Goal: Task Accomplishment & Management: Manage account settings

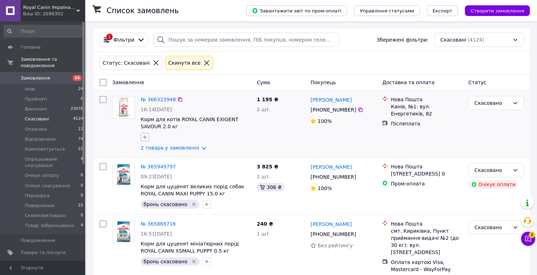
click at [144, 136] on icon "button" at bounding box center [145, 137] width 4 height 4
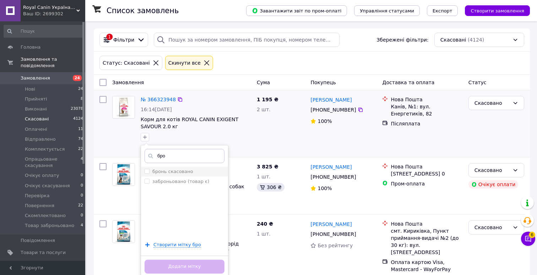
type input "бро"
click at [162, 173] on label "бронь скасовано" at bounding box center [172, 171] width 41 height 5
checkbox input "true"
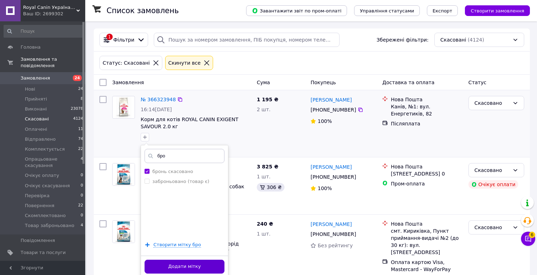
click at [156, 266] on button "Додати мітку" at bounding box center [184, 267] width 80 height 14
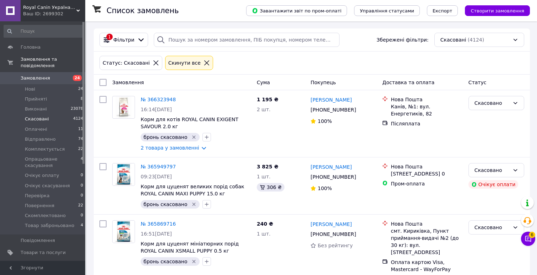
click at [48, 80] on span "Замовлення" at bounding box center [35, 78] width 29 height 6
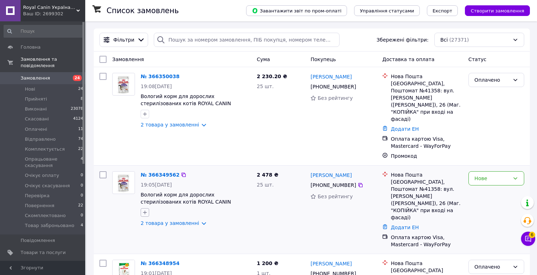
click at [145, 209] on icon "button" at bounding box center [145, 212] width 6 height 6
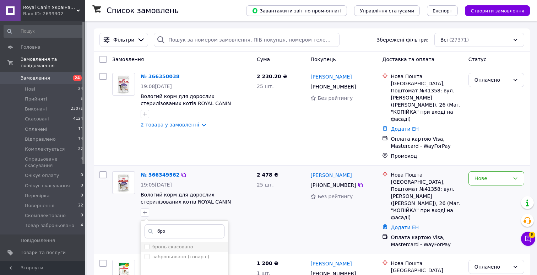
type input "бро"
click at [167, 244] on label "бронь скасовано" at bounding box center [172, 246] width 41 height 5
checkbox input "true"
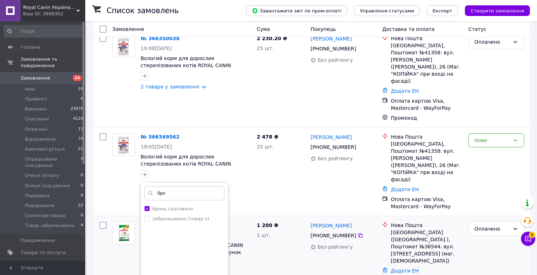
scroll to position [53, 0]
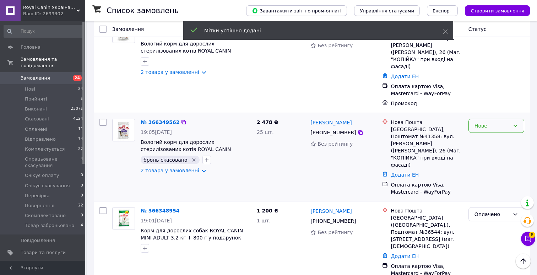
click at [484, 122] on div "Нове" at bounding box center [491, 126] width 35 height 8
click at [480, 171] on li "Товар заброньовано" at bounding box center [496, 179] width 55 height 20
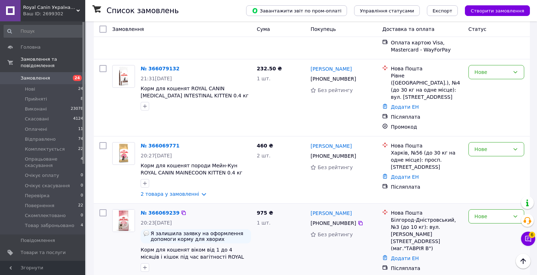
scroll to position [2284, 0]
click at [163, 209] on link "№ 366069239" at bounding box center [160, 212] width 39 height 6
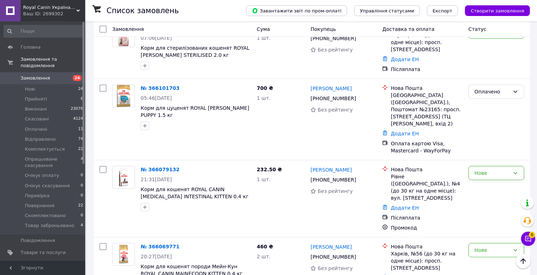
scroll to position [2174, 0]
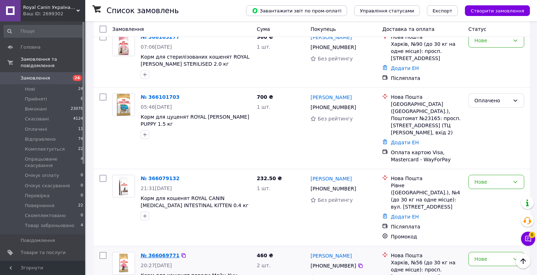
click at [155, 252] on link "№ 366069771" at bounding box center [160, 255] width 39 height 6
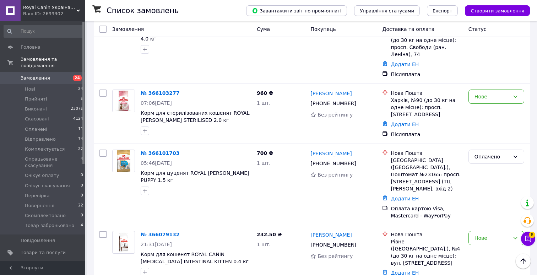
scroll to position [2115, 0]
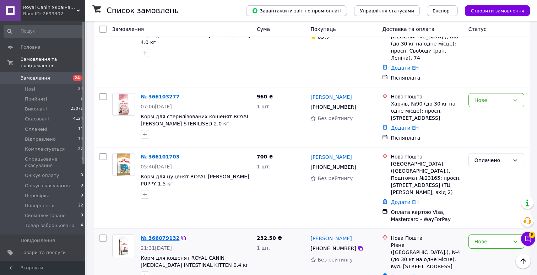
click at [159, 235] on link "№ 366079132" at bounding box center [160, 238] width 39 height 6
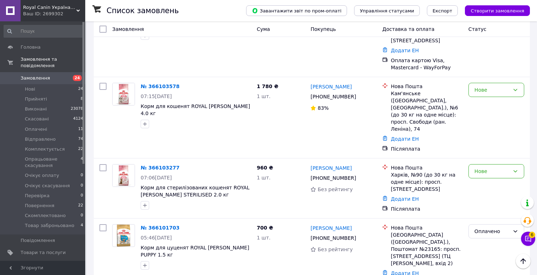
scroll to position [2043, 0]
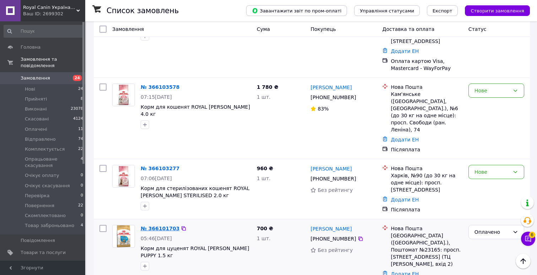
click at [159, 225] on link "№ 366101703" at bounding box center [160, 228] width 39 height 6
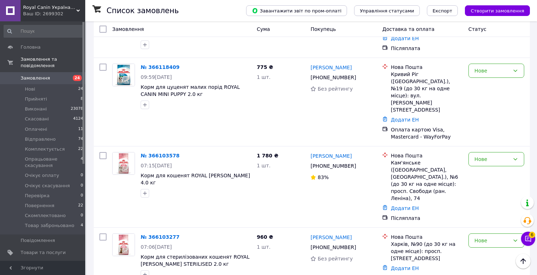
scroll to position [1974, 0]
click at [155, 234] on link "№ 366103277" at bounding box center [160, 237] width 39 height 6
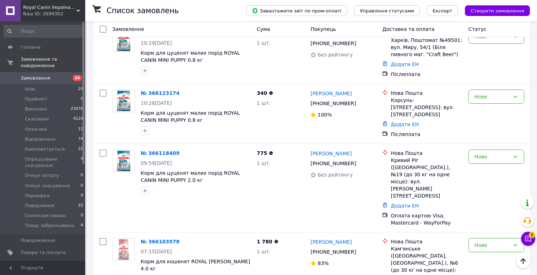
scroll to position [1878, 0]
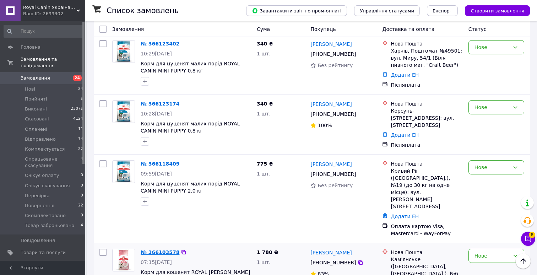
click at [155, 249] on link "№ 366103578" at bounding box center [160, 252] width 39 height 6
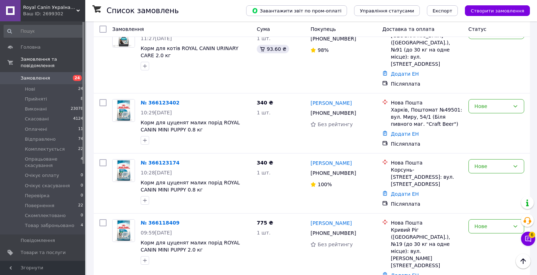
scroll to position [1797, 0]
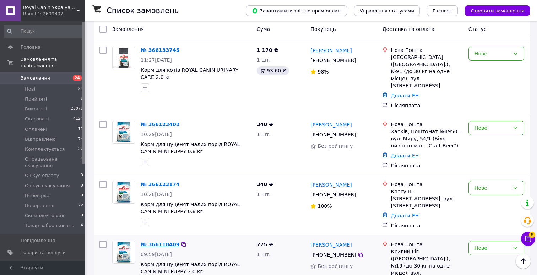
click at [159, 241] on link "№ 366118409" at bounding box center [160, 244] width 39 height 6
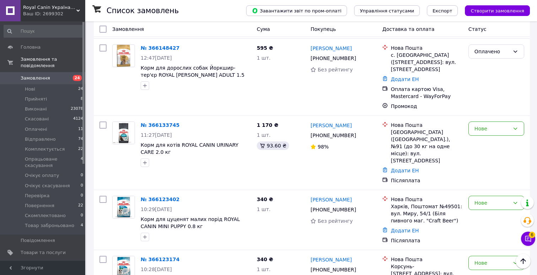
scroll to position [1717, 0]
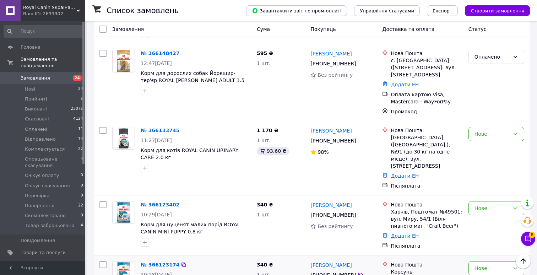
click at [158, 262] on link "№ 366123174" at bounding box center [160, 265] width 39 height 6
click at [163, 202] on link "№ 366123402" at bounding box center [160, 205] width 39 height 6
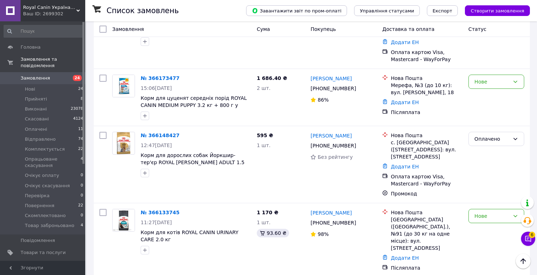
scroll to position [1629, 0]
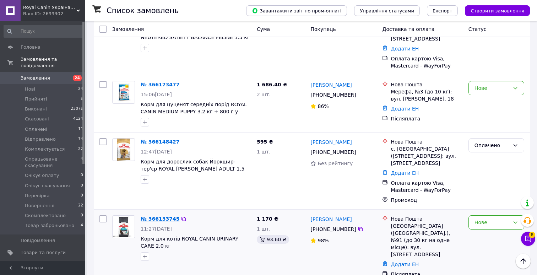
click at [150, 216] on link "№ 366133745" at bounding box center [160, 219] width 39 height 6
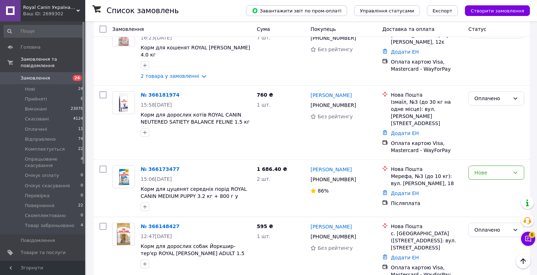
scroll to position [1539, 0]
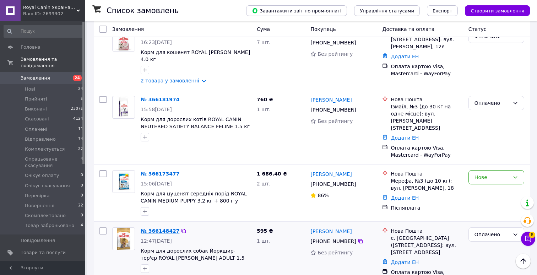
click at [154, 228] on link "№ 366148427" at bounding box center [160, 231] width 39 height 6
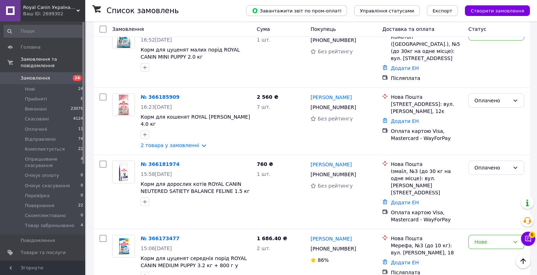
scroll to position [1472, 0]
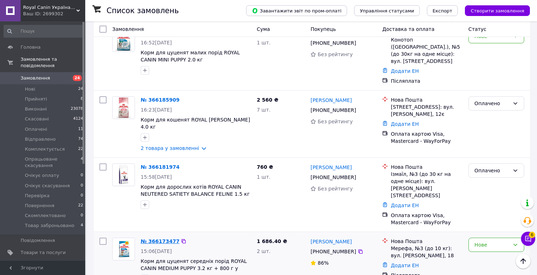
click at [152, 238] on link "№ 366173477" at bounding box center [160, 241] width 39 height 6
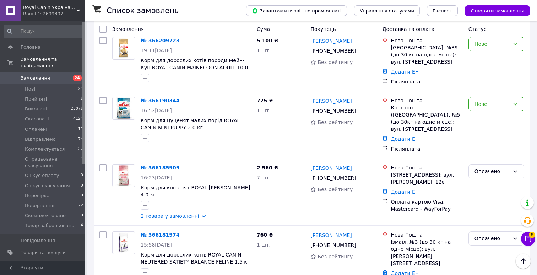
scroll to position [1401, 0]
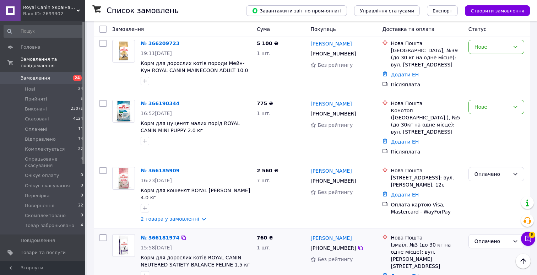
click at [150, 235] on link "№ 366181974" at bounding box center [160, 238] width 39 height 6
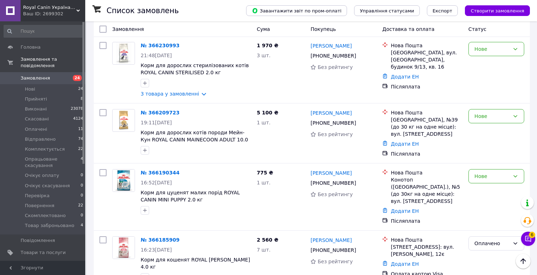
scroll to position [1332, 0]
click at [154, 237] on link "№ 366185909" at bounding box center [160, 240] width 39 height 6
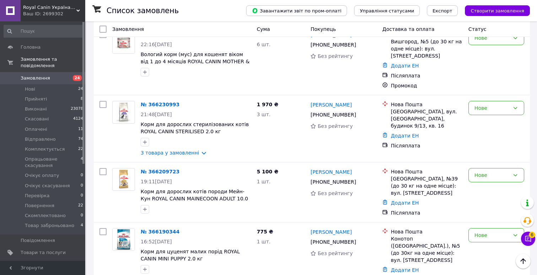
scroll to position [1269, 0]
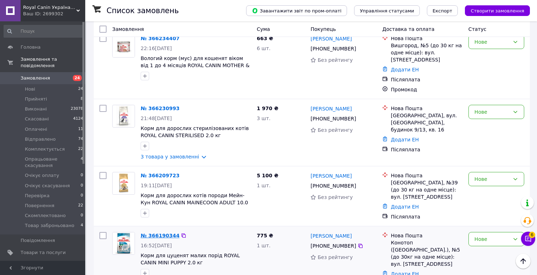
click at [157, 233] on link "№ 366190344" at bounding box center [160, 236] width 39 height 6
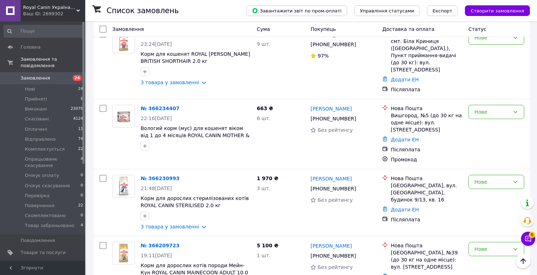
scroll to position [1196, 0]
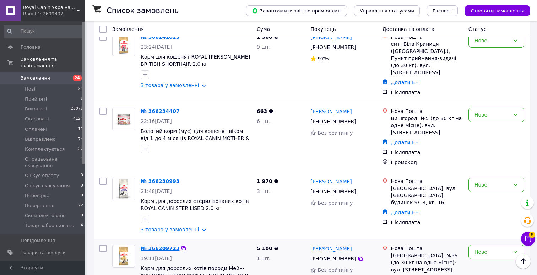
click at [157, 245] on link "№ 366209723" at bounding box center [160, 248] width 39 height 6
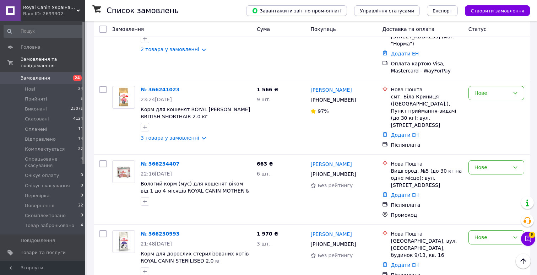
scroll to position [1139, 0]
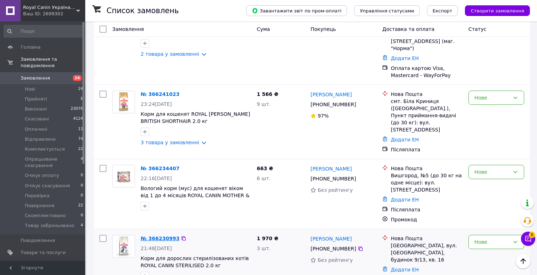
click at [164, 235] on link "№ 366230993" at bounding box center [160, 238] width 39 height 6
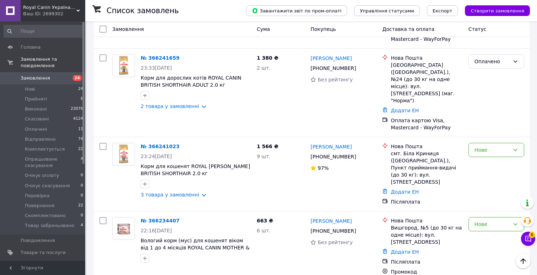
scroll to position [1080, 0]
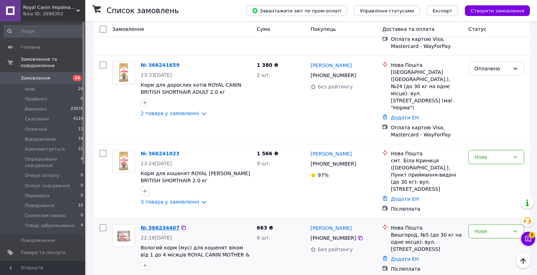
click at [160, 225] on link "№ 366234407" at bounding box center [160, 228] width 39 height 6
click at [165, 151] on link "№ 366241023" at bounding box center [160, 154] width 39 height 6
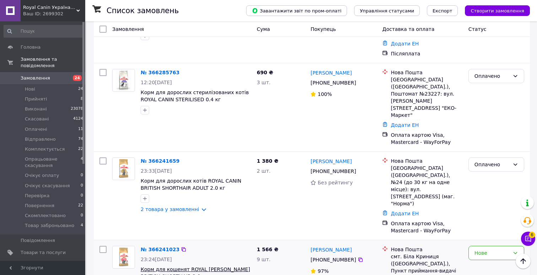
scroll to position [983, 0]
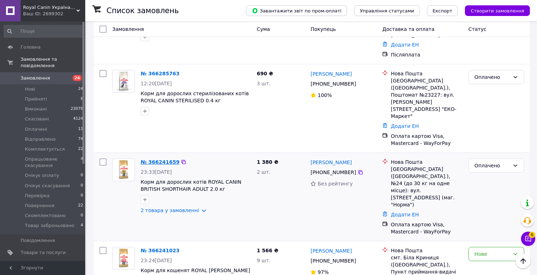
click at [161, 159] on link "№ 366241659" at bounding box center [160, 162] width 39 height 6
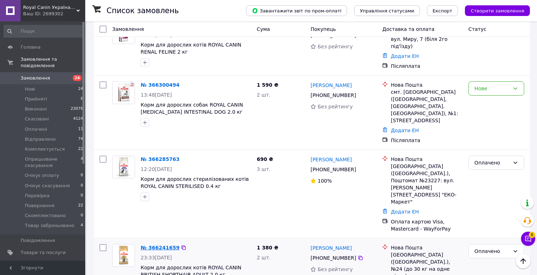
scroll to position [890, 0]
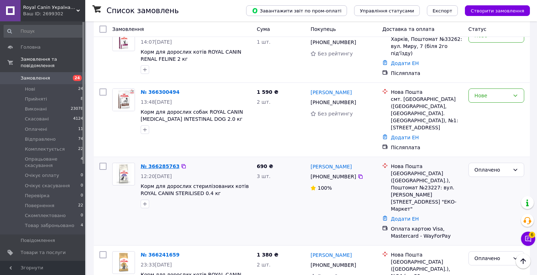
click at [159, 163] on link "№ 366285763" at bounding box center [160, 166] width 39 height 6
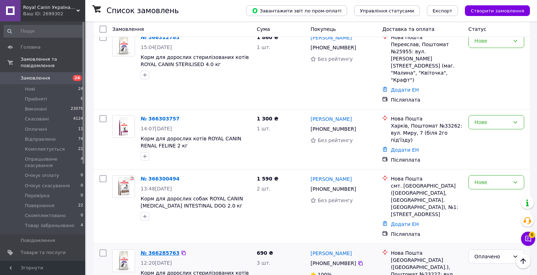
scroll to position [795, 0]
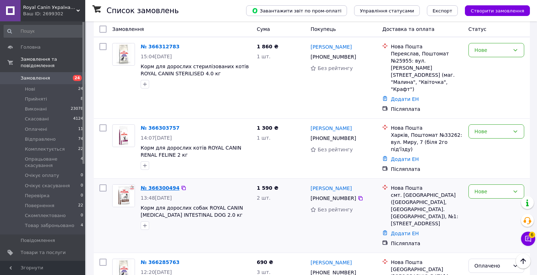
click at [152, 185] on link "№ 366300494" at bounding box center [160, 188] width 39 height 6
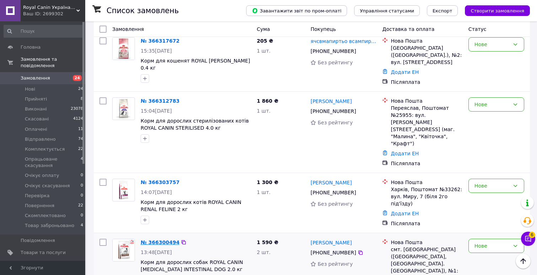
scroll to position [742, 0]
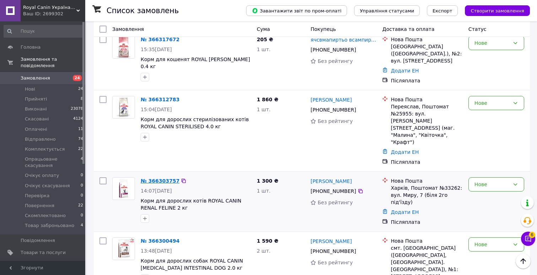
click at [156, 178] on link "№ 366303757" at bounding box center [160, 181] width 39 height 6
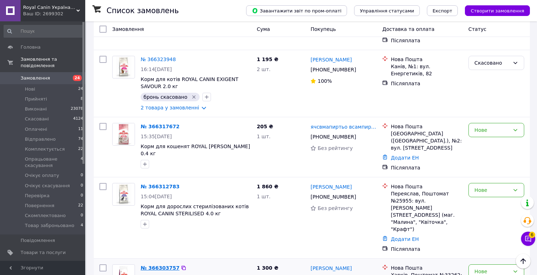
scroll to position [656, 0]
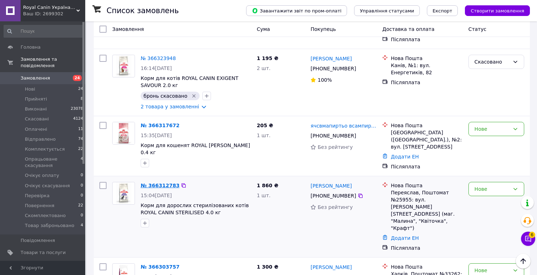
click at [156, 182] on link "№ 366312783" at bounding box center [160, 185] width 39 height 6
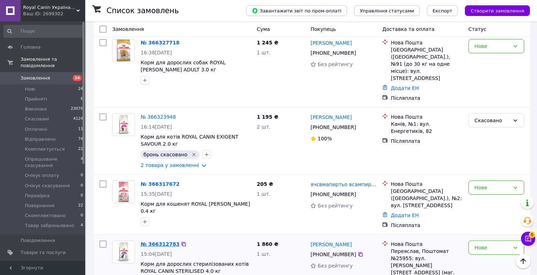
scroll to position [596, 0]
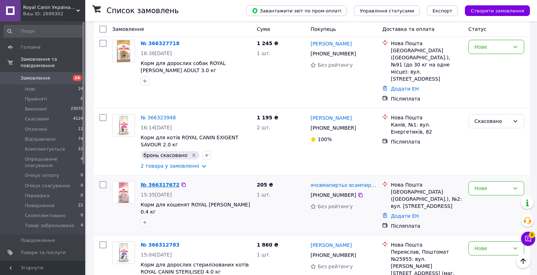
click at [157, 182] on link "№ 366317672" at bounding box center [160, 185] width 39 height 6
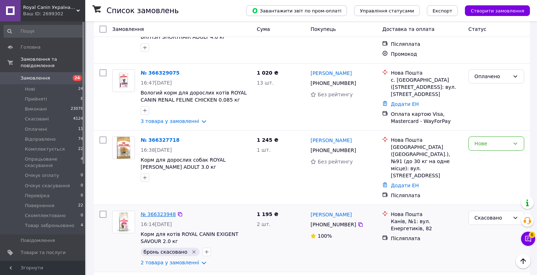
scroll to position [497, 0]
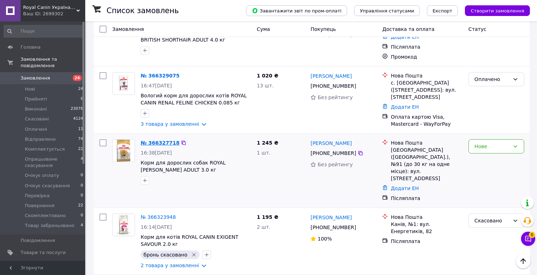
click at [164, 140] on link "№ 366327718" at bounding box center [160, 143] width 39 height 6
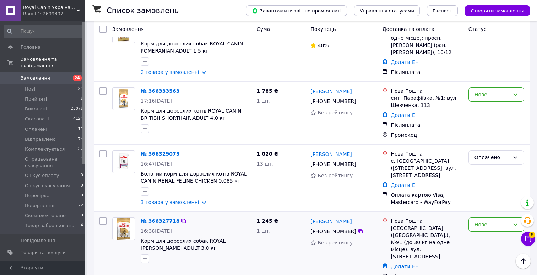
scroll to position [415, 0]
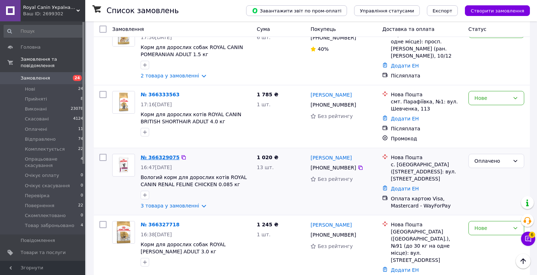
click at [160, 154] on link "№ 366329075" at bounding box center [160, 157] width 39 height 6
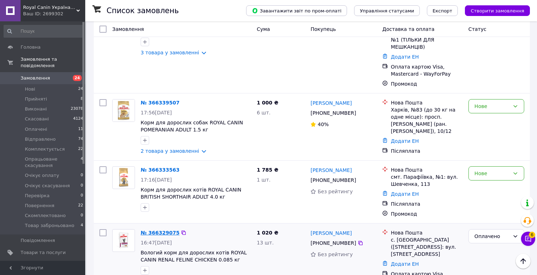
scroll to position [337, 0]
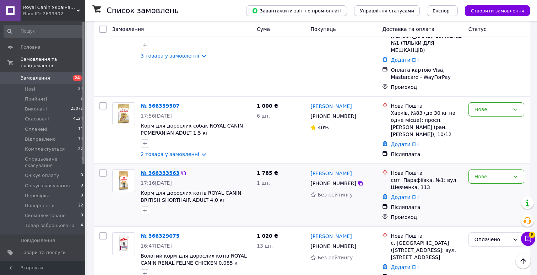
click at [154, 170] on link "№ 366333563" at bounding box center [160, 173] width 39 height 6
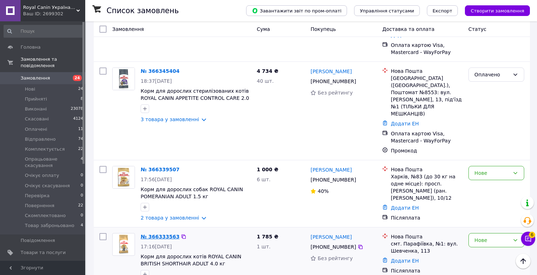
scroll to position [273, 0]
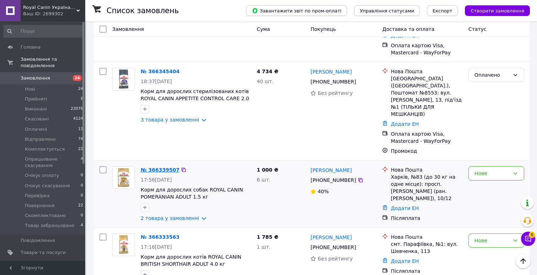
click at [160, 167] on link "№ 366339507" at bounding box center [160, 170] width 39 height 6
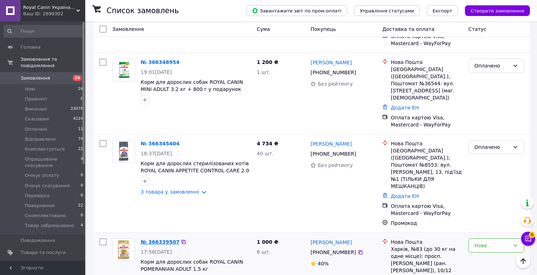
scroll to position [199, 0]
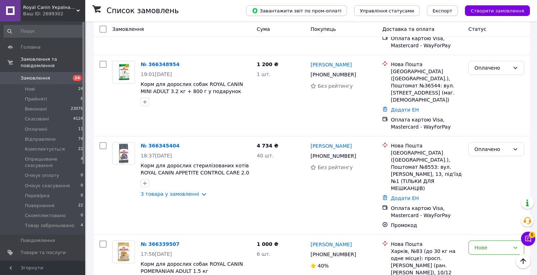
click at [36, 77] on span "Замовлення" at bounding box center [35, 78] width 29 height 6
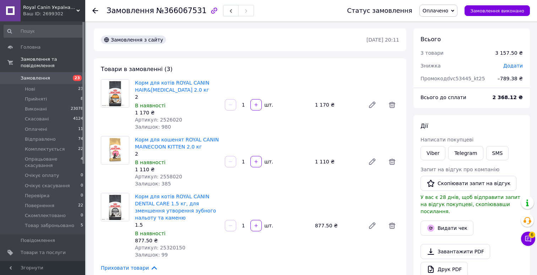
click at [185, 7] on span "№366067531" at bounding box center [181, 10] width 50 height 9
copy span "366067531"
click at [172, 118] on span "Артикул: 2526020" at bounding box center [158, 120] width 47 height 6
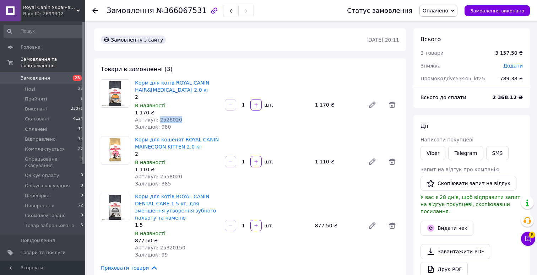
copy span "2526020"
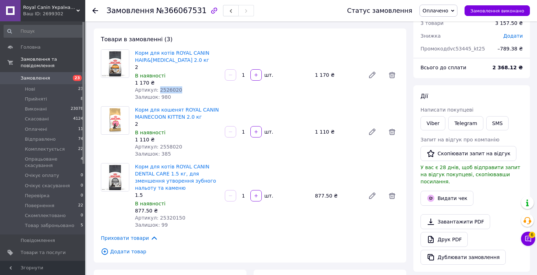
click at [171, 145] on span "Артикул: 2558020" at bounding box center [158, 147] width 47 height 6
copy span "2558020"
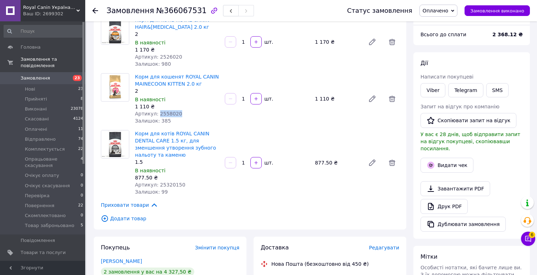
scroll to position [67, 0]
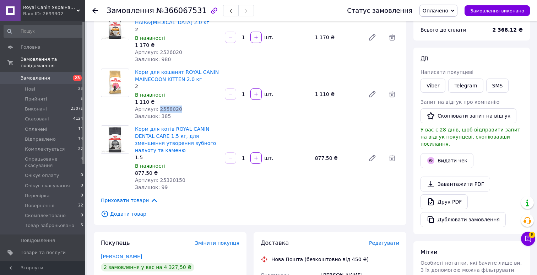
click at [175, 179] on span "Артикул: 25320150" at bounding box center [160, 180] width 50 height 6
copy span "25320150"
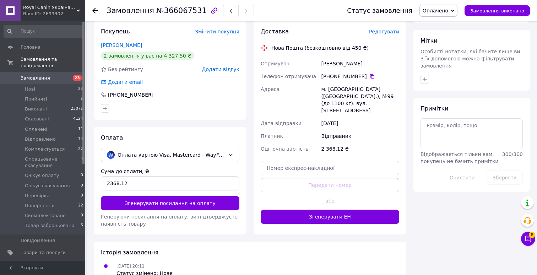
scroll to position [292, 0]
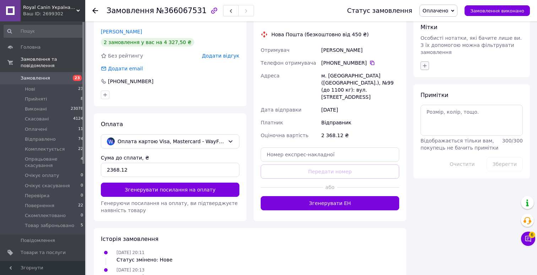
click at [425, 63] on icon "button" at bounding box center [425, 66] width 6 height 6
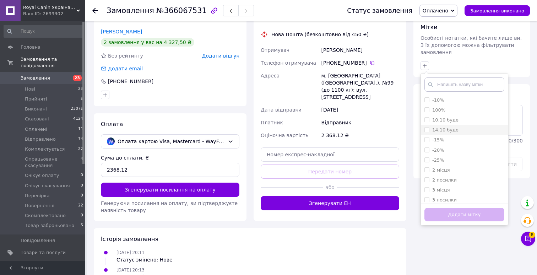
click at [439, 127] on label "14.10 буде" at bounding box center [445, 129] width 26 height 5
checkbox input "true"
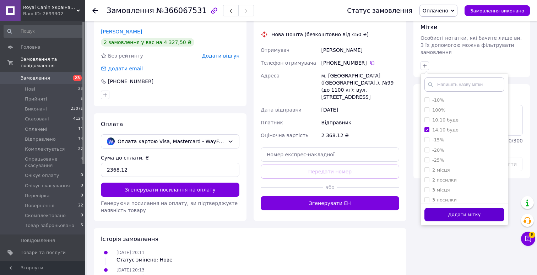
click at [435, 208] on button "Додати мітку" at bounding box center [464, 215] width 80 height 14
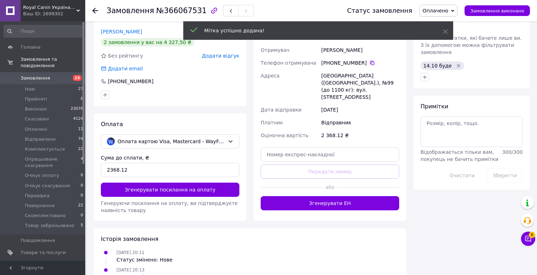
click at [445, 11] on span "Оплачено" at bounding box center [435, 11] width 26 height 6
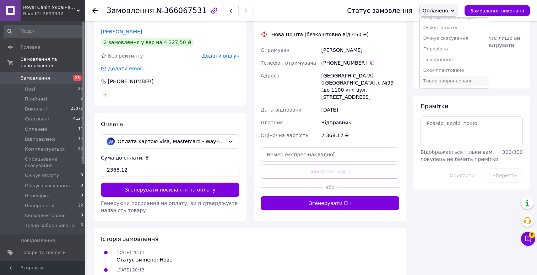
click at [442, 78] on li "Товар заброньовано" at bounding box center [454, 81] width 69 height 11
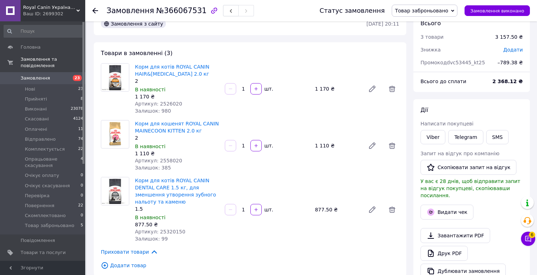
scroll to position [0, 0]
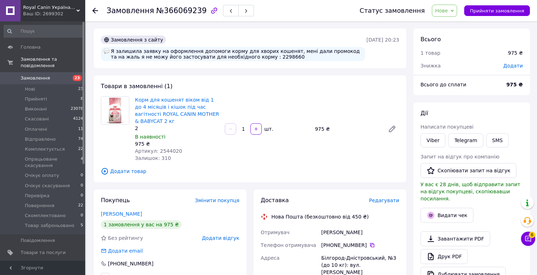
click at [183, 13] on span "№366069239" at bounding box center [181, 10] width 50 height 9
copy span "366069239"
click at [171, 150] on span "Артикул: 2544020" at bounding box center [158, 151] width 47 height 6
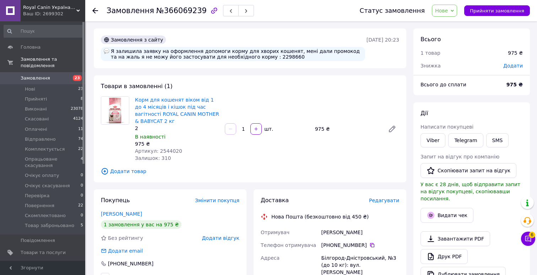
click at [171, 150] on span "Артикул: 2544020" at bounding box center [158, 151] width 47 height 6
copy span "2544020"
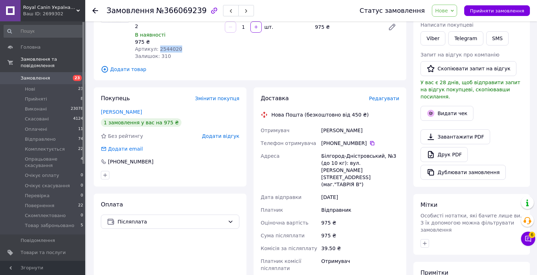
scroll to position [219, 0]
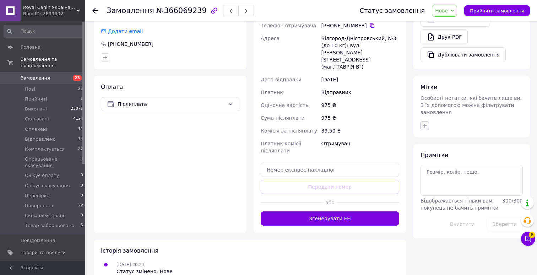
click at [426, 123] on icon "button" at bounding box center [425, 126] width 6 height 6
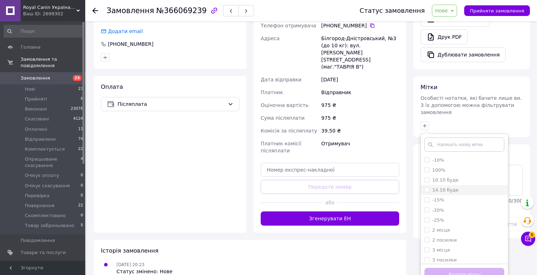
click at [439, 187] on div "14.10 буде" at bounding box center [445, 190] width 26 height 6
click at [429, 187] on input "14.10 буде" at bounding box center [426, 189] width 5 height 5
click at [441, 187] on label "14.10 буде" at bounding box center [445, 189] width 26 height 5
checkbox input "true"
click at [433, 268] on button "Додати мітку" at bounding box center [464, 275] width 80 height 14
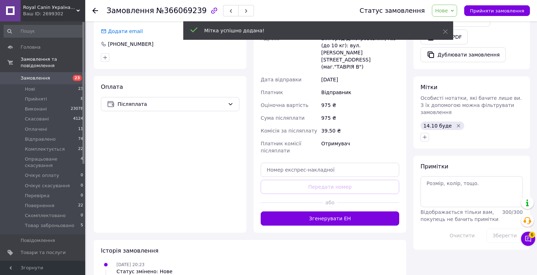
click at [447, 11] on span "Нове" at bounding box center [441, 11] width 13 height 6
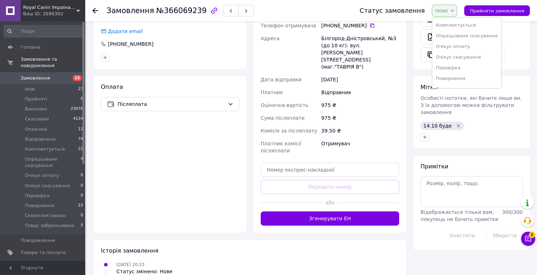
scroll to position [72, 0]
click at [452, 77] on li "Товар заброньовано" at bounding box center [466, 81] width 69 height 11
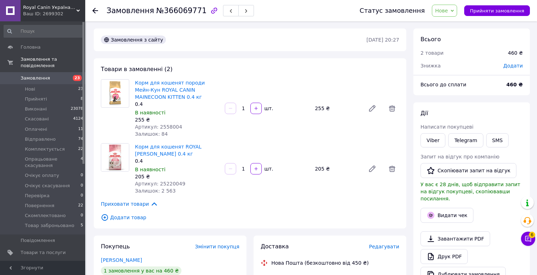
click at [182, 13] on span "№366069771" at bounding box center [181, 10] width 50 height 9
copy span "366069771"
click at [165, 125] on span "Артикул: 2558004" at bounding box center [158, 127] width 47 height 6
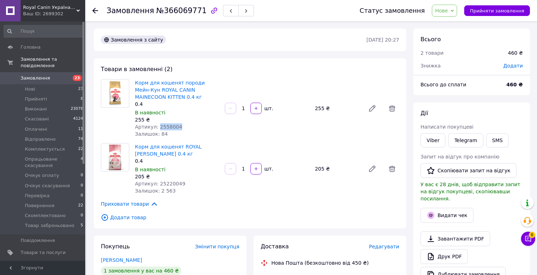
copy span "2558004"
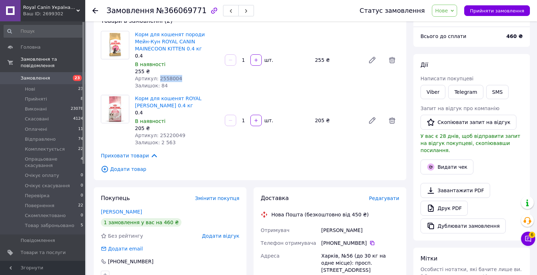
scroll to position [65, 0]
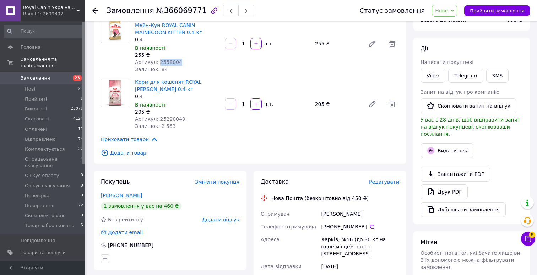
click at [173, 119] on span "Артикул: 25220049" at bounding box center [160, 119] width 50 height 6
copy span "25220049"
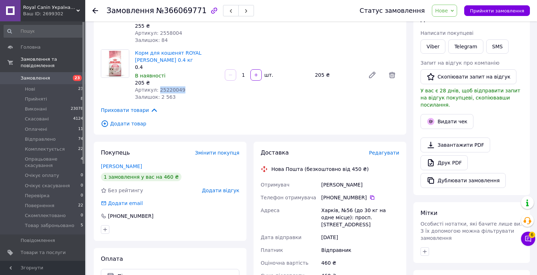
scroll to position [210, 0]
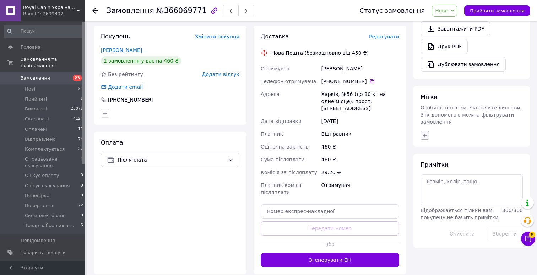
click at [426, 132] on icon "button" at bounding box center [425, 135] width 6 height 6
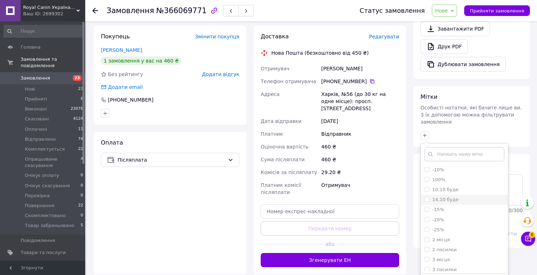
click at [439, 197] on label "14.10 буде" at bounding box center [445, 199] width 26 height 5
checkbox input "true"
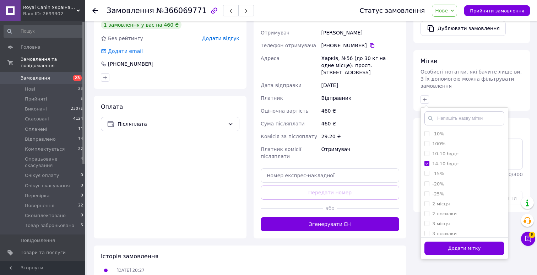
scroll to position [258, 0]
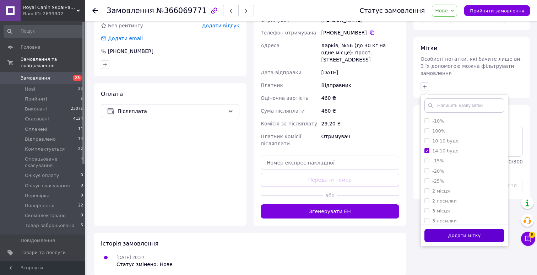
click at [436, 229] on button "Додати мітку" at bounding box center [464, 236] width 80 height 14
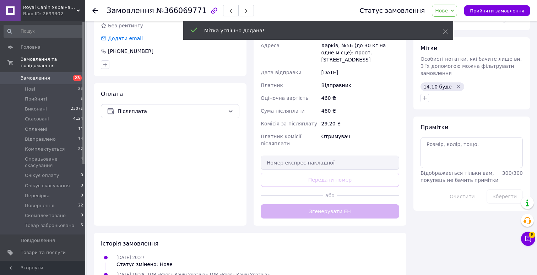
click at [448, 12] on span "Нове" at bounding box center [441, 11] width 13 height 6
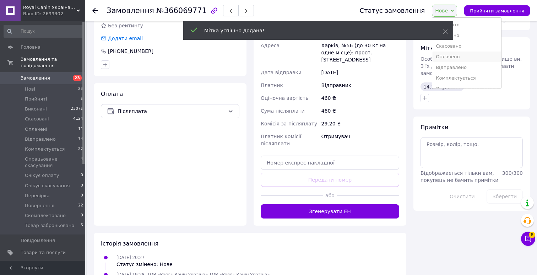
scroll to position [72, 0]
click at [449, 78] on li "Товар заброньовано" at bounding box center [466, 81] width 69 height 11
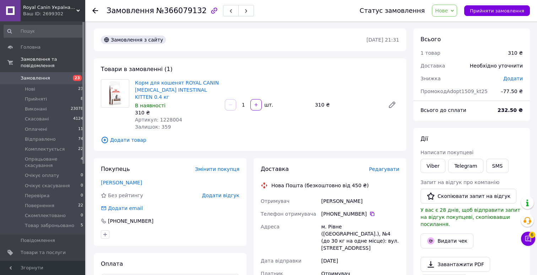
click at [186, 11] on span "№366079132" at bounding box center [181, 10] width 50 height 9
copy span "366079132"
click at [170, 117] on span "Артикул: 1228004" at bounding box center [158, 120] width 47 height 6
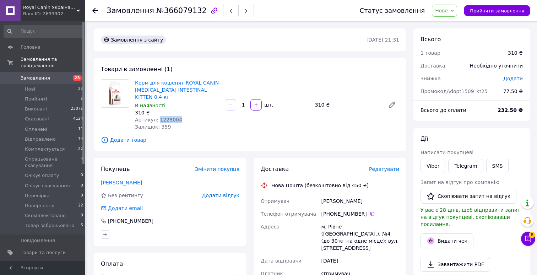
copy span "1228004"
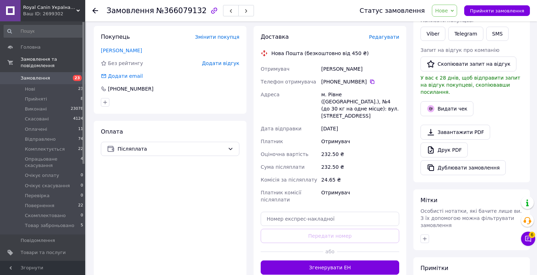
scroll to position [208, 0]
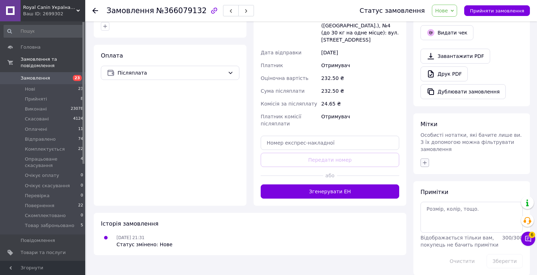
click at [422, 160] on icon "button" at bounding box center [425, 163] width 6 height 6
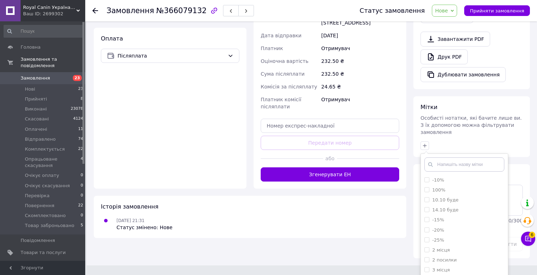
scroll to position [248, 0]
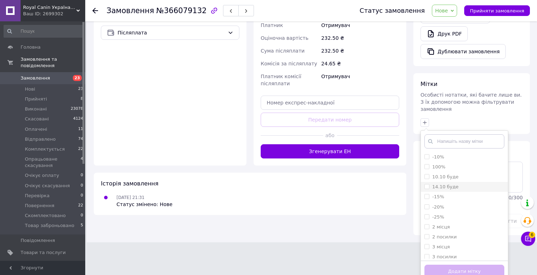
click at [446, 184] on label "14.10 буде" at bounding box center [445, 186] width 26 height 5
checkbox input "true"
click at [442, 214] on label "-25%" at bounding box center [438, 216] width 12 height 5
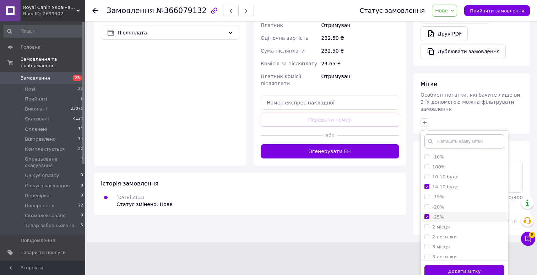
checkbox input "true"
click at [440, 265] on button "Додати мітку" at bounding box center [464, 272] width 80 height 14
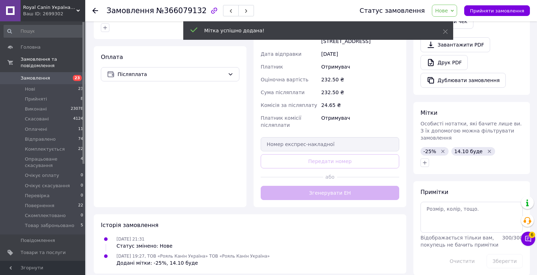
scroll to position [219, 0]
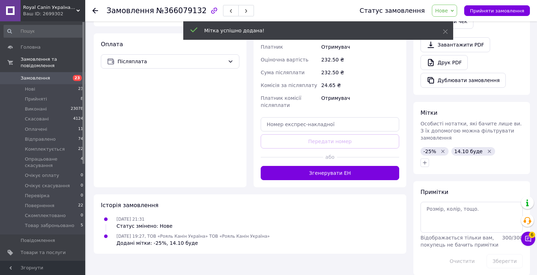
click at [448, 11] on span "Нове" at bounding box center [441, 11] width 13 height 6
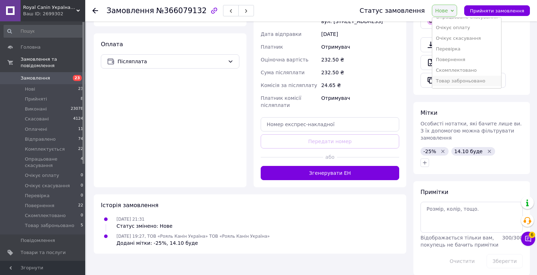
click at [452, 79] on li "Товар заброньовано" at bounding box center [466, 81] width 69 height 11
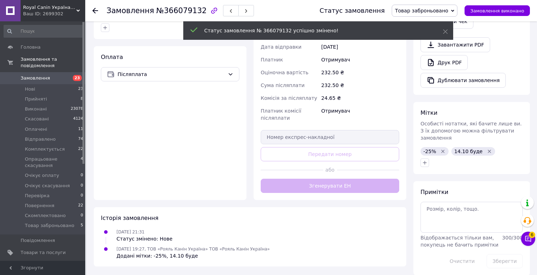
scroll to position [219, 0]
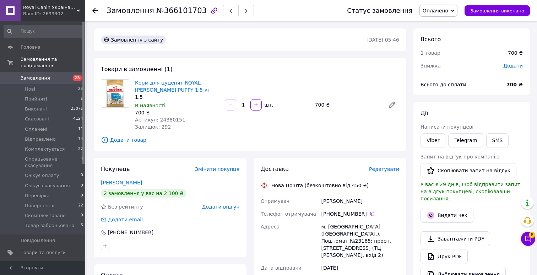
click at [180, 13] on span "№366101703" at bounding box center [181, 10] width 50 height 9
copy span "366101703"
click at [170, 119] on span "Артикул: 24380151" at bounding box center [160, 120] width 50 height 6
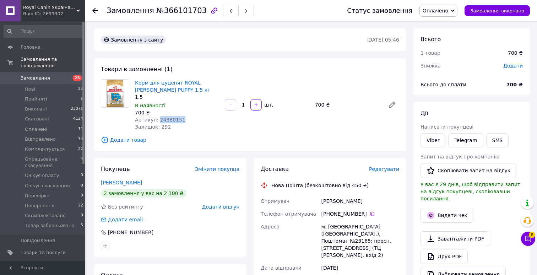
copy span "24380151"
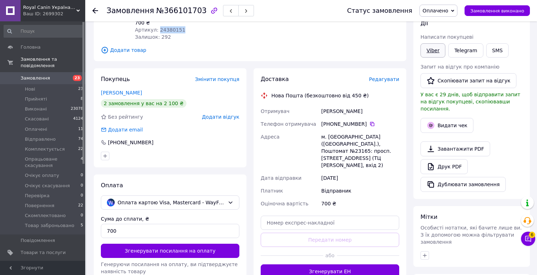
scroll to position [182, 0]
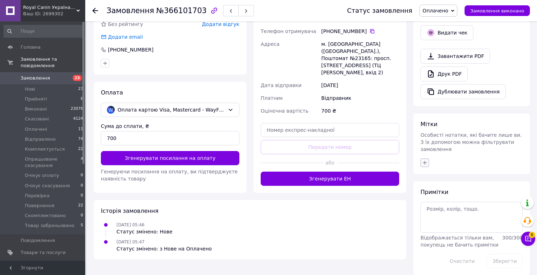
click at [422, 160] on icon "button" at bounding box center [425, 163] width 6 height 6
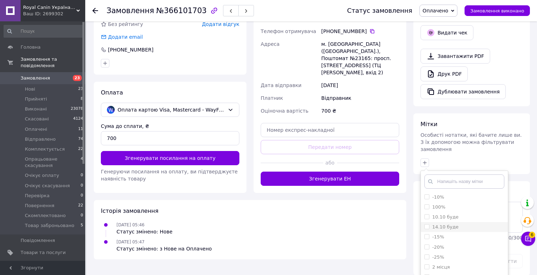
click at [437, 224] on label "14.10 буде" at bounding box center [445, 226] width 26 height 5
checkbox input "true"
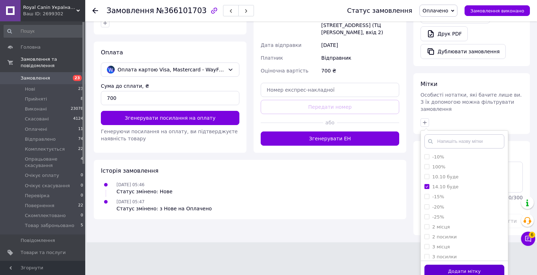
click at [427, 265] on button "Додати мітку" at bounding box center [464, 272] width 80 height 14
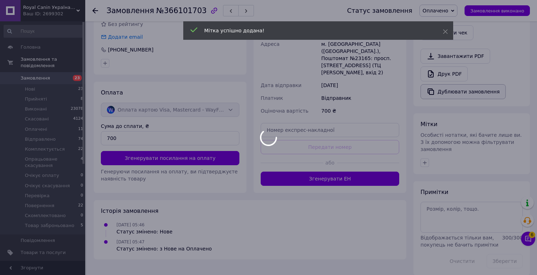
scroll to position [194, 0]
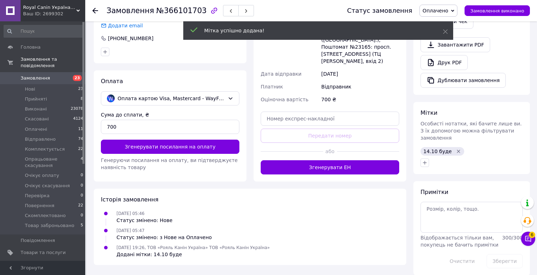
click at [448, 13] on span "Оплачено" at bounding box center [435, 11] width 26 height 6
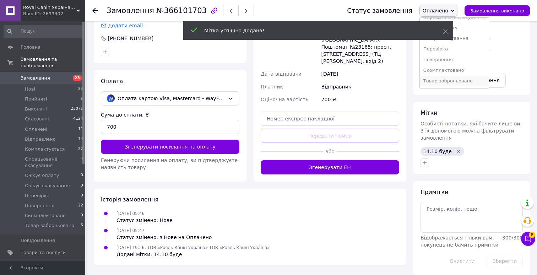
click at [447, 82] on li "Товар заброньовано" at bounding box center [454, 81] width 69 height 11
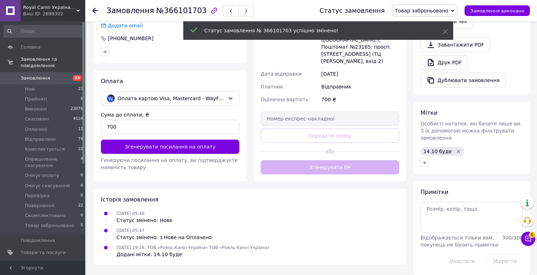
scroll to position [0, 0]
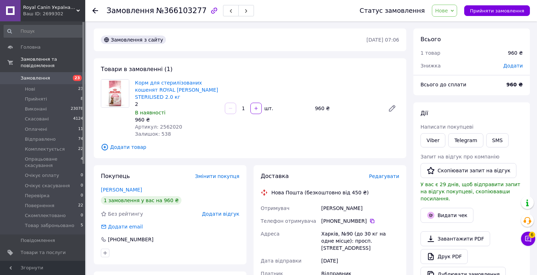
click at [185, 10] on span "№366103277" at bounding box center [181, 10] width 50 height 9
copy span "366103277"
click at [169, 128] on span "Артикул: 2562020" at bounding box center [158, 127] width 47 height 6
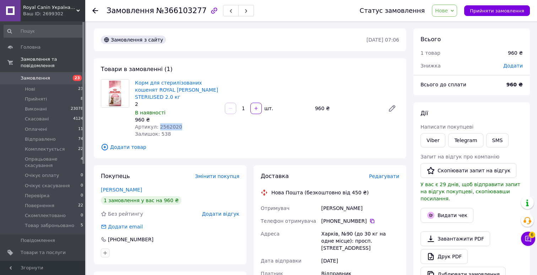
copy span "2562020"
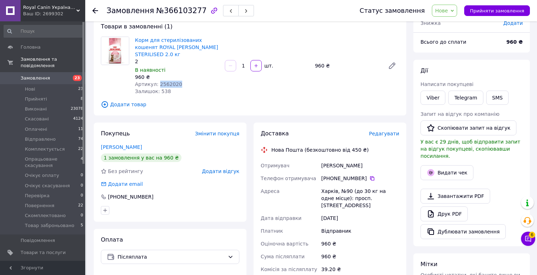
scroll to position [195, 0]
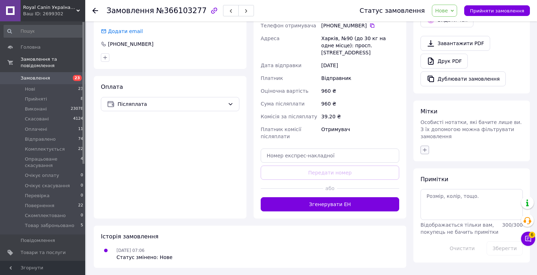
click at [426, 147] on icon "button" at bounding box center [425, 150] width 6 height 6
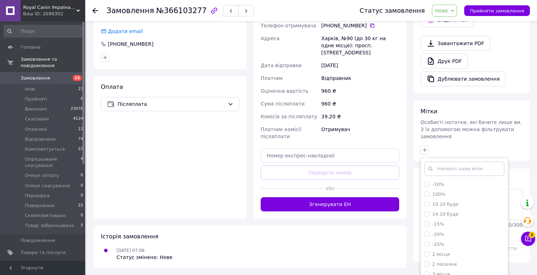
scroll to position [223, 0]
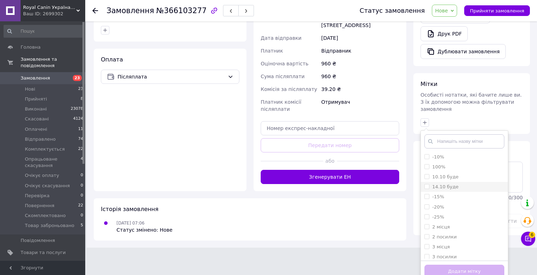
click at [443, 184] on label "14.10 буде" at bounding box center [445, 186] width 26 height 5
checkbox input "true"
click at [439, 265] on button "Додати мітку" at bounding box center [464, 272] width 80 height 14
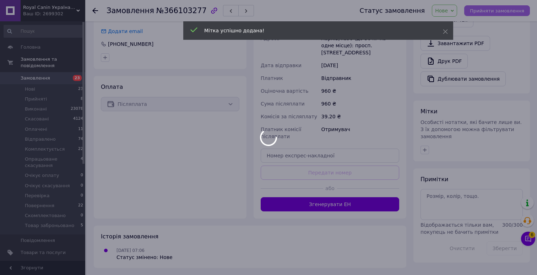
scroll to position [212, 0]
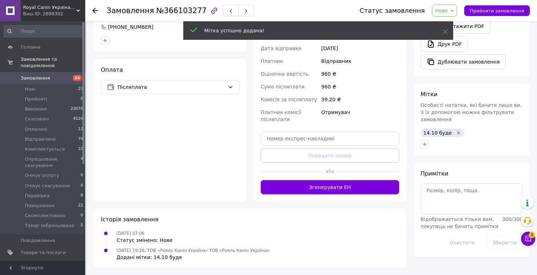
click at [448, 9] on span "Нове" at bounding box center [441, 11] width 13 height 6
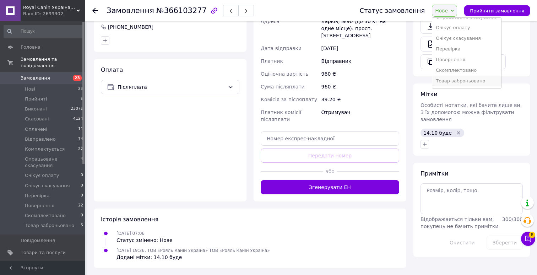
click at [447, 80] on li "Товар заброньовано" at bounding box center [466, 81] width 69 height 11
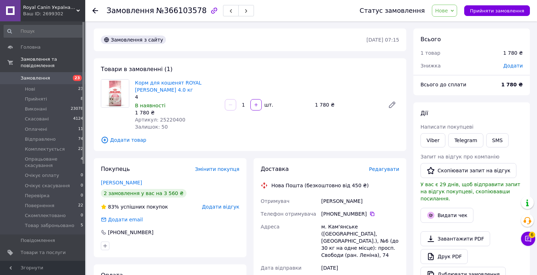
click at [180, 11] on span "№366103578" at bounding box center [181, 10] width 50 height 9
copy span "366103578"
click at [175, 119] on span "Артикул: 25220400" at bounding box center [160, 120] width 50 height 6
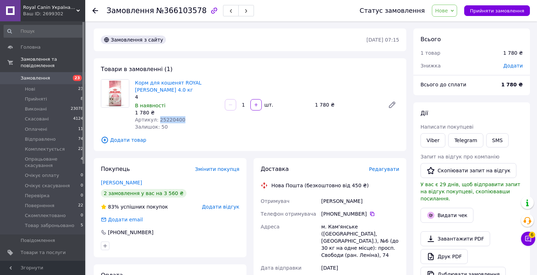
copy span "25220400"
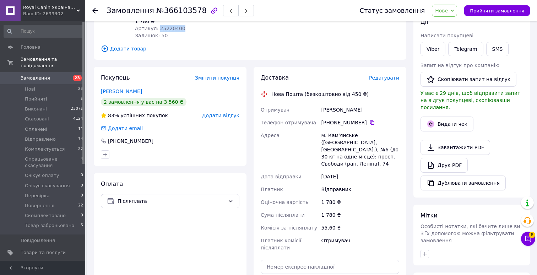
scroll to position [202, 0]
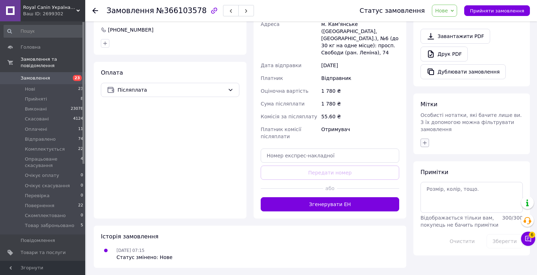
click at [424, 138] on button "button" at bounding box center [424, 142] width 9 height 9
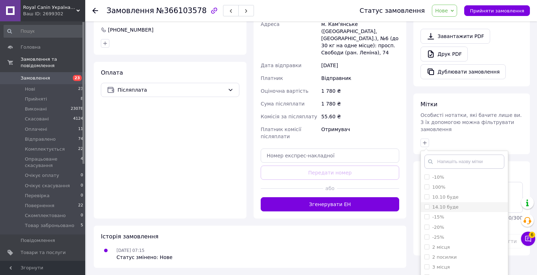
click at [440, 204] on label "14.10 буде" at bounding box center [445, 206] width 26 height 5
checkbox input "true"
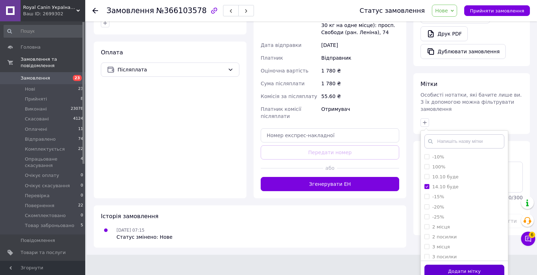
click at [436, 266] on button "Додати мітку" at bounding box center [464, 272] width 80 height 14
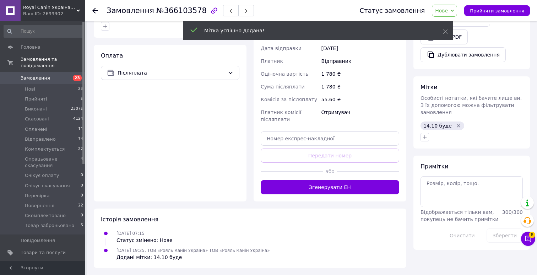
scroll to position [212, 0]
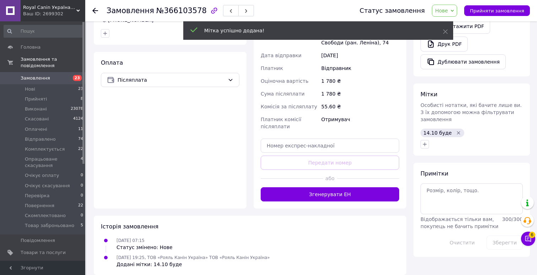
click at [445, 10] on span "Нове" at bounding box center [441, 11] width 13 height 6
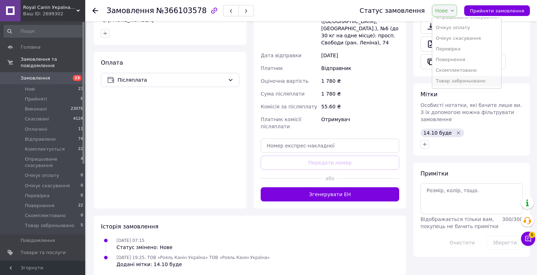
click at [450, 81] on li "Товар заброньовано" at bounding box center [466, 81] width 69 height 11
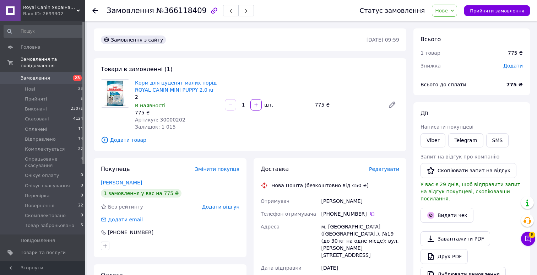
click at [178, 13] on span "№366118409" at bounding box center [181, 10] width 50 height 9
copy span "366118409"
click at [171, 120] on span "Артикул: 30000202" at bounding box center [160, 120] width 50 height 6
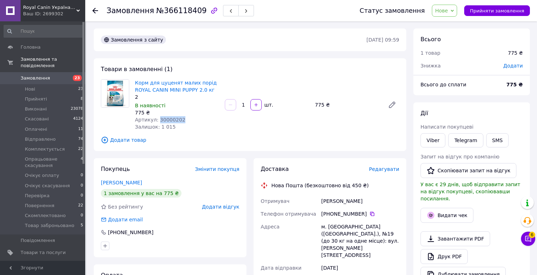
copy span "30000202"
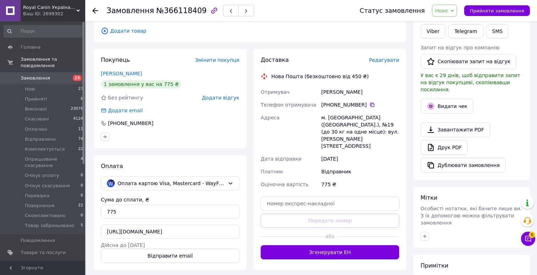
scroll to position [182, 0]
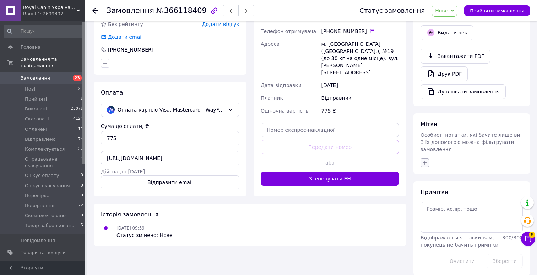
click at [423, 159] on button "button" at bounding box center [424, 162] width 9 height 9
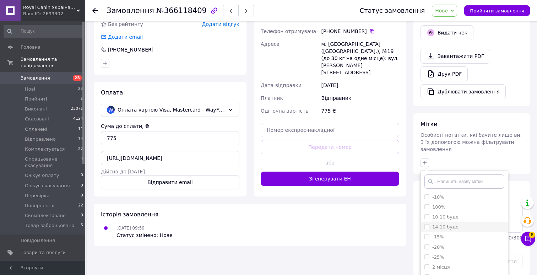
click at [437, 222] on li "14.10 буде" at bounding box center [464, 227] width 87 height 10
checkbox input "true"
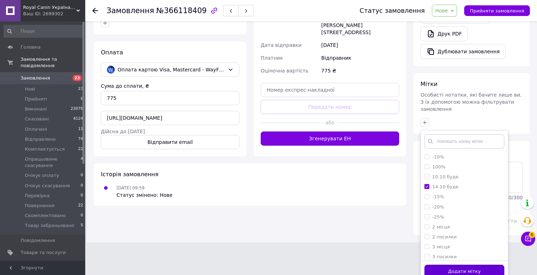
click at [431, 265] on button "Додати мітку" at bounding box center [464, 272] width 80 height 14
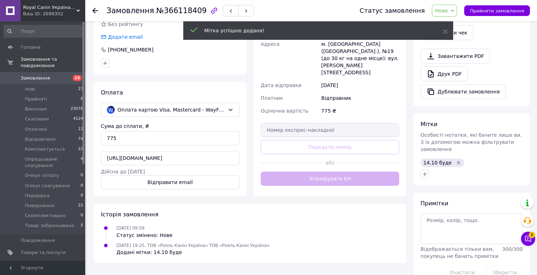
scroll to position [194, 0]
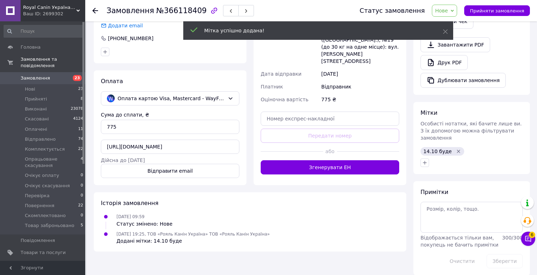
click at [448, 10] on span "Нове" at bounding box center [441, 11] width 13 height 6
click at [452, 78] on li "Товар заброньовано" at bounding box center [466, 81] width 69 height 11
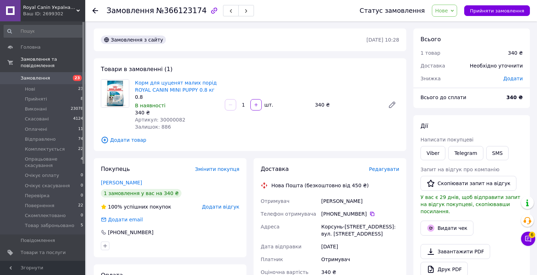
click at [179, 11] on span "№366123174" at bounding box center [181, 10] width 50 height 9
copy span "366123174"
click at [169, 117] on span "Артикул: 30000082" at bounding box center [160, 120] width 50 height 6
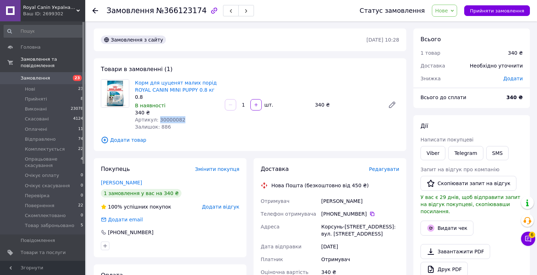
copy span "30000082"
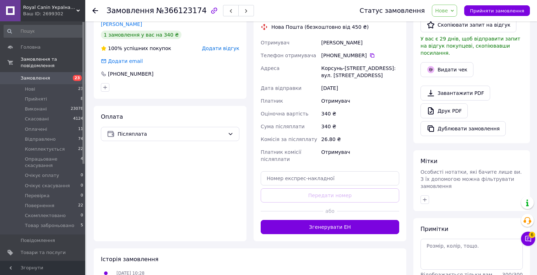
scroll to position [195, 0]
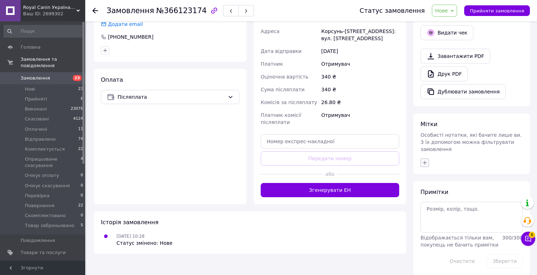
click at [422, 160] on icon "button" at bounding box center [425, 163] width 6 height 6
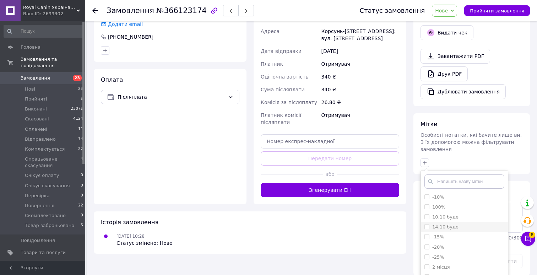
click at [434, 224] on label "14.10 буде" at bounding box center [445, 226] width 26 height 5
checkbox input "true"
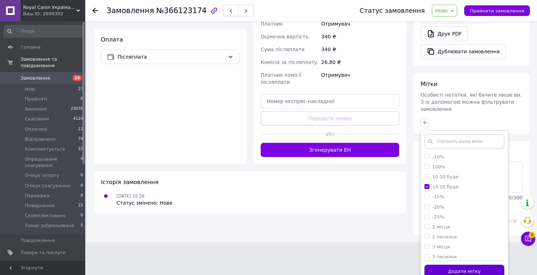
click at [429, 265] on button "Додати мітку" at bounding box center [464, 272] width 80 height 14
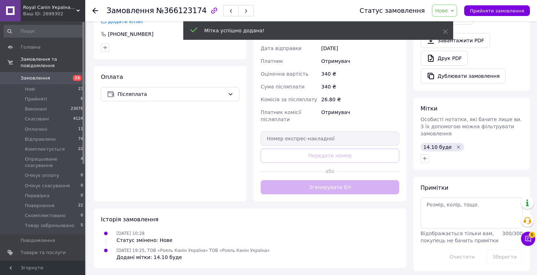
scroll to position [207, 0]
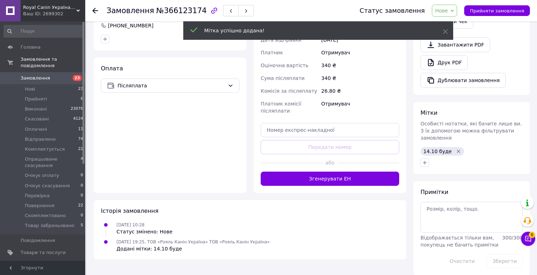
click at [447, 11] on span "Нове" at bounding box center [441, 11] width 13 height 6
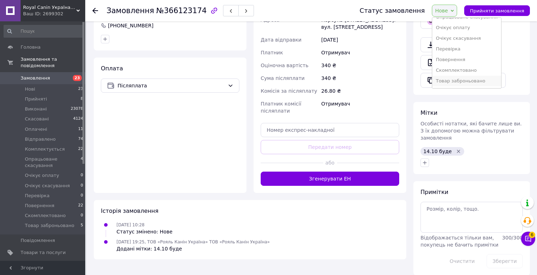
click at [451, 80] on li "Товар заброньовано" at bounding box center [466, 81] width 69 height 11
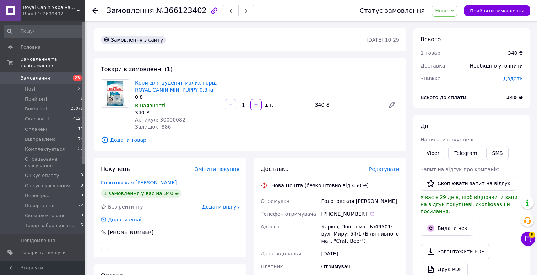
click at [186, 13] on span "№366123402" at bounding box center [181, 10] width 50 height 9
copy span "366123402"
click at [170, 118] on span "Артикул: 30000082" at bounding box center [160, 120] width 50 height 6
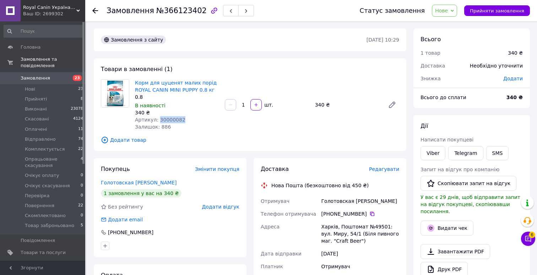
copy span "30000082"
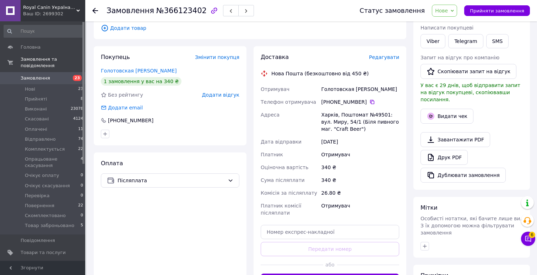
scroll to position [195, 0]
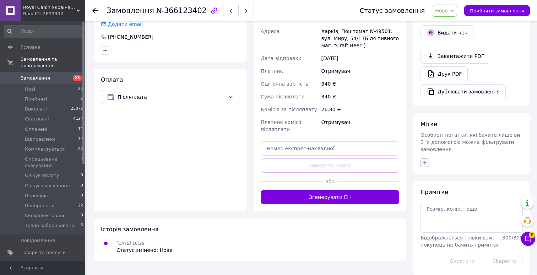
click at [423, 158] on button "button" at bounding box center [424, 162] width 9 height 9
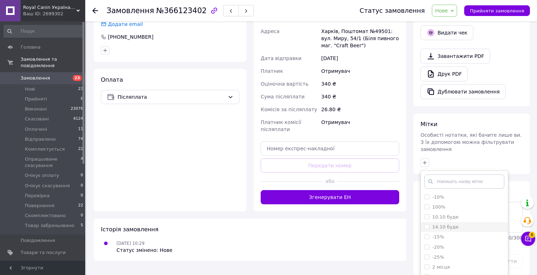
click at [436, 224] on label "14.10 буде" at bounding box center [445, 226] width 26 height 5
checkbox input "true"
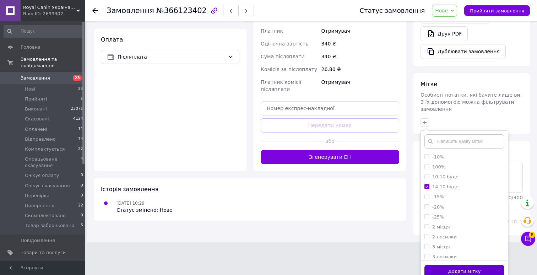
click at [431, 265] on button "Додати мітку" at bounding box center [464, 272] width 80 height 14
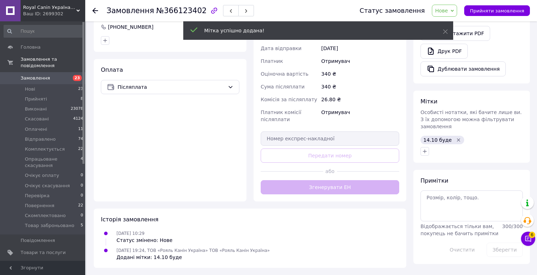
scroll to position [207, 0]
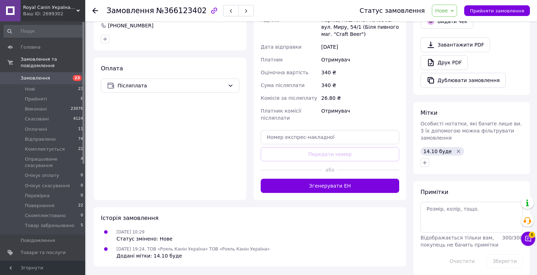
click at [447, 11] on span "Нове" at bounding box center [441, 11] width 13 height 6
click at [448, 80] on li "Товар заброньовано" at bounding box center [466, 81] width 69 height 11
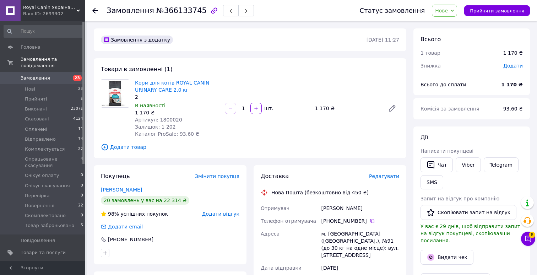
click at [181, 10] on span "№366133745" at bounding box center [181, 10] width 50 height 9
copy span "366133745"
click at [170, 118] on span "Артикул: 1800020" at bounding box center [158, 120] width 47 height 6
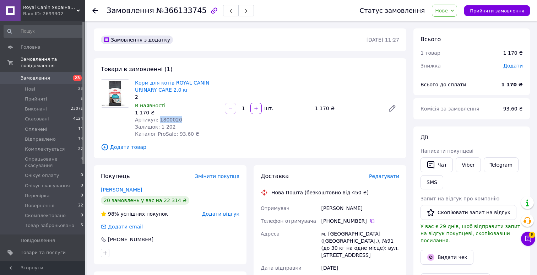
copy span "1800020"
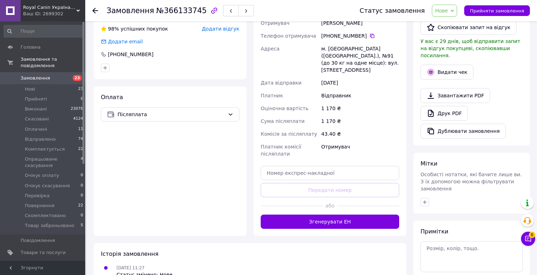
scroll to position [224, 0]
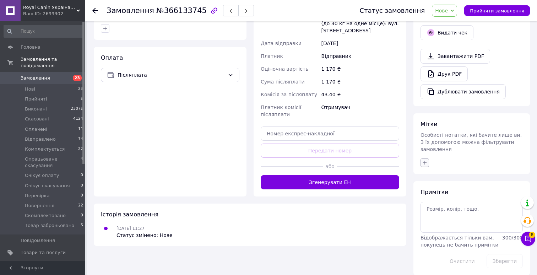
click at [427, 160] on icon "button" at bounding box center [425, 163] width 6 height 6
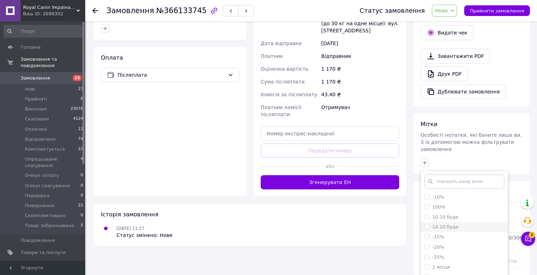
click at [441, 224] on label "14.10 буде" at bounding box center [445, 226] width 26 height 5
checkbox input "true"
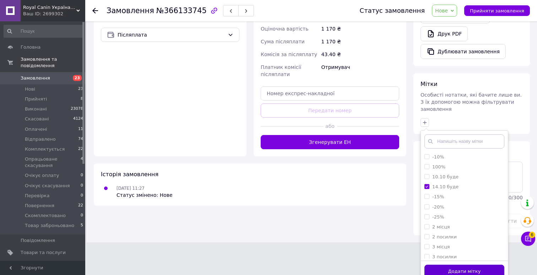
click at [431, 265] on button "Додати мітку" at bounding box center [464, 272] width 80 height 14
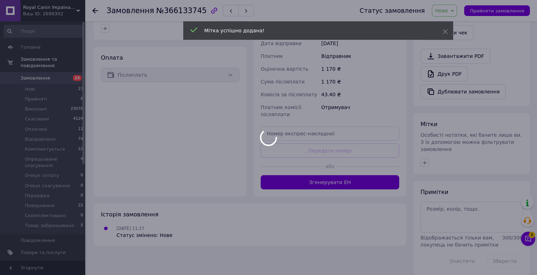
scroll to position [236, 0]
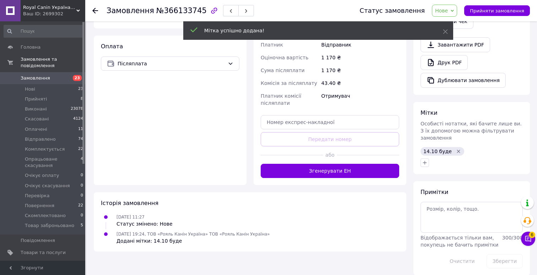
click at [447, 11] on span "Нове" at bounding box center [441, 11] width 13 height 6
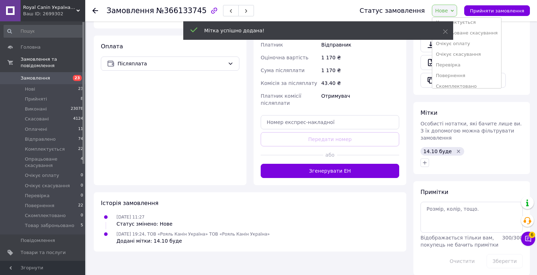
scroll to position [72, 0]
click at [452, 76] on li "Товар заброньовано" at bounding box center [466, 81] width 69 height 11
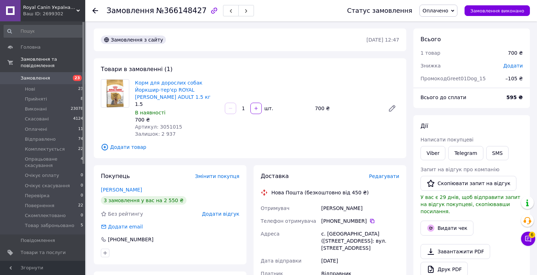
click at [184, 9] on span "№366148427" at bounding box center [181, 10] width 50 height 9
copy span "366148427"
click at [168, 125] on span "Артикул: 3051015" at bounding box center [158, 127] width 47 height 6
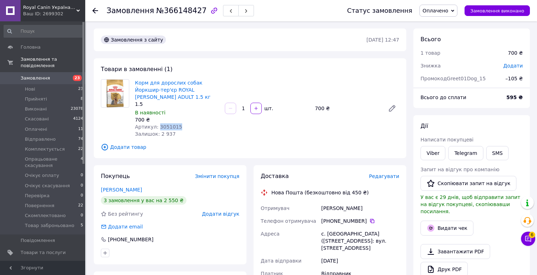
copy span "3051015"
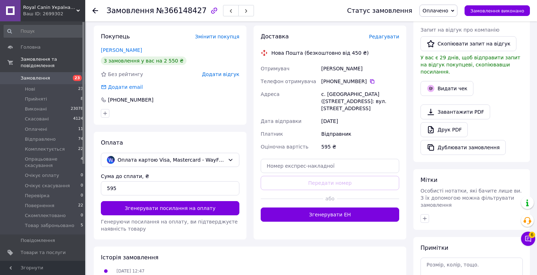
scroll to position [195, 0]
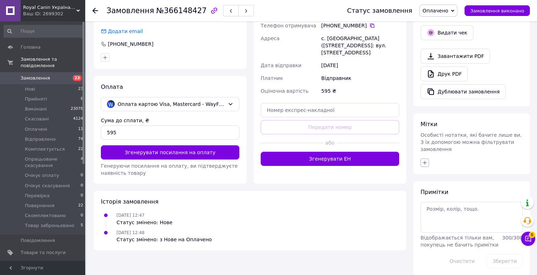
click at [421, 158] on button "button" at bounding box center [424, 162] width 9 height 9
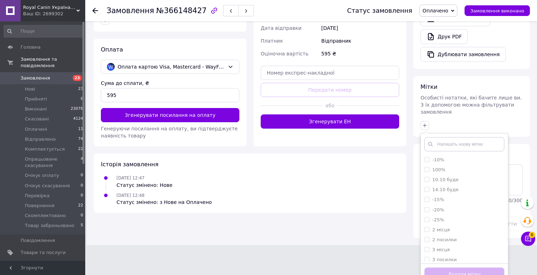
scroll to position [235, 0]
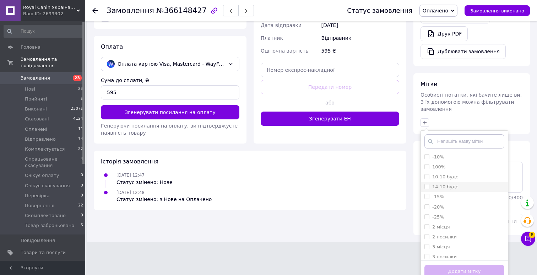
click at [451, 184] on label "14.10 буде" at bounding box center [445, 186] width 26 height 5
checkbox input "true"
click at [441, 194] on label "-15%" at bounding box center [438, 196] width 12 height 5
checkbox input "true"
click at [430, 265] on button "Додати мітку" at bounding box center [464, 272] width 80 height 14
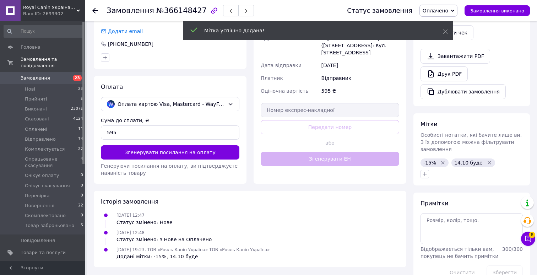
scroll to position [207, 0]
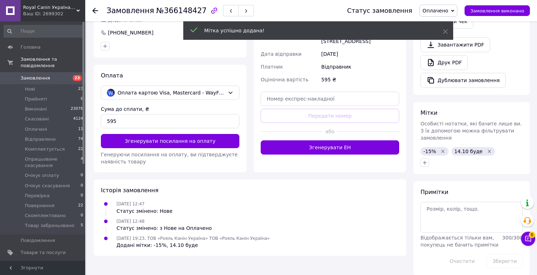
click at [441, 12] on span "Оплачено" at bounding box center [435, 11] width 26 height 6
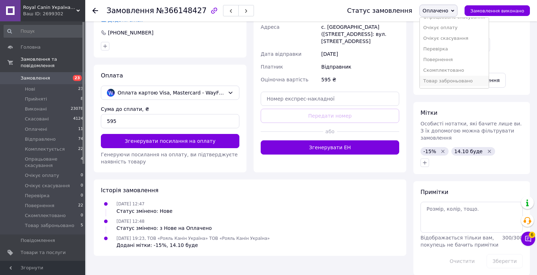
click at [439, 81] on li "Товар заброньовано" at bounding box center [454, 81] width 69 height 11
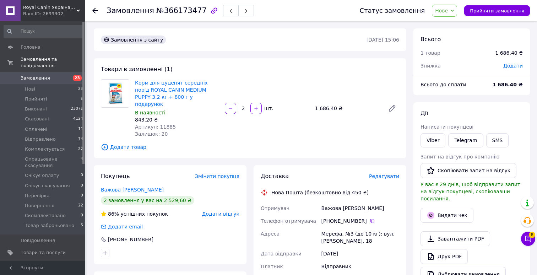
click at [185, 10] on span "№366173477" at bounding box center [181, 10] width 50 height 9
copy span "366173477"
click at [167, 124] on span "Артикул: 11885" at bounding box center [155, 127] width 41 height 6
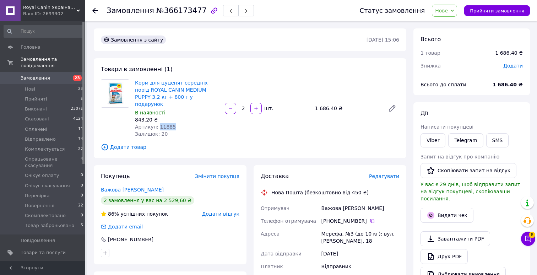
copy span "11885"
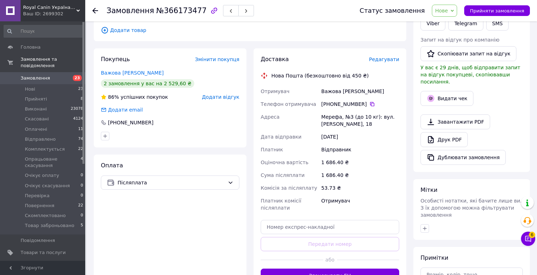
scroll to position [182, 0]
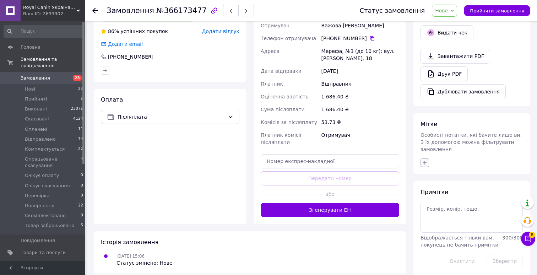
click at [425, 160] on icon "button" at bounding box center [425, 163] width 6 height 6
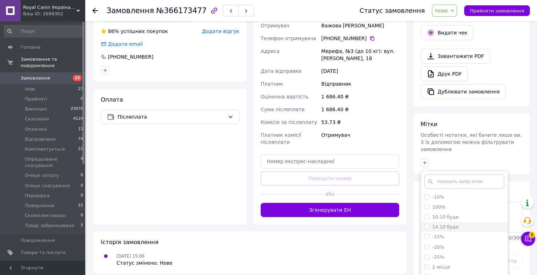
click at [438, 224] on label "14.10 буде" at bounding box center [445, 226] width 26 height 5
checkbox input "true"
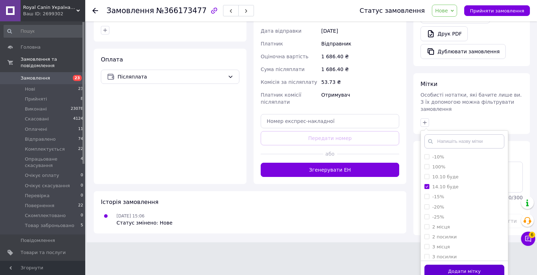
click at [435, 265] on button "Додати мітку" at bounding box center [464, 272] width 80 height 14
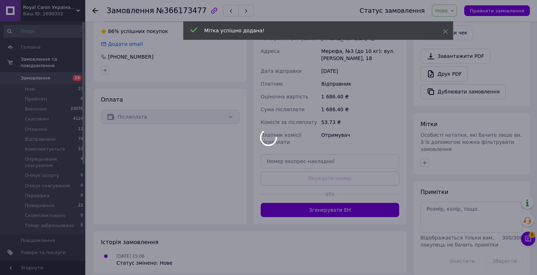
scroll to position [198, 0]
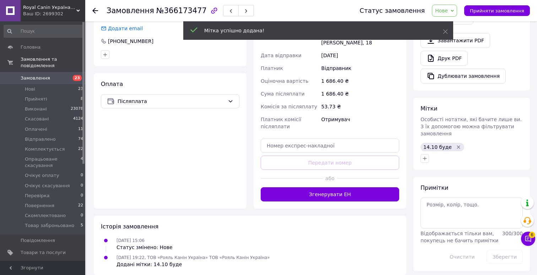
click at [447, 9] on span "Нове" at bounding box center [441, 11] width 13 height 6
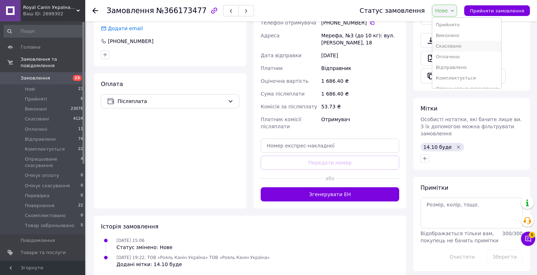
scroll to position [72, 0]
click at [449, 78] on li "Товар заброньовано" at bounding box center [466, 81] width 69 height 11
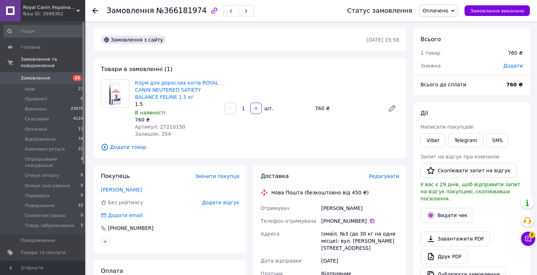
click at [180, 11] on span "№366181974" at bounding box center [181, 10] width 50 height 9
copy span "366181974"
click at [170, 124] on span "Артикул: 27210150" at bounding box center [160, 127] width 50 height 6
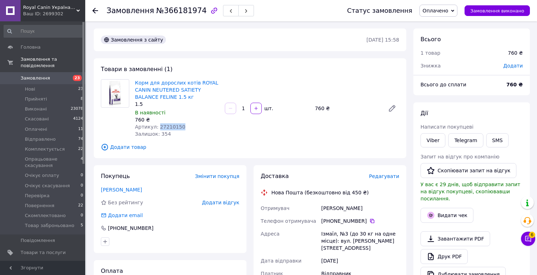
copy span "27210150"
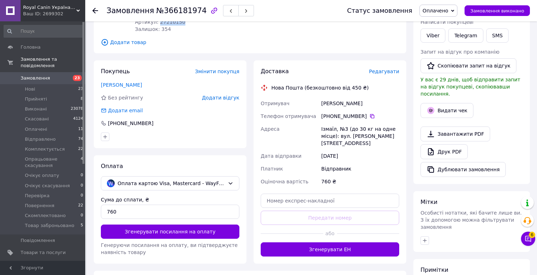
scroll to position [182, 0]
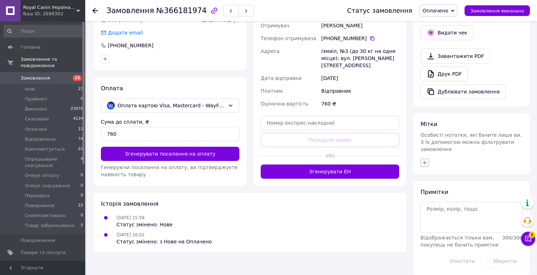
click at [424, 160] on icon "button" at bounding box center [425, 162] width 4 height 4
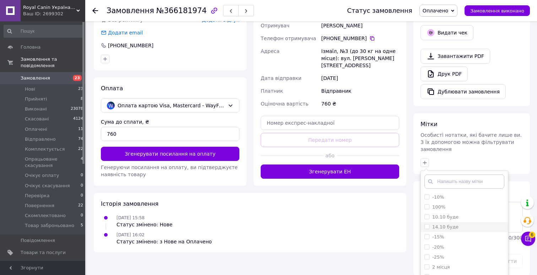
click at [441, 224] on label "14.10 буде" at bounding box center [445, 226] width 26 height 5
checkbox input "true"
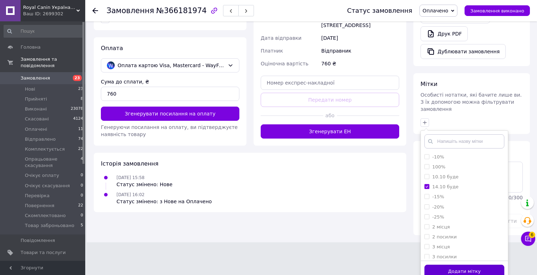
click at [431, 265] on button "Додати мітку" at bounding box center [464, 272] width 80 height 14
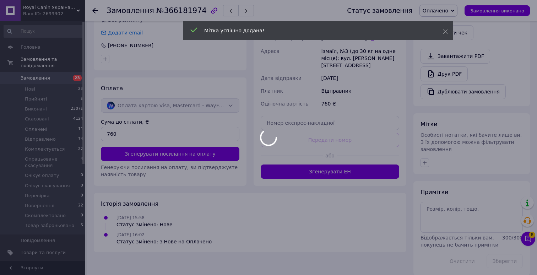
scroll to position [194, 0]
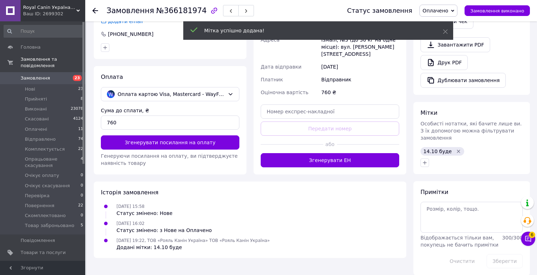
click at [440, 13] on span "Оплачено" at bounding box center [435, 11] width 26 height 6
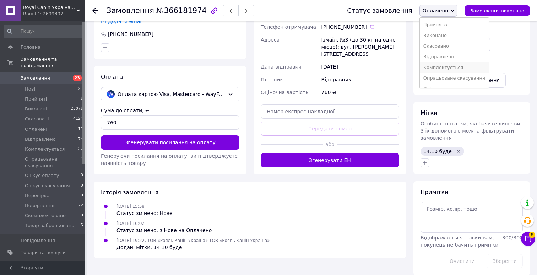
scroll to position [61, 0]
click at [445, 82] on li "Товар заброньовано" at bounding box center [454, 81] width 69 height 11
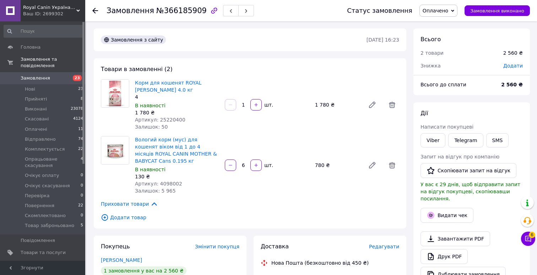
click at [181, 9] on span "№366185909" at bounding box center [181, 10] width 50 height 9
copy span "366185909"
click at [175, 121] on span "Артикул: 25220400" at bounding box center [160, 120] width 50 height 6
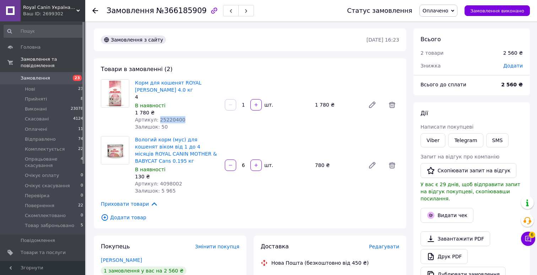
copy span "25220400"
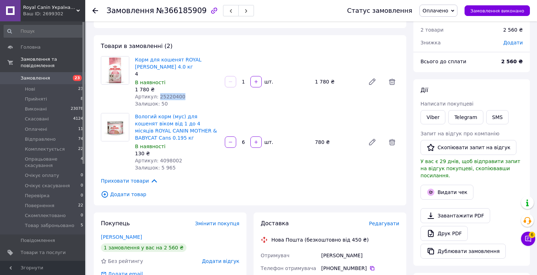
scroll to position [31, 0]
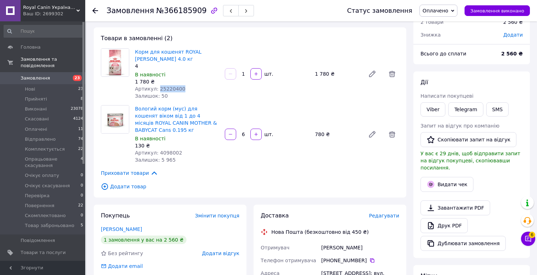
click at [170, 151] on span "Артикул: 4098002" at bounding box center [158, 153] width 47 height 6
copy span "4098002"
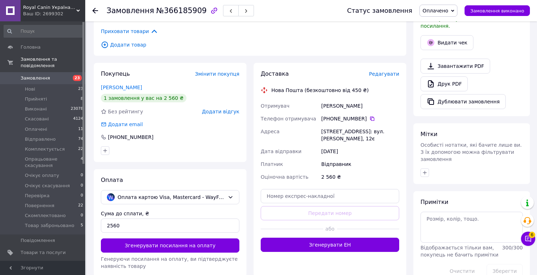
scroll to position [240, 0]
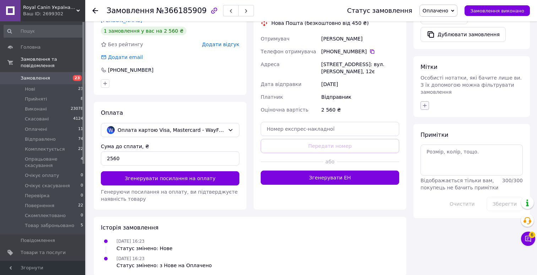
click at [424, 103] on icon "button" at bounding box center [425, 106] width 6 height 6
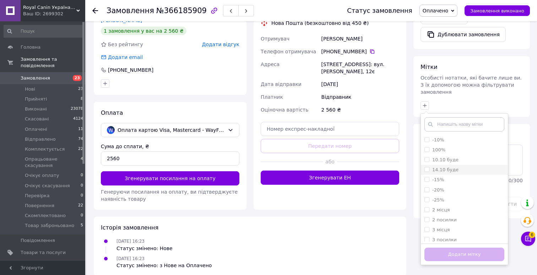
click at [440, 167] on label "14.10 буде" at bounding box center [445, 169] width 26 height 5
checkbox input "true"
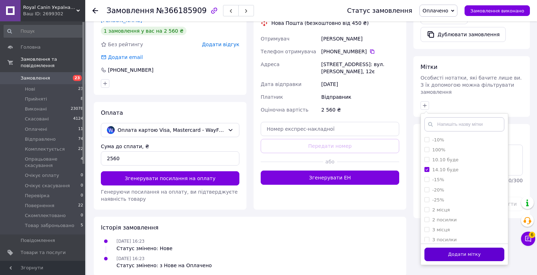
click at [430, 249] on button "Додати мітку" at bounding box center [464, 254] width 80 height 14
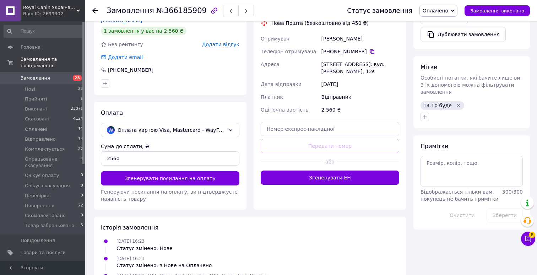
click at [444, 7] on span "Оплачено" at bounding box center [438, 11] width 38 height 12
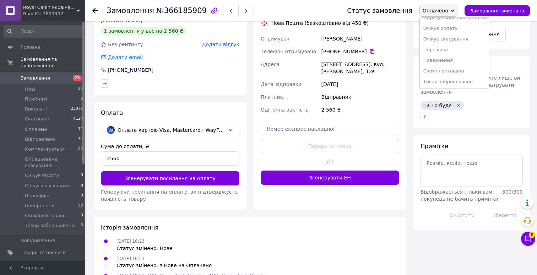
scroll to position [61, 0]
click at [442, 79] on li "Товар заброньовано" at bounding box center [454, 81] width 69 height 11
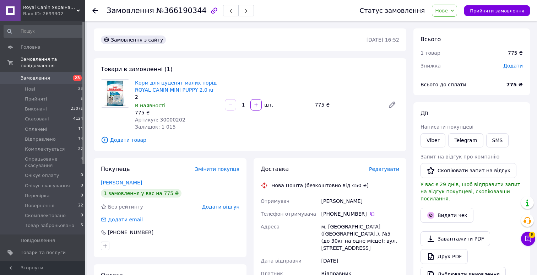
click at [184, 10] on span "№366190344" at bounding box center [181, 10] width 50 height 9
copy span "366190344"
click at [170, 121] on span "Артикул: 30000202" at bounding box center [160, 120] width 50 height 6
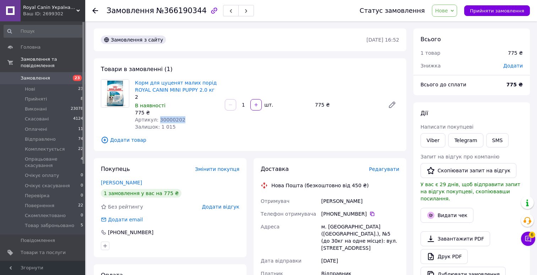
copy span "30000202"
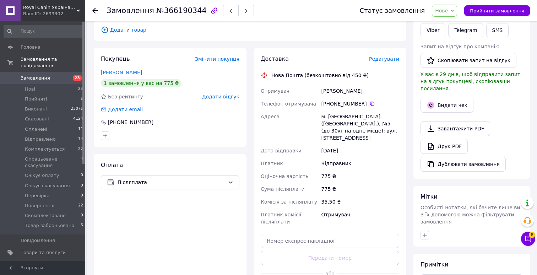
scroll to position [188, 0]
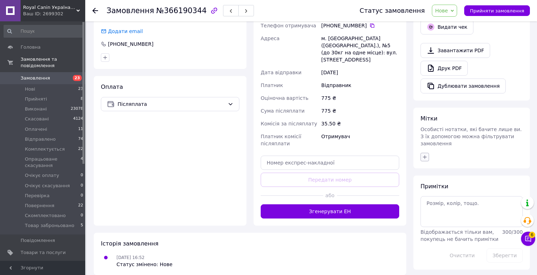
click at [421, 153] on button "button" at bounding box center [424, 157] width 9 height 9
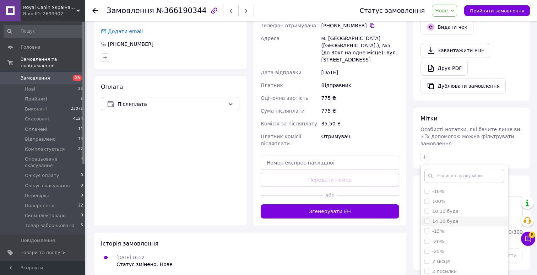
click at [448, 218] on label "14.10 буде" at bounding box center [445, 220] width 26 height 5
checkbox input "true"
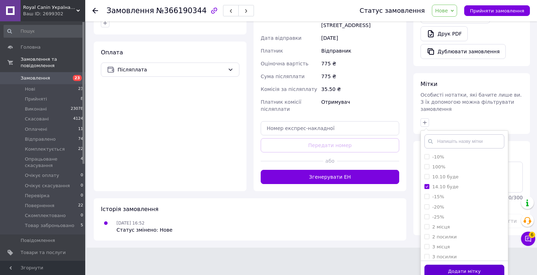
click at [434, 265] on button "Додати мітку" at bounding box center [464, 272] width 80 height 14
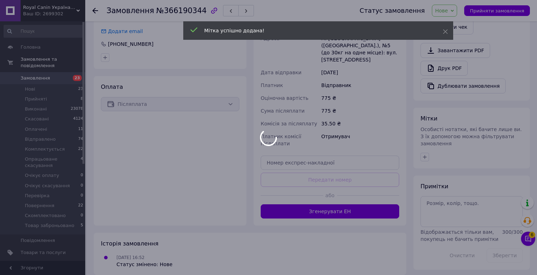
scroll to position [205, 0]
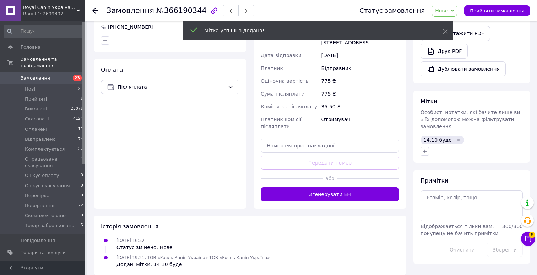
click at [448, 11] on span "Нове" at bounding box center [441, 11] width 13 height 6
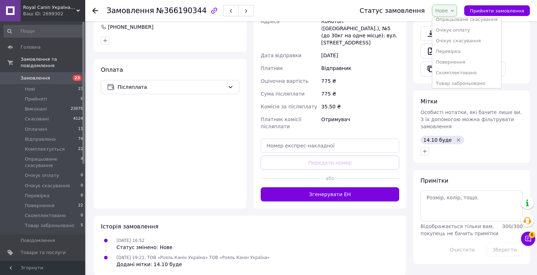
scroll to position [72, 0]
click at [451, 81] on li "Товар заброньовано" at bounding box center [466, 81] width 69 height 11
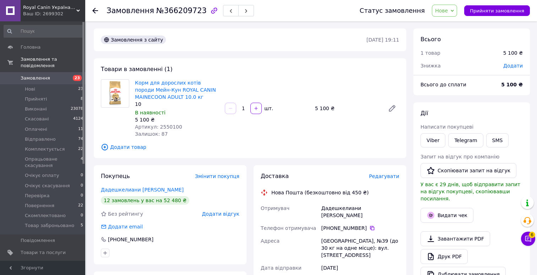
click at [185, 13] on span "№366209723" at bounding box center [181, 10] width 50 height 9
copy span "366209723"
click at [169, 124] on span "Артикул: 2550100" at bounding box center [158, 127] width 47 height 6
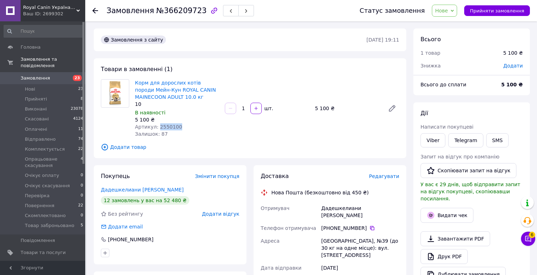
copy span "2550100"
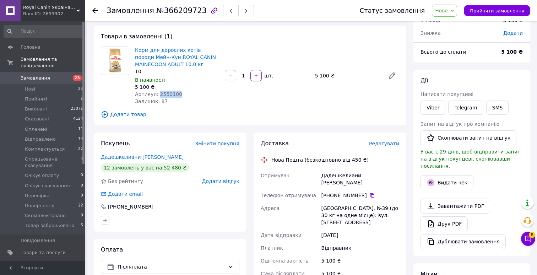
scroll to position [188, 0]
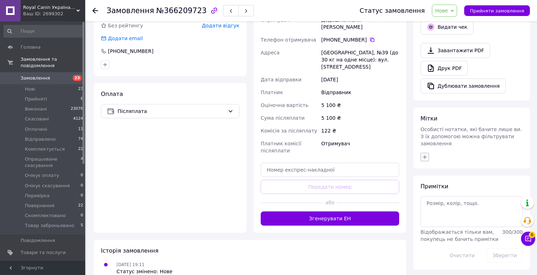
click at [426, 153] on button "button" at bounding box center [424, 157] width 9 height 9
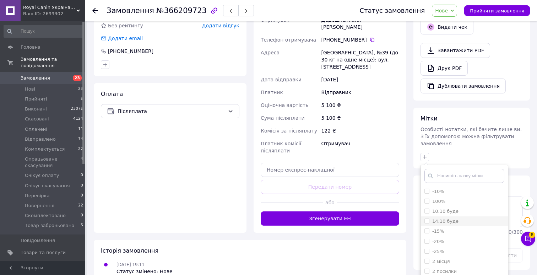
click at [437, 218] on label "14.10 буде" at bounding box center [445, 220] width 26 height 5
checkbox input "true"
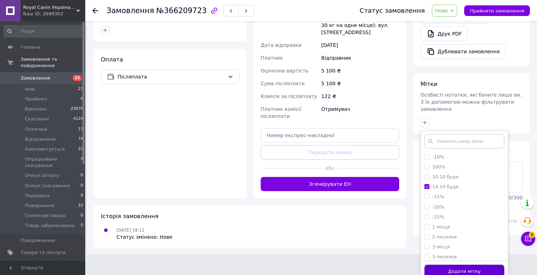
click at [433, 265] on button "Додати мітку" at bounding box center [464, 272] width 80 height 14
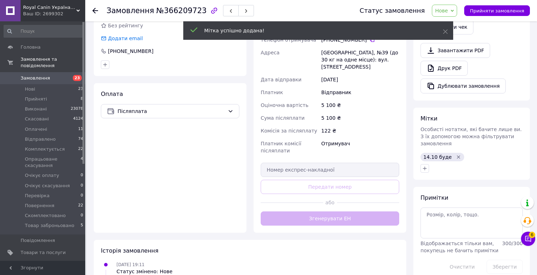
scroll to position [205, 0]
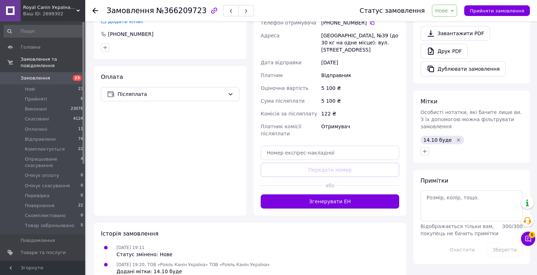
click at [448, 12] on span "Нове" at bounding box center [441, 11] width 13 height 6
click at [448, 80] on li "Товар заброньовано" at bounding box center [466, 81] width 69 height 11
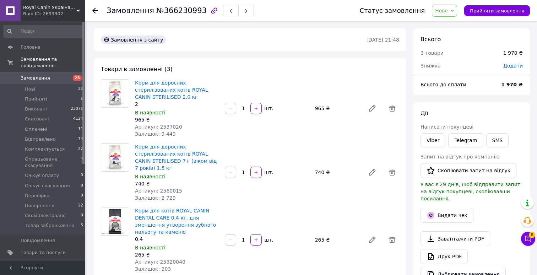
click at [185, 12] on span "№366230993" at bounding box center [181, 10] width 50 height 9
copy span "366230993"
click at [170, 124] on span "Артикул: 2537020" at bounding box center [158, 127] width 47 height 6
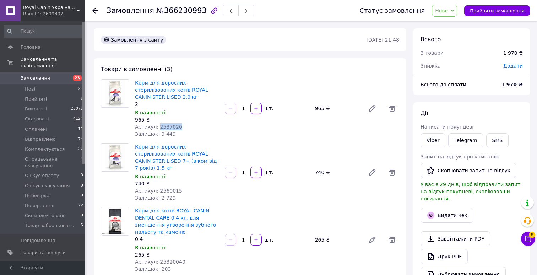
copy span "2537020"
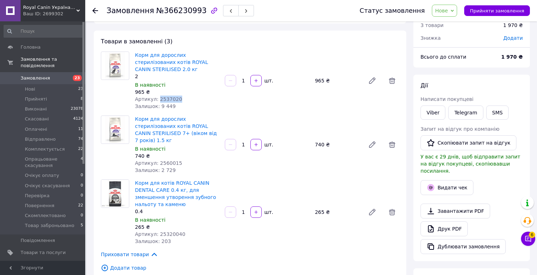
scroll to position [28, 0]
click at [170, 164] on span "Артикул: 2560015" at bounding box center [158, 163] width 47 height 6
copy span "2560015"
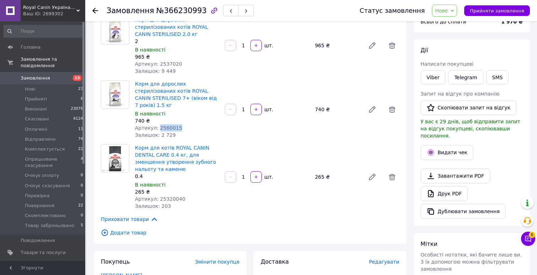
scroll to position [64, 0]
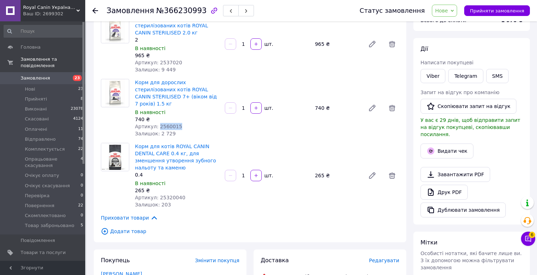
click at [175, 195] on span "Артикул: 25320040" at bounding box center [160, 198] width 50 height 6
copy span "25320040"
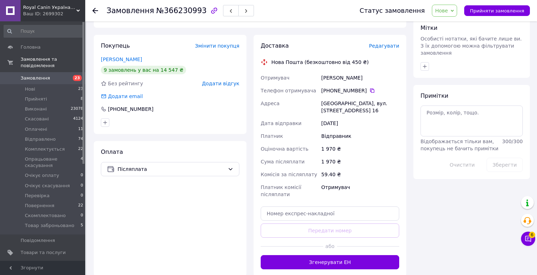
scroll to position [293, 0]
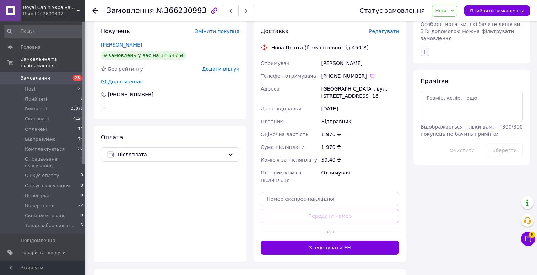
click at [424, 49] on icon "button" at bounding box center [425, 52] width 6 height 6
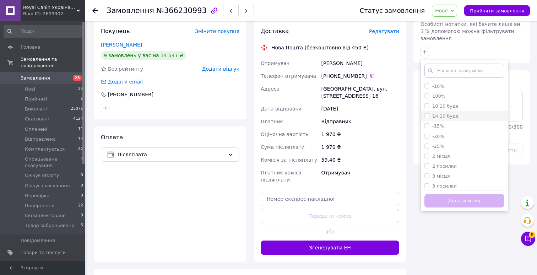
click at [445, 113] on label "14.10 буде" at bounding box center [445, 115] width 26 height 5
checkbox input "true"
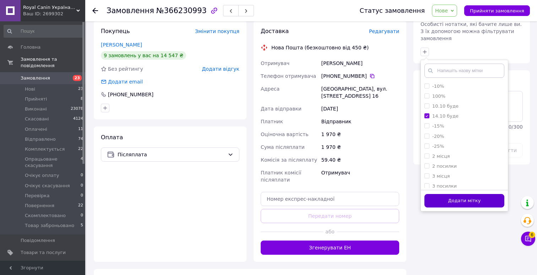
click at [436, 194] on button "Додати мітку" at bounding box center [464, 201] width 80 height 14
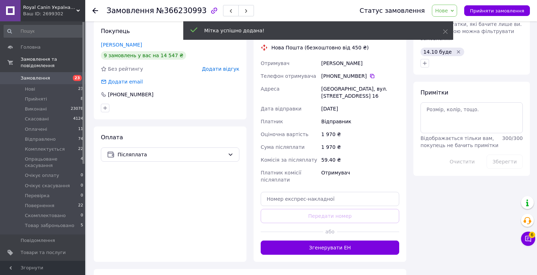
click at [448, 10] on span "Нове" at bounding box center [441, 11] width 13 height 6
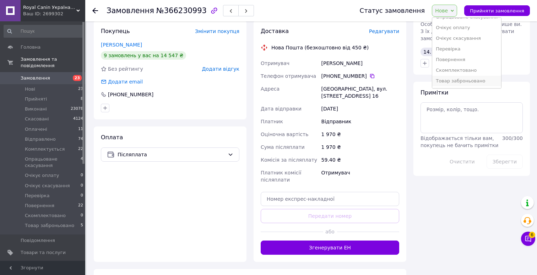
click at [448, 83] on li "Товар заброньовано" at bounding box center [466, 81] width 69 height 11
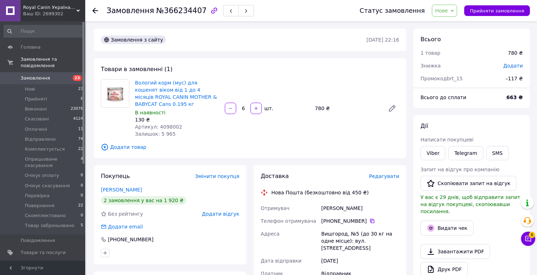
click at [182, 13] on span "№366234407" at bounding box center [181, 10] width 50 height 9
copy span "366234407"
click at [173, 127] on span "Артикул: 4098002" at bounding box center [158, 127] width 47 height 6
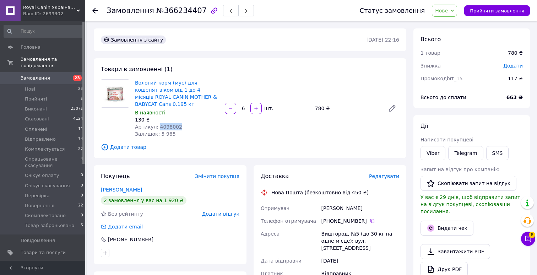
copy span "4098002"
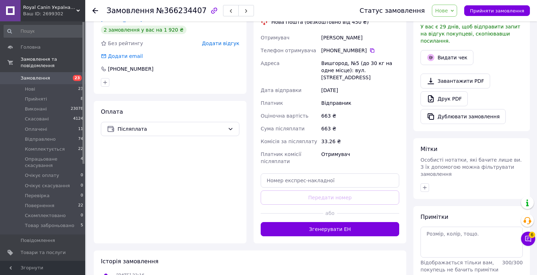
scroll to position [195, 0]
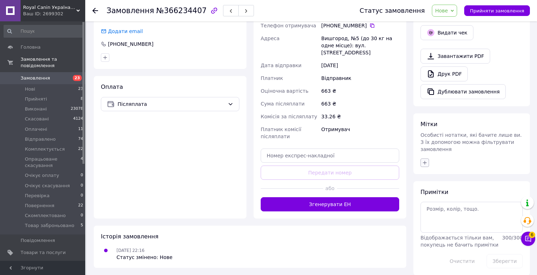
click at [424, 160] on icon "button" at bounding box center [425, 163] width 6 height 6
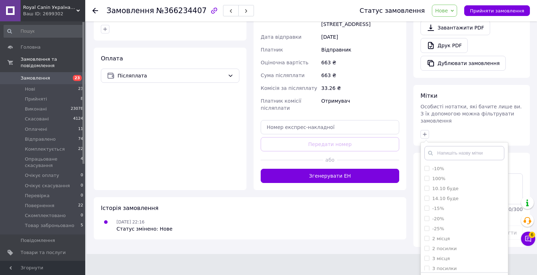
scroll to position [235, 0]
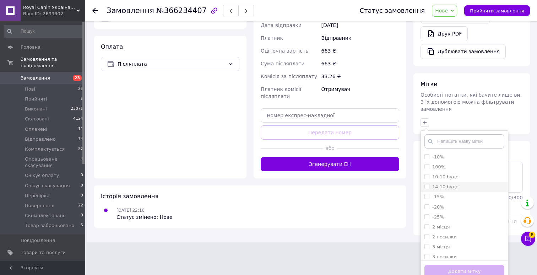
click at [446, 184] on label "14.10 буде" at bounding box center [445, 186] width 26 height 5
checkbox input "true"
click at [441, 194] on label "-15%" at bounding box center [438, 196] width 12 height 5
checkbox input "true"
click at [431, 265] on button "Додати мітку" at bounding box center [464, 272] width 80 height 14
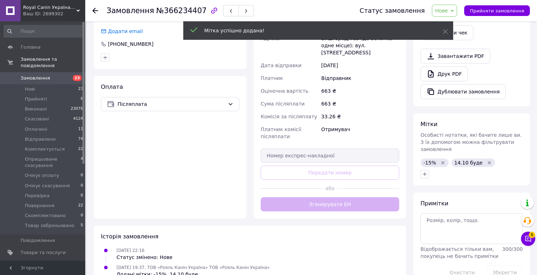
scroll to position [212, 0]
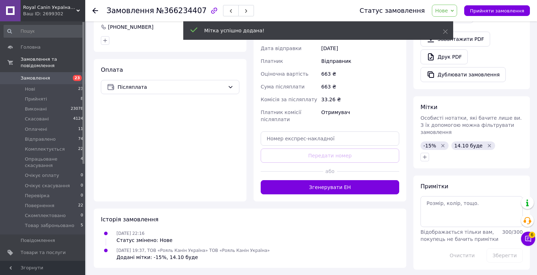
click at [448, 11] on span "Нове" at bounding box center [441, 11] width 13 height 6
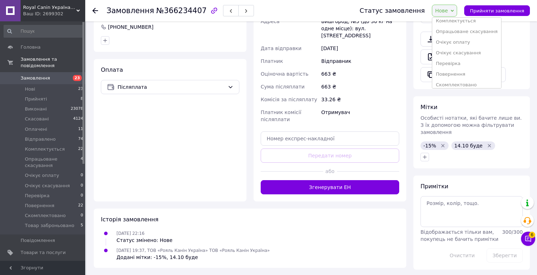
scroll to position [72, 0]
click at [450, 78] on li "Товар заброньовано" at bounding box center [466, 81] width 69 height 11
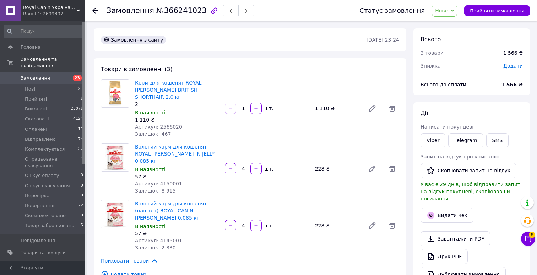
click at [177, 11] on span "№366241023" at bounding box center [181, 10] width 50 height 9
copy span "366241023"
click at [175, 124] on span "Артикул: 2566020" at bounding box center [158, 127] width 47 height 6
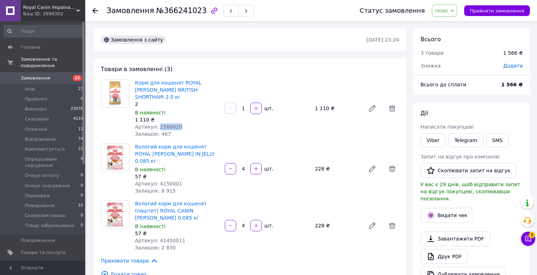
copy span "2566020"
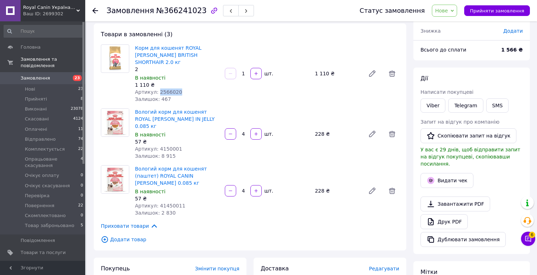
scroll to position [36, 0]
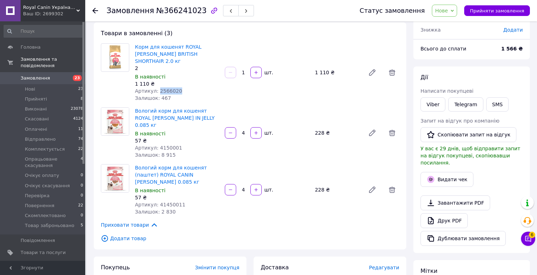
click at [170, 145] on span "Артикул: 4150001" at bounding box center [158, 148] width 47 height 6
copy span "4150001"
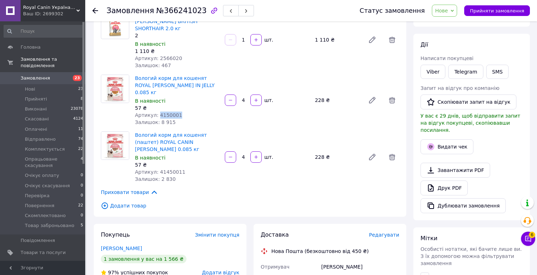
scroll to position [76, 0]
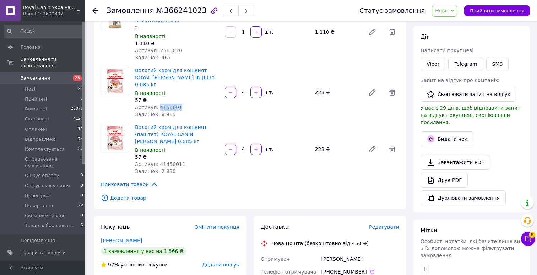
click at [172, 161] on span "Артикул: 41450011" at bounding box center [160, 164] width 50 height 6
copy span "41450011"
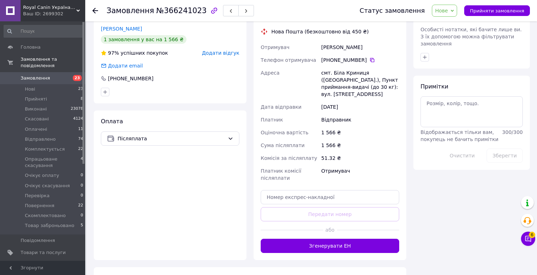
scroll to position [294, 0]
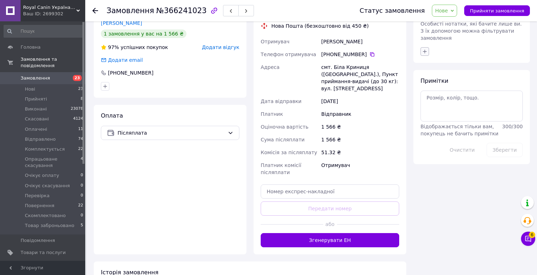
click at [425, 48] on button "button" at bounding box center [424, 51] width 9 height 9
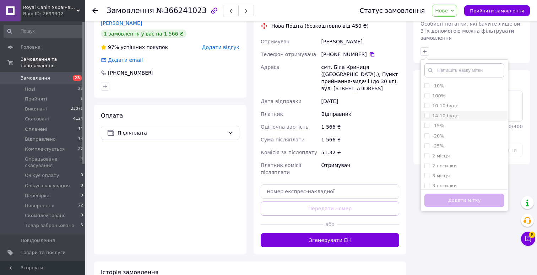
click at [448, 113] on label "14.10 буде" at bounding box center [445, 115] width 26 height 5
checkbox input "true"
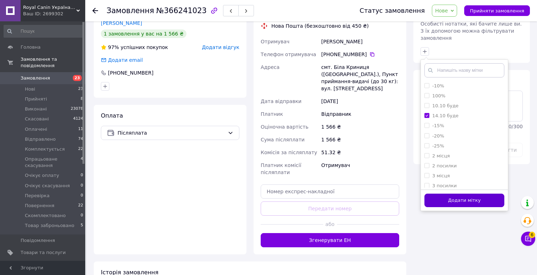
click at [432, 198] on button "Додати мітку" at bounding box center [464, 200] width 80 height 14
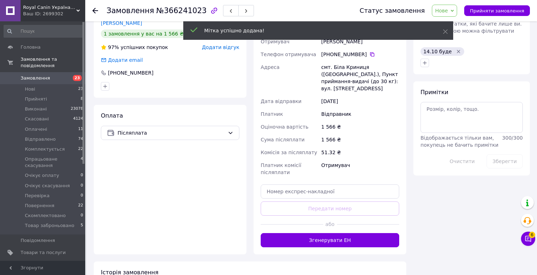
click at [443, 12] on span "Нове" at bounding box center [441, 11] width 13 height 6
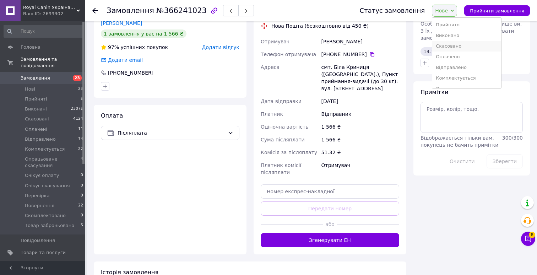
scroll to position [72, 0]
click at [452, 80] on li "Товар заброньовано" at bounding box center [466, 81] width 69 height 11
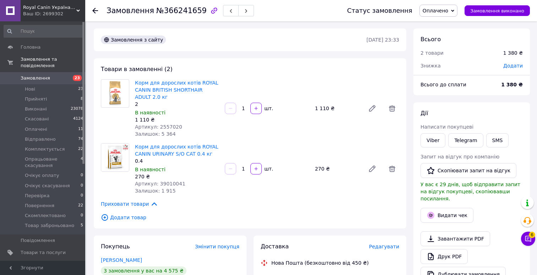
click at [173, 12] on span "№366241659" at bounding box center [181, 10] width 50 height 9
copy span "366241659"
click at [171, 127] on span "Артикул: 2557020" at bounding box center [158, 127] width 47 height 6
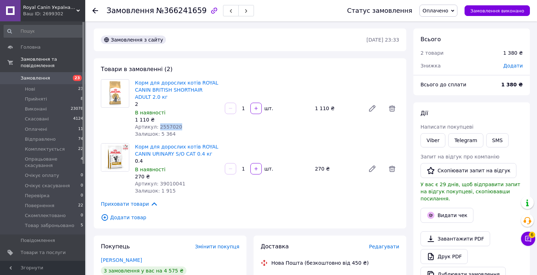
copy span "2557020"
click at [179, 12] on span "№366241659" at bounding box center [181, 10] width 50 height 9
copy span "366241659"
click at [171, 125] on span "Артикул: 2557020" at bounding box center [158, 127] width 47 height 6
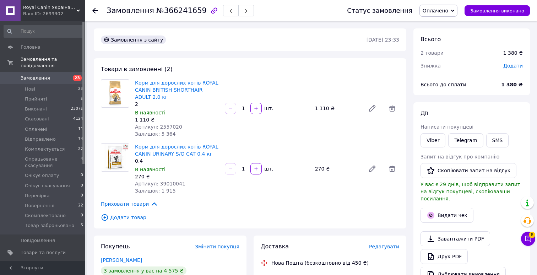
click at [171, 125] on span "Артикул: 2557020" at bounding box center [158, 127] width 47 height 6
copy span "2557020"
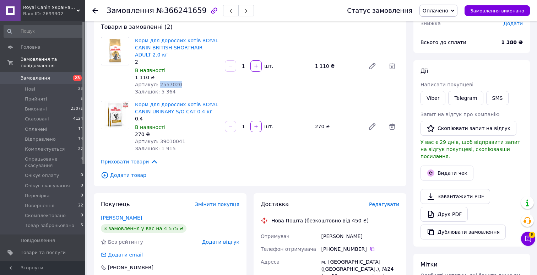
scroll to position [45, 0]
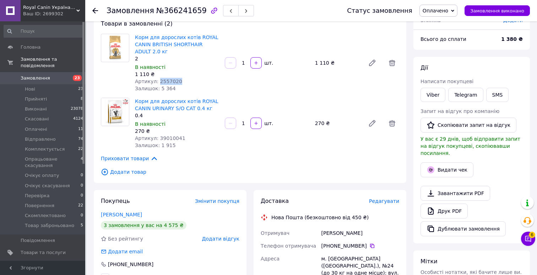
click at [169, 138] on span "Артикул: 39010041" at bounding box center [160, 138] width 50 height 6
copy span "39010041"
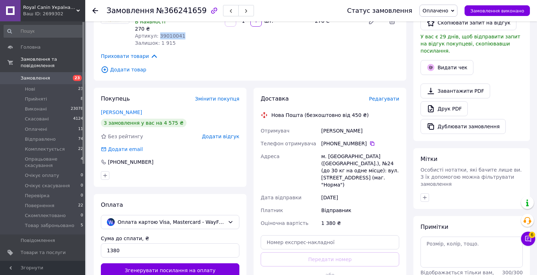
scroll to position [189, 0]
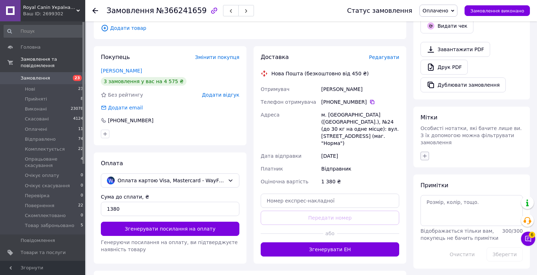
click at [427, 153] on icon "button" at bounding box center [425, 156] width 6 height 6
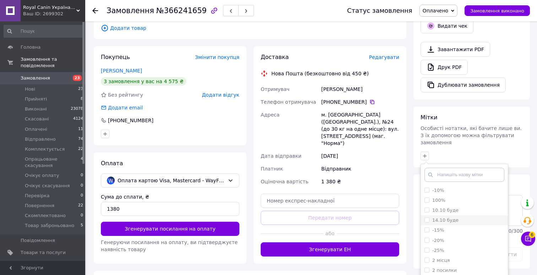
click at [440, 217] on label "14.10 буде" at bounding box center [445, 219] width 26 height 5
checkbox input "true"
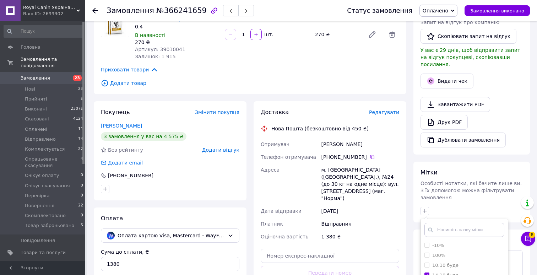
scroll to position [247, 0]
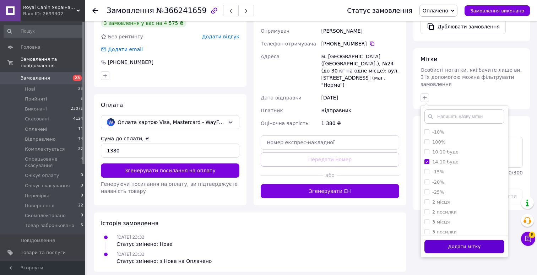
click at [438, 240] on button "Додати мітку" at bounding box center [464, 247] width 80 height 14
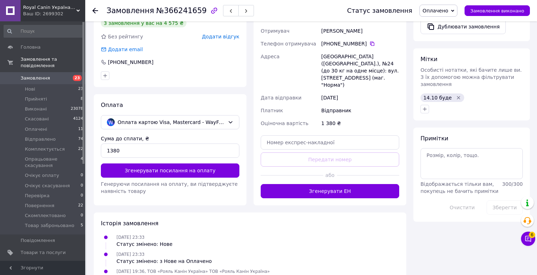
click at [444, 10] on span "Оплачено" at bounding box center [435, 11] width 26 height 6
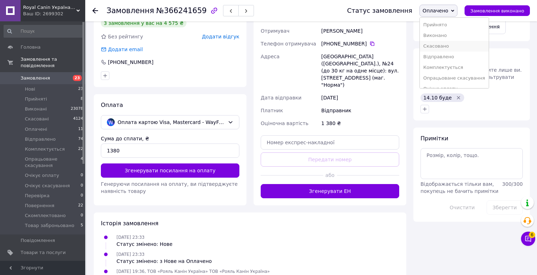
scroll to position [61, 0]
click at [437, 78] on li "Товар заброньовано" at bounding box center [454, 81] width 69 height 11
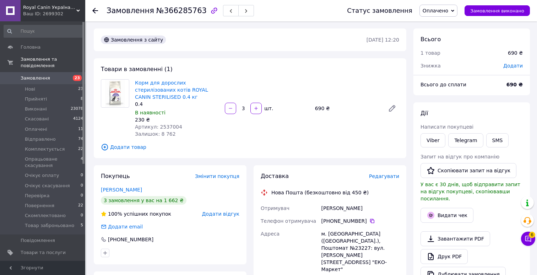
click at [183, 12] on span "№366285763" at bounding box center [181, 10] width 50 height 9
copy span "366285763"
click at [174, 126] on span "Артикул: 2537004" at bounding box center [158, 127] width 47 height 6
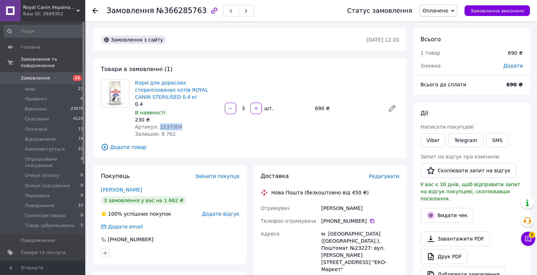
copy span "2537004"
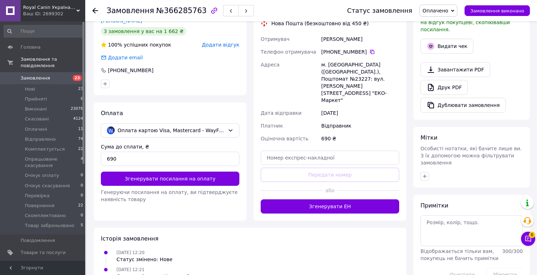
scroll to position [182, 0]
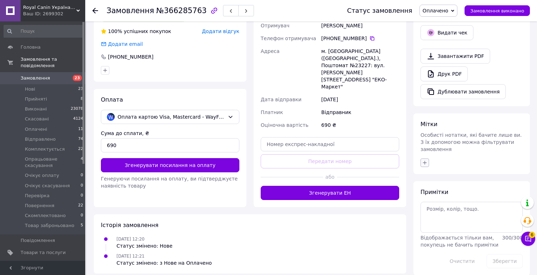
click at [426, 160] on icon "button" at bounding box center [425, 163] width 6 height 6
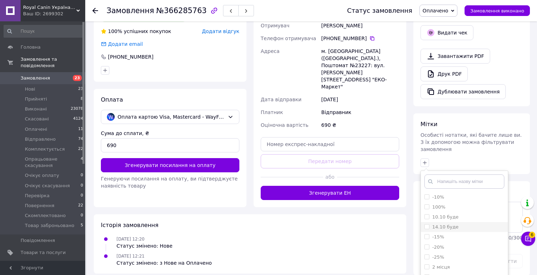
click at [440, 224] on label "14.10 буде" at bounding box center [445, 226] width 26 height 5
checkbox input "true"
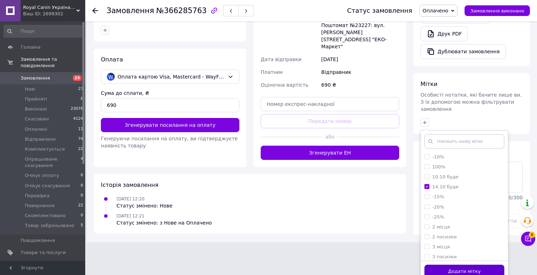
click at [436, 265] on button "Додати мітку" at bounding box center [464, 272] width 80 height 14
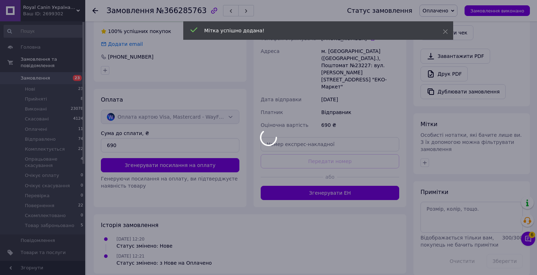
scroll to position [194, 0]
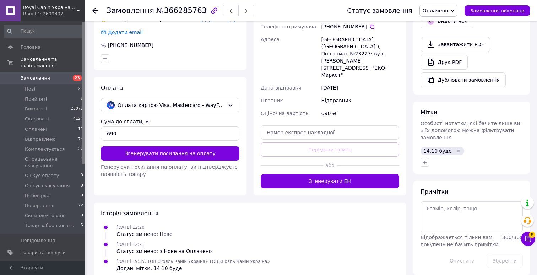
click at [442, 8] on span "Оплачено" at bounding box center [435, 11] width 26 height 6
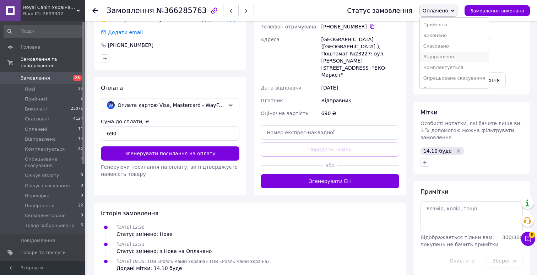
scroll to position [61, 0]
click at [451, 81] on li "Товар заброньовано" at bounding box center [454, 81] width 69 height 11
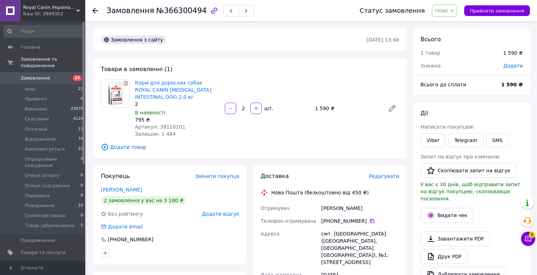
click at [187, 11] on span "№366300494" at bounding box center [181, 10] width 50 height 9
copy span "366300494"
click at [175, 125] on span "Артикул: 39110201" at bounding box center [160, 127] width 50 height 6
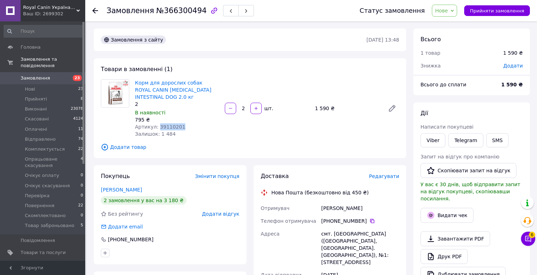
copy span "39110201"
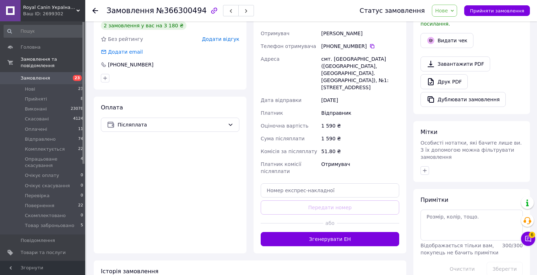
scroll to position [209, 0]
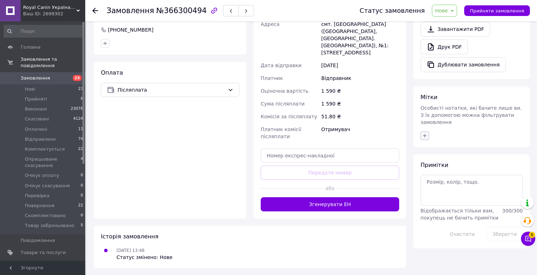
click at [425, 133] on icon "button" at bounding box center [425, 136] width 6 height 6
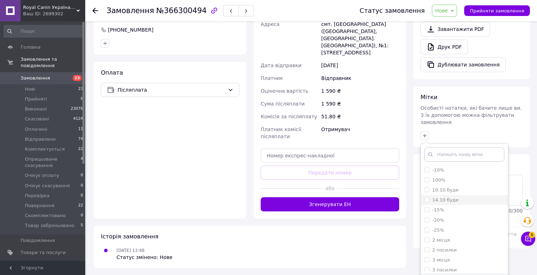
click at [442, 197] on label "14.10 буде" at bounding box center [445, 199] width 26 height 5
checkbox input "true"
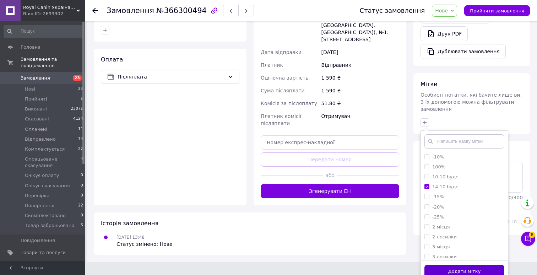
click at [432, 265] on button "Додати мітку" at bounding box center [464, 272] width 80 height 14
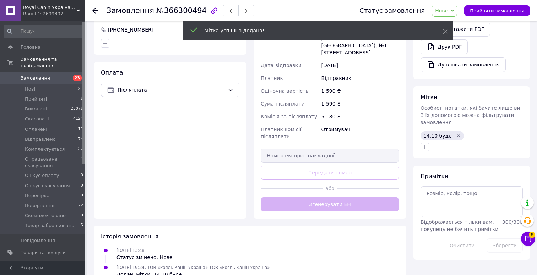
scroll to position [223, 0]
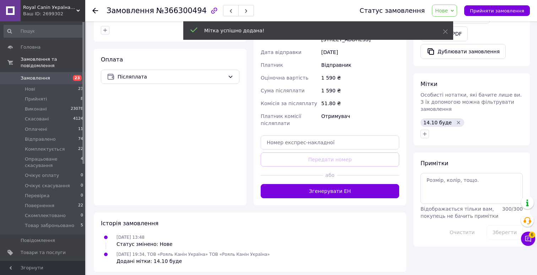
click at [448, 9] on span "Нове" at bounding box center [441, 11] width 13 height 6
click at [452, 79] on li "Товар заброньовано" at bounding box center [466, 81] width 69 height 11
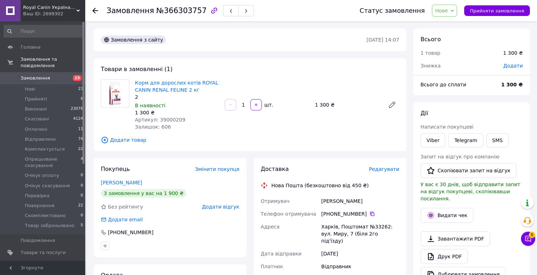
click at [175, 8] on span "№366303757" at bounding box center [181, 10] width 50 height 9
copy span "366303757"
click at [170, 120] on span "Артикул: 39000209" at bounding box center [160, 120] width 50 height 6
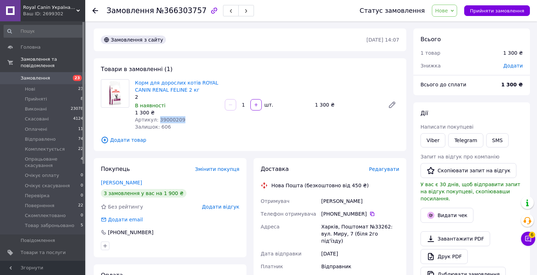
copy span "39000209"
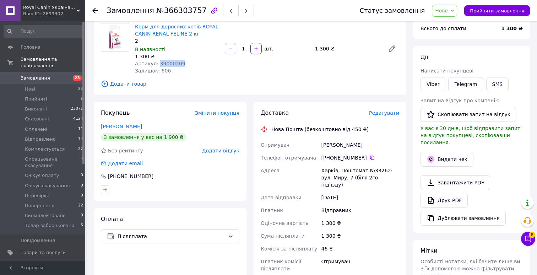
scroll to position [182, 0]
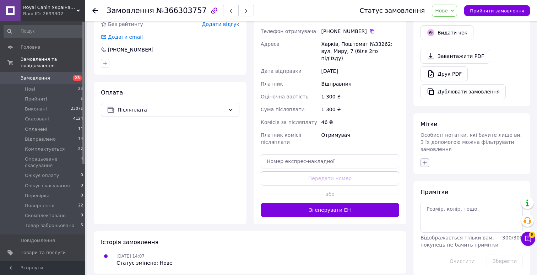
click at [423, 158] on button "button" at bounding box center [424, 162] width 9 height 9
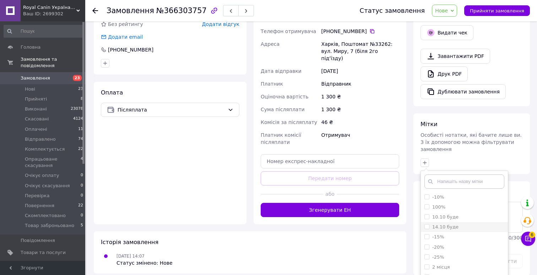
click at [436, 224] on label "14.10 буде" at bounding box center [445, 226] width 26 height 5
checkbox input "true"
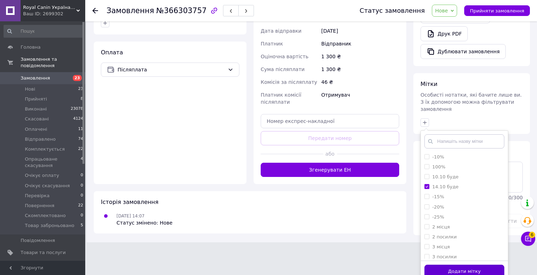
click at [430, 265] on button "Додати мітку" at bounding box center [464, 272] width 80 height 14
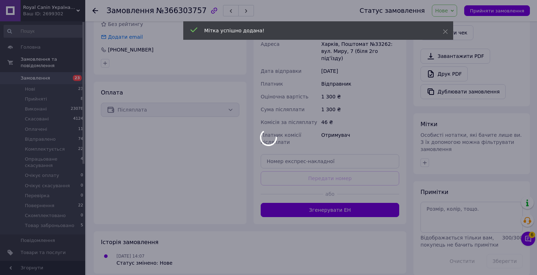
scroll to position [198, 0]
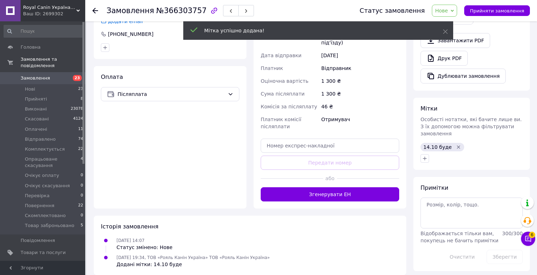
click at [451, 15] on span "Нове" at bounding box center [444, 11] width 25 height 12
click at [449, 83] on li "Товар заброньовано" at bounding box center [466, 81] width 69 height 11
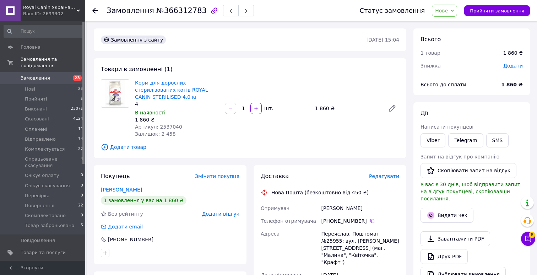
click at [178, 8] on span "№366312783" at bounding box center [181, 10] width 50 height 9
copy span "366312783"
click at [174, 126] on span "Артикул: 2537040" at bounding box center [158, 127] width 47 height 6
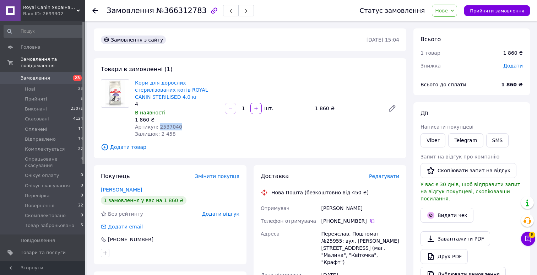
copy span "2537040"
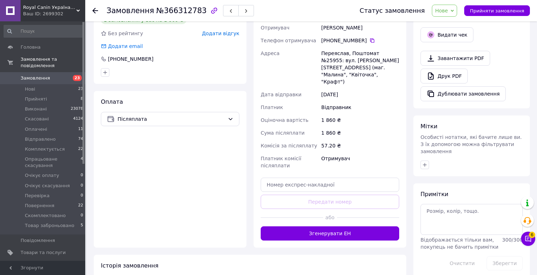
scroll to position [202, 0]
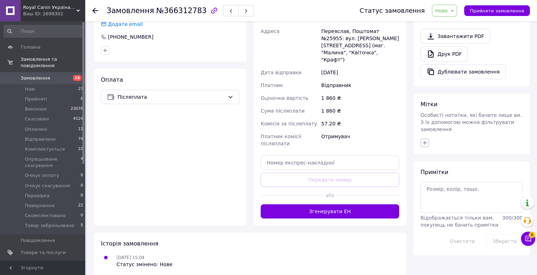
click at [426, 140] on icon "button" at bounding box center [425, 143] width 6 height 6
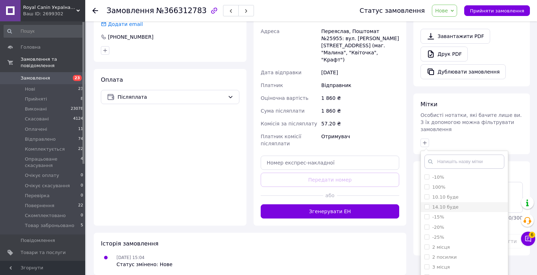
click at [442, 204] on label "14.10 буде" at bounding box center [445, 206] width 26 height 5
checkbox input "true"
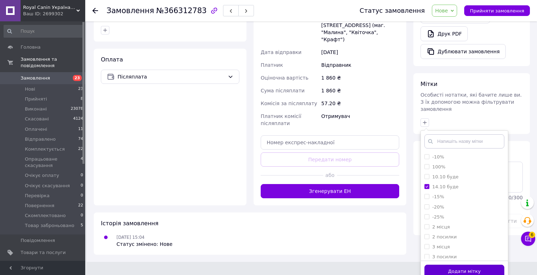
click at [431, 265] on button "Додати мітку" at bounding box center [464, 272] width 80 height 14
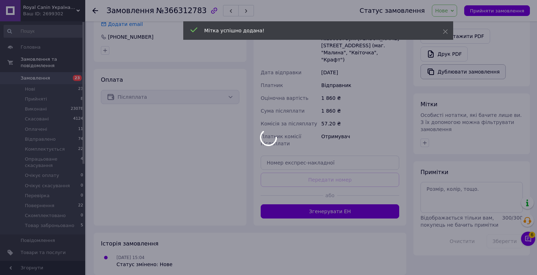
scroll to position [219, 0]
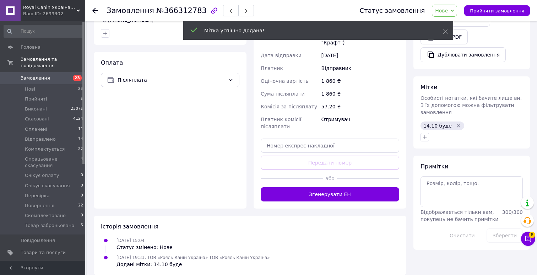
click at [445, 12] on span "Нове" at bounding box center [441, 11] width 13 height 6
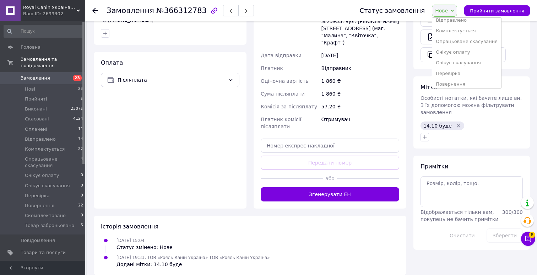
scroll to position [72, 0]
click at [454, 80] on li "Товар заброньовано" at bounding box center [466, 81] width 69 height 11
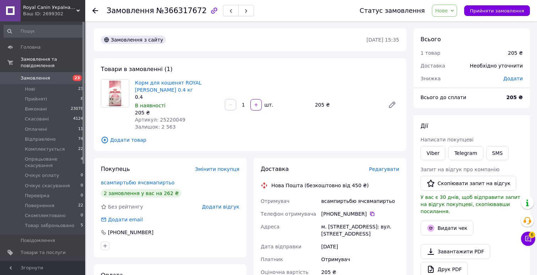
click at [179, 9] on span "№366317672" at bounding box center [181, 10] width 50 height 9
copy span "366317672"
click at [170, 118] on span "Артикул: 25220049" at bounding box center [160, 120] width 50 height 6
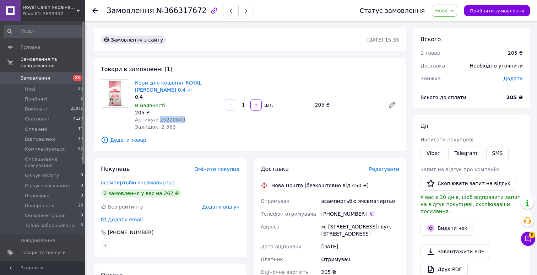
copy span "25220049"
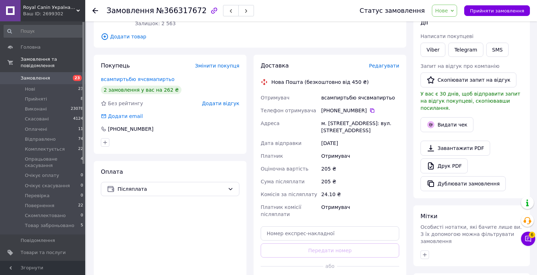
scroll to position [195, 0]
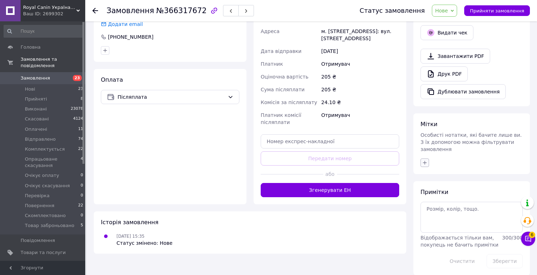
click at [425, 158] on button "button" at bounding box center [424, 162] width 9 height 9
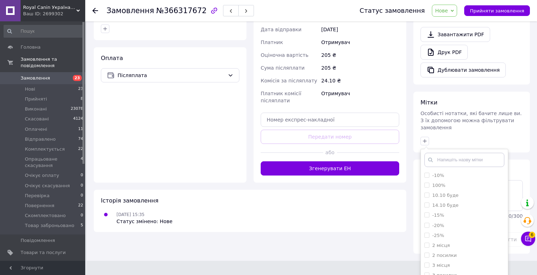
scroll to position [235, 0]
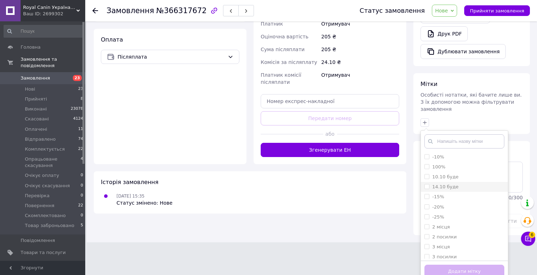
click at [442, 184] on label "14.10 буде" at bounding box center [445, 186] width 26 height 5
checkbox input "true"
click at [430, 265] on button "Додати мітку" at bounding box center [464, 272] width 80 height 14
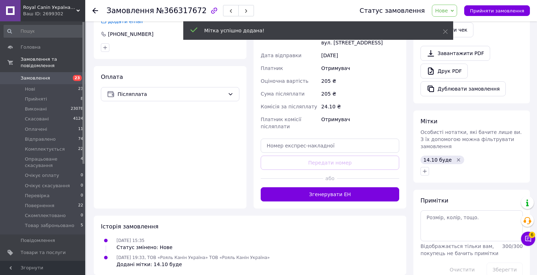
scroll to position [207, 0]
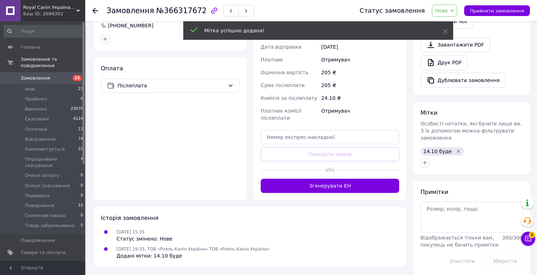
click at [448, 11] on span "Нове" at bounding box center [441, 11] width 13 height 6
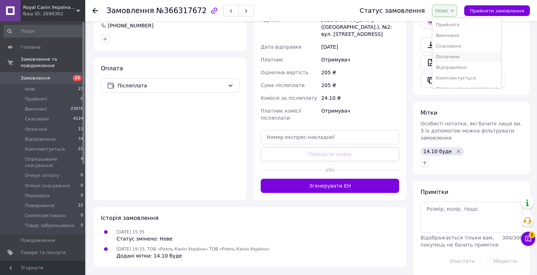
scroll to position [72, 0]
click at [449, 80] on li "Товар заброньовано" at bounding box center [466, 81] width 69 height 11
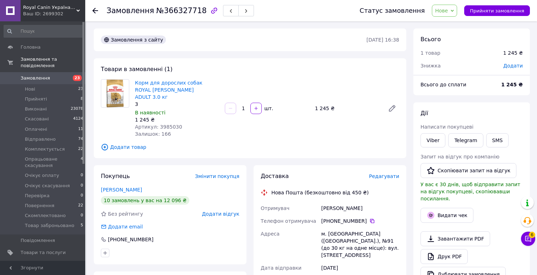
click at [180, 11] on span "№366327718" at bounding box center [181, 10] width 50 height 9
copy span "366327718"
click at [166, 124] on span "Артикул: 3985030" at bounding box center [158, 127] width 47 height 6
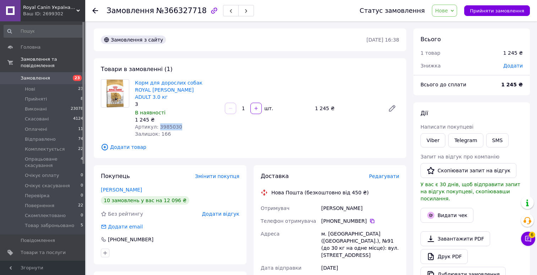
copy span "3985030"
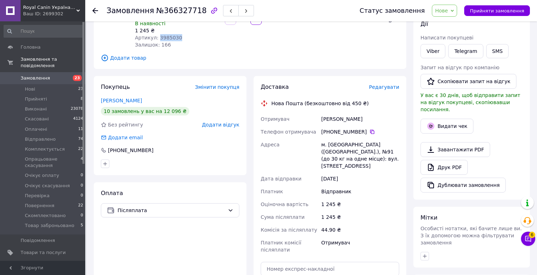
scroll to position [188, 0]
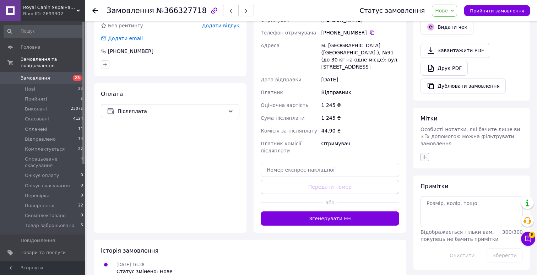
click at [420, 153] on button "button" at bounding box center [424, 157] width 9 height 9
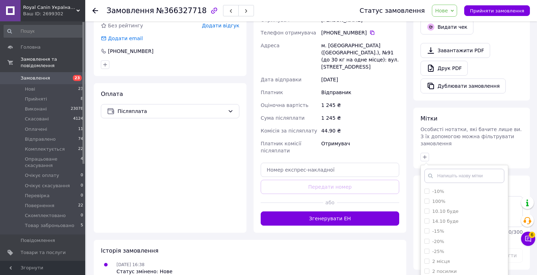
scroll to position [223, 0]
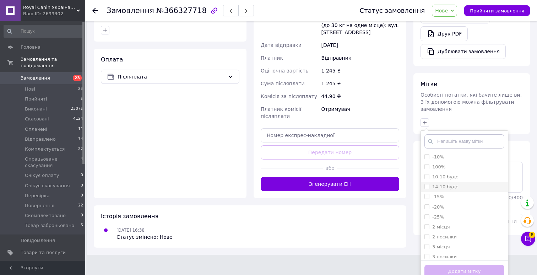
click at [443, 184] on label "14.10 буде" at bounding box center [445, 186] width 26 height 5
checkbox input "true"
click at [433, 265] on button "Додати мітку" at bounding box center [464, 272] width 80 height 14
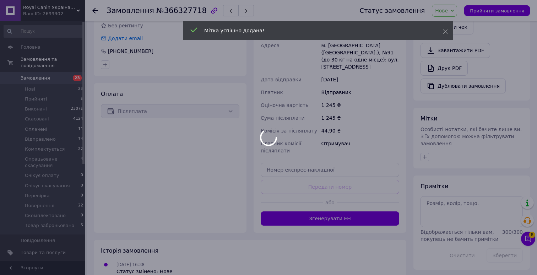
scroll to position [205, 0]
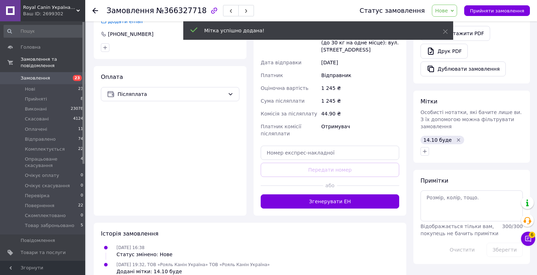
click at [448, 11] on span "Нове" at bounding box center [441, 11] width 13 height 6
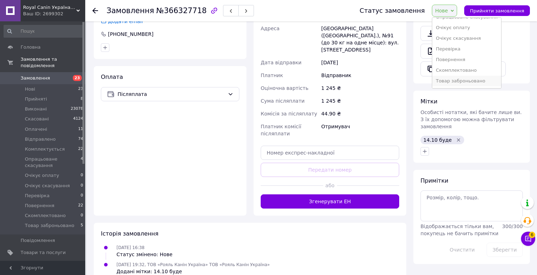
click at [452, 83] on li "Товар заброньовано" at bounding box center [466, 81] width 69 height 11
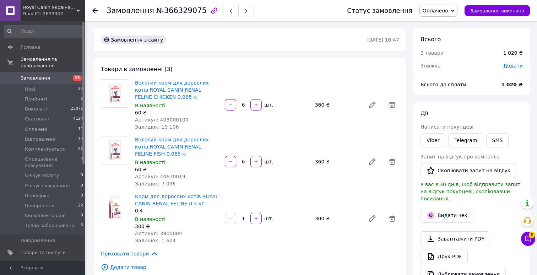
click at [184, 12] on span "№366329075" at bounding box center [181, 10] width 50 height 9
copy span "366329075"
click at [176, 118] on span "Артикул: 403000100" at bounding box center [162, 120] width 54 height 6
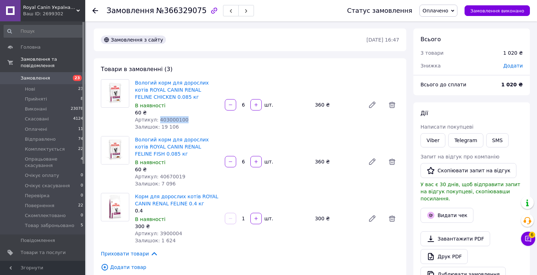
copy span "403000100"
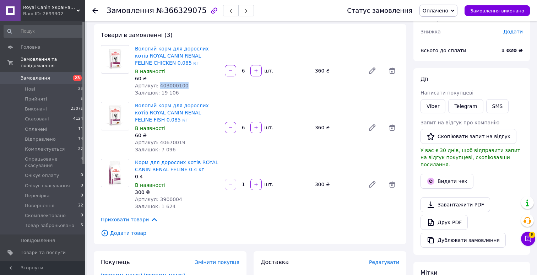
scroll to position [35, 0]
click at [173, 141] on span "Артикул: 40670019" at bounding box center [160, 142] width 50 height 6
copy span "40670019"
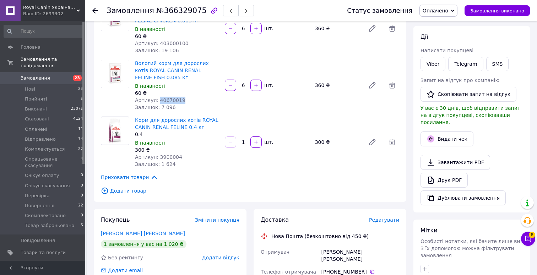
scroll to position [85, 0]
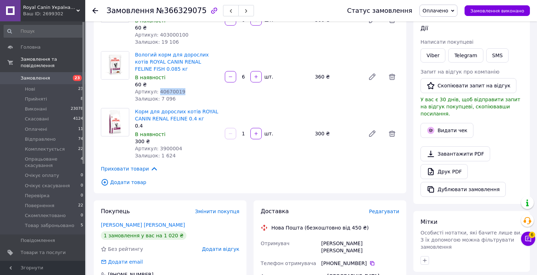
click at [169, 147] on span "Артикул: 3900004" at bounding box center [158, 149] width 47 height 6
copy span "3900004"
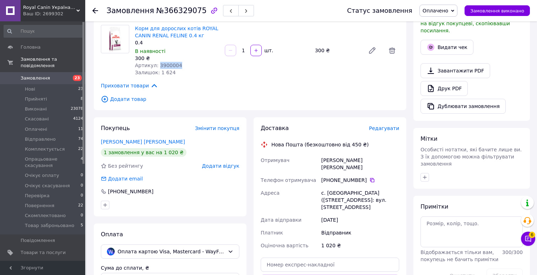
scroll to position [268, 0]
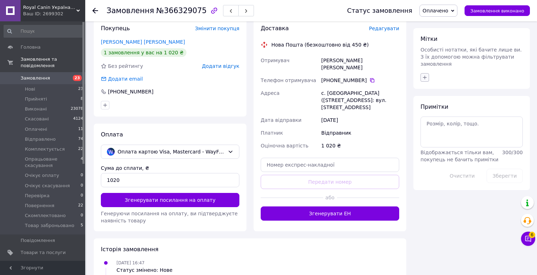
click at [423, 73] on button "button" at bounding box center [424, 77] width 9 height 9
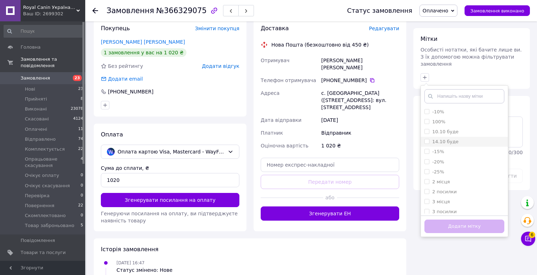
click at [439, 139] on label "14.10 буде" at bounding box center [445, 141] width 26 height 5
checkbox input "true"
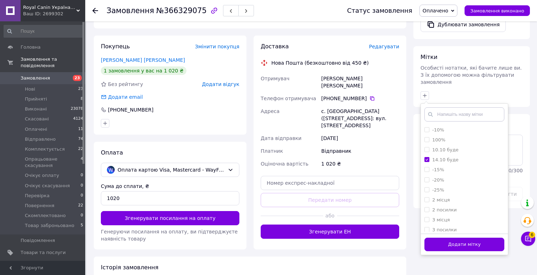
scroll to position [279, 0]
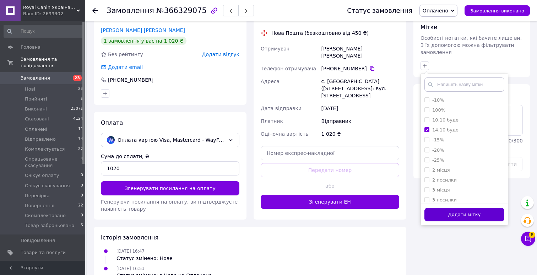
click at [435, 209] on button "Додати мітку" at bounding box center [464, 215] width 80 height 14
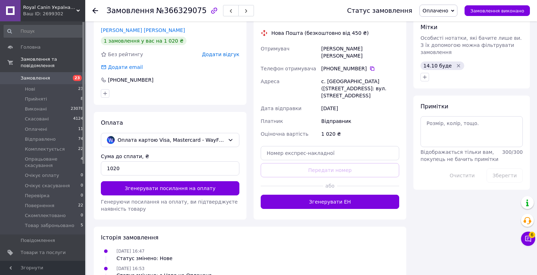
click at [438, 10] on span "Оплачено" at bounding box center [435, 11] width 26 height 6
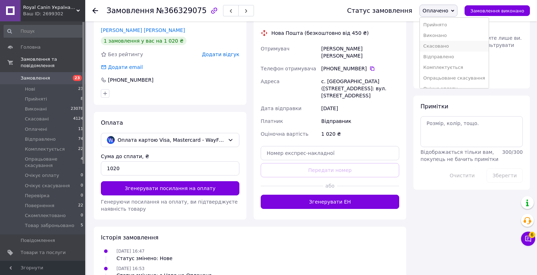
scroll to position [61, 0]
click at [440, 79] on li "Товар заброньовано" at bounding box center [454, 81] width 69 height 11
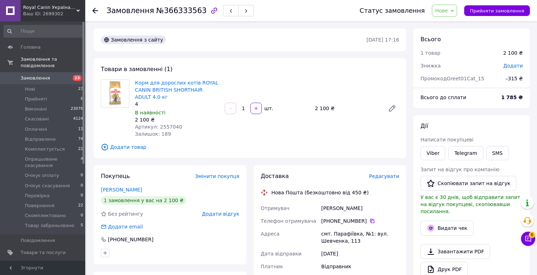
click at [179, 12] on span "№366333563" at bounding box center [181, 10] width 50 height 9
copy span "366333563"
click at [168, 129] on span "Артикул: 2557040" at bounding box center [158, 127] width 47 height 6
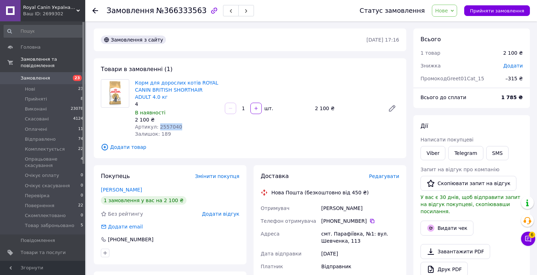
copy span "2557040"
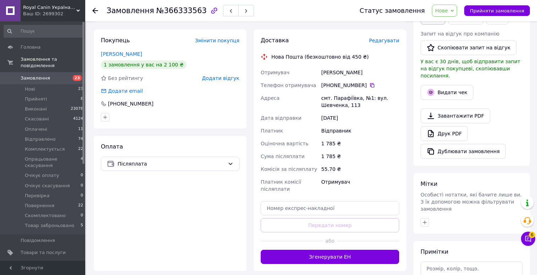
scroll to position [195, 0]
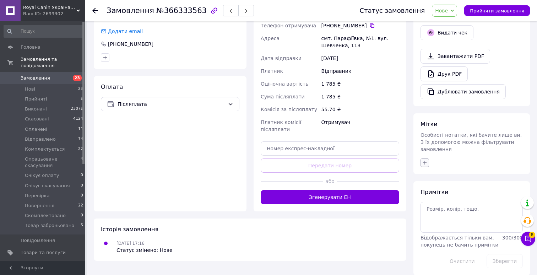
click at [425, 160] on icon "button" at bounding box center [425, 163] width 6 height 6
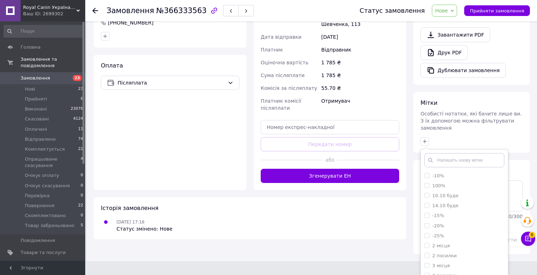
scroll to position [235, 0]
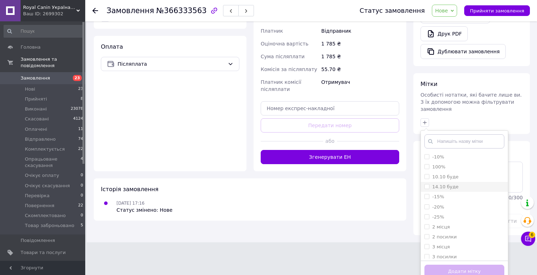
click at [444, 184] on label "14.10 буде" at bounding box center [445, 186] width 26 height 5
checkbox input "true"
click at [444, 193] on div "-15%" at bounding box center [464, 196] width 80 height 6
checkbox input "true"
click at [437, 265] on button "Додати мітку" at bounding box center [464, 272] width 80 height 14
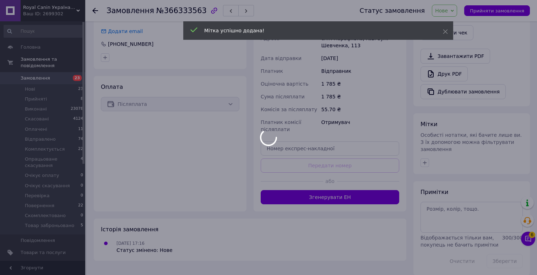
scroll to position [207, 0]
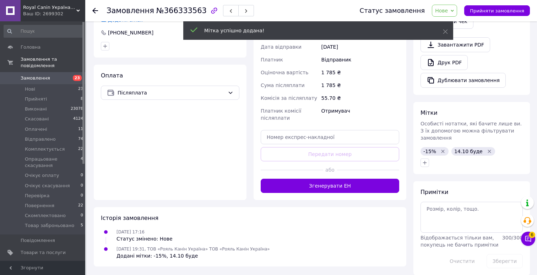
click at [448, 11] on span "Нове" at bounding box center [441, 11] width 13 height 6
click at [451, 78] on li "Товар заброньовано" at bounding box center [466, 81] width 69 height 11
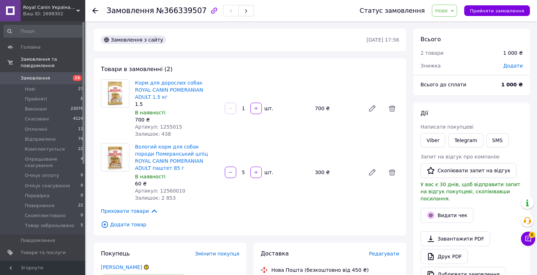
click at [180, 12] on span "№366339507" at bounding box center [181, 10] width 50 height 9
copy span "366339507"
click at [170, 124] on span "Артикул: 1255015" at bounding box center [158, 127] width 47 height 6
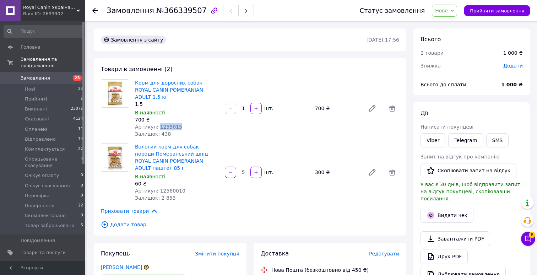
copy span "1255015"
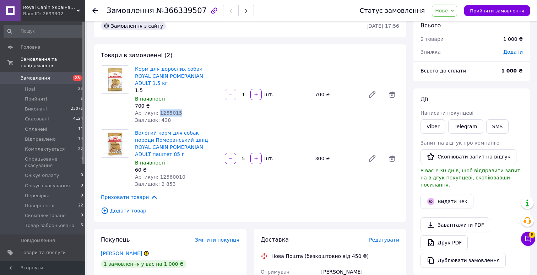
click at [169, 174] on span "Артикул: 12560010" at bounding box center [160, 177] width 50 height 6
copy span "12560010"
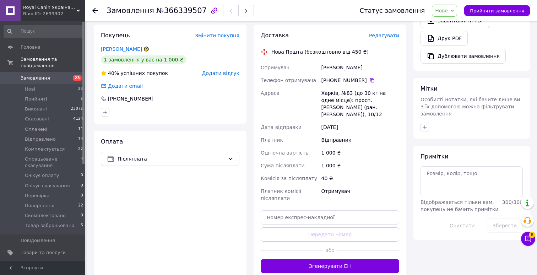
scroll to position [258, 0]
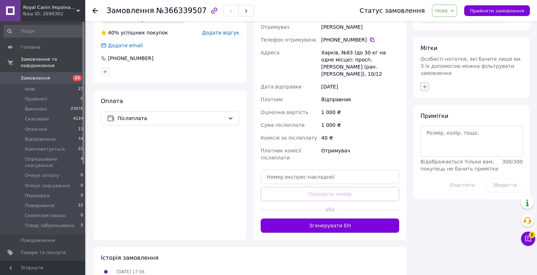
click at [426, 84] on icon "button" at bounding box center [425, 87] width 6 height 6
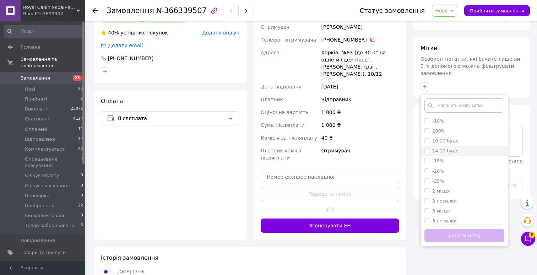
click at [445, 148] on label "14.10 буде" at bounding box center [445, 150] width 26 height 5
checkbox input "true"
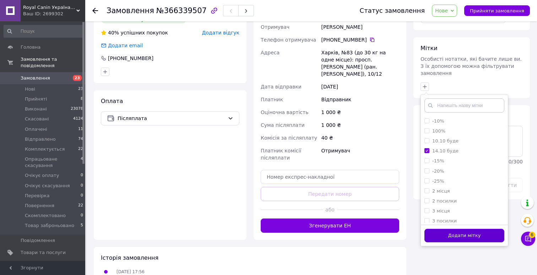
click at [431, 232] on button "Додати мітку" at bounding box center [464, 236] width 80 height 14
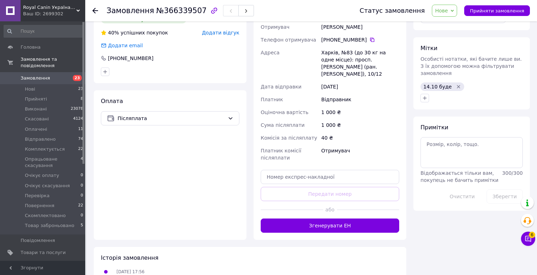
scroll to position [0, 0]
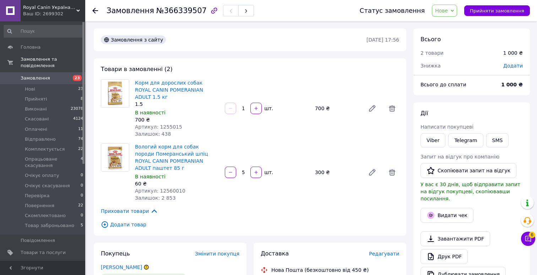
click at [445, 10] on span "Нове" at bounding box center [441, 11] width 13 height 6
click at [451, 81] on li "Товар заброньовано" at bounding box center [466, 81] width 69 height 11
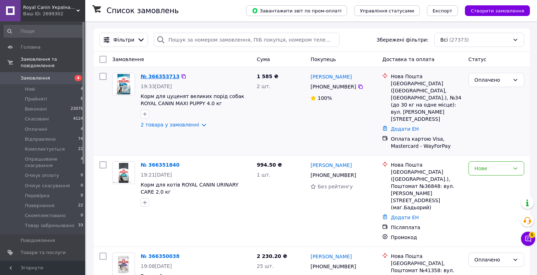
click at [161, 77] on link "№ 366353713" at bounding box center [160, 76] width 39 height 6
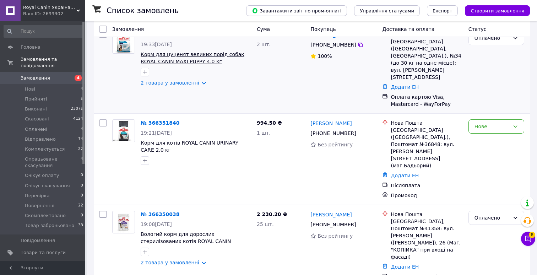
scroll to position [43, 0]
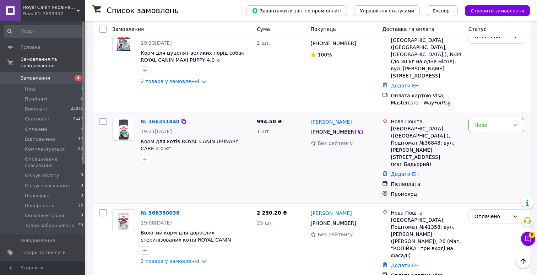
click at [158, 119] on link "№ 366351840" at bounding box center [160, 122] width 39 height 6
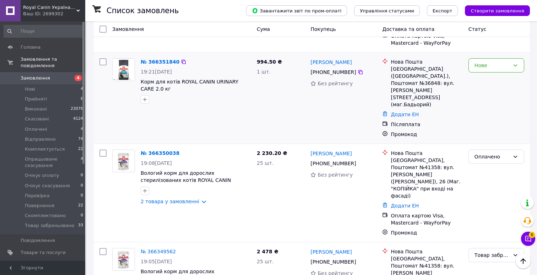
scroll to position [107, 0]
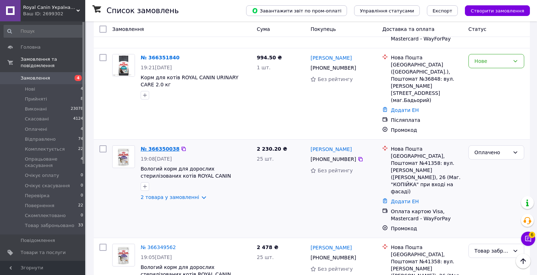
click at [159, 146] on link "№ 366350038" at bounding box center [160, 149] width 39 height 6
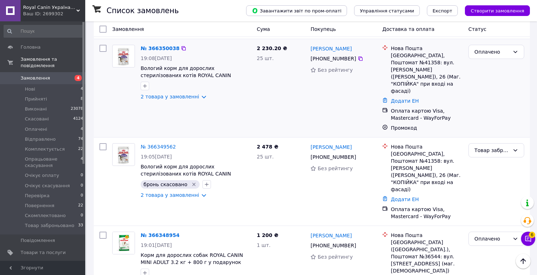
scroll to position [212, 0]
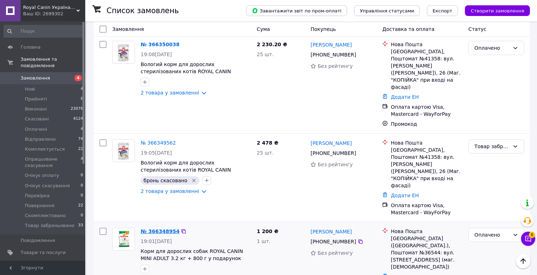
click at [158, 228] on link "№ 366348954" at bounding box center [160, 231] width 39 height 6
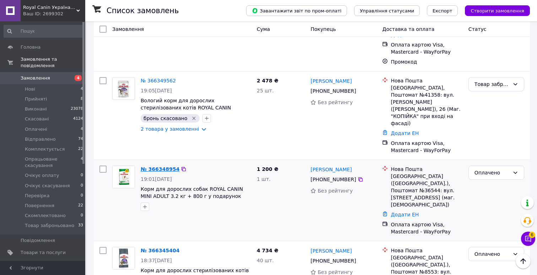
scroll to position [282, 0]
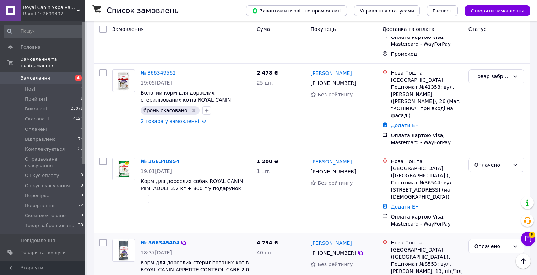
click at [164, 240] on link "№ 366345404" at bounding box center [160, 243] width 39 height 6
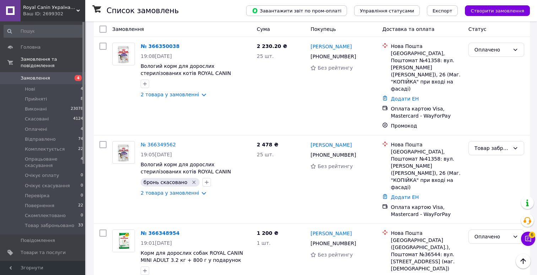
scroll to position [0, 0]
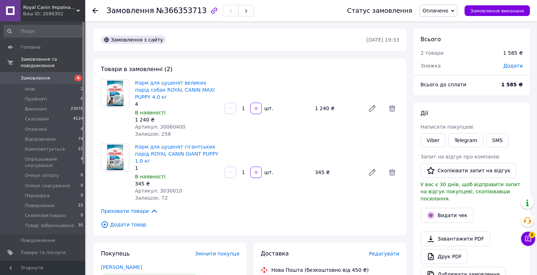
click at [180, 11] on span "№366353713" at bounding box center [181, 10] width 50 height 9
copy span "366353713"
click at [172, 128] on span "Артикул: 30060400" at bounding box center [160, 127] width 50 height 6
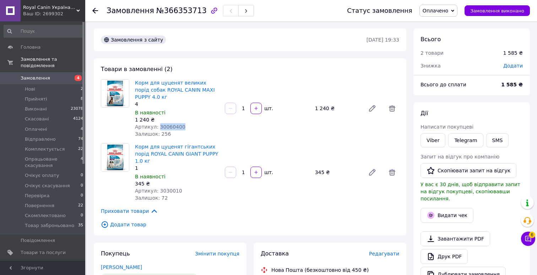
copy span "30060400"
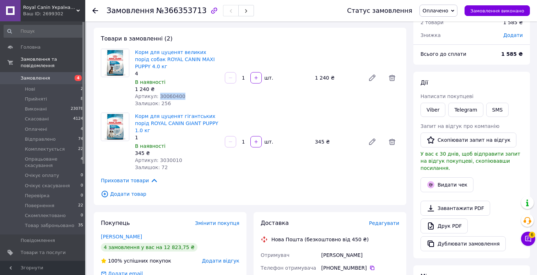
scroll to position [42, 0]
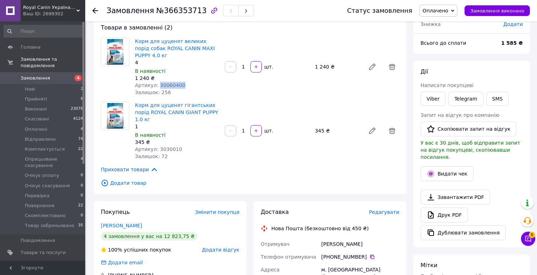
click at [169, 145] on div "345 ₴" at bounding box center [177, 141] width 84 height 7
click at [171, 149] on span "Артикул: 3030010" at bounding box center [158, 149] width 47 height 6
copy span "3030010"
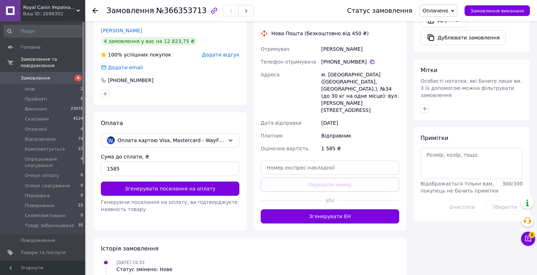
scroll to position [255, 0]
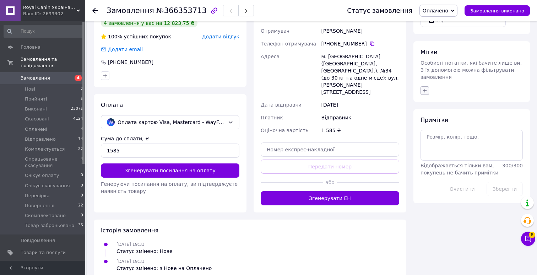
click at [425, 88] on icon "button" at bounding box center [425, 91] width 6 height 6
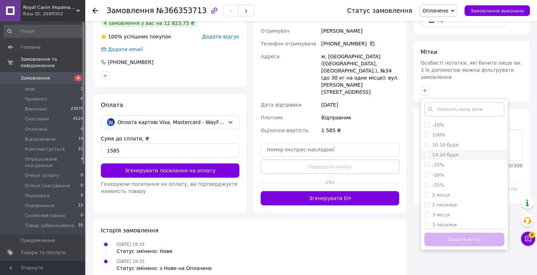
click at [441, 152] on label "14.10 буде" at bounding box center [445, 154] width 26 height 5
checkbox input "true"
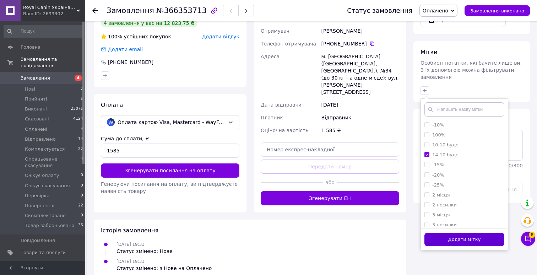
click at [434, 233] on button "Додати мітку" at bounding box center [464, 240] width 80 height 14
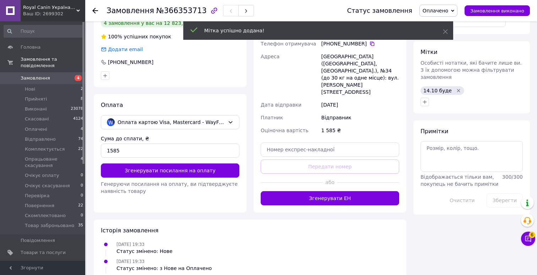
click at [442, 11] on span "Оплачено" at bounding box center [435, 11] width 26 height 6
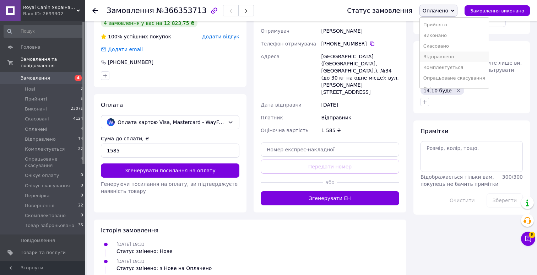
scroll to position [61, 0]
click at [440, 79] on li "Товар заброньовано" at bounding box center [454, 81] width 69 height 11
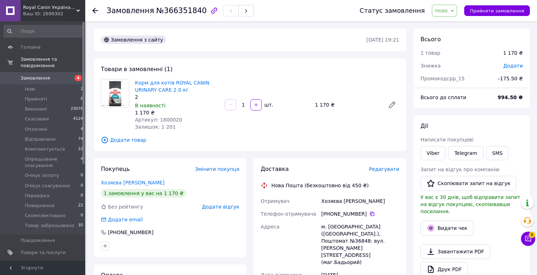
click at [189, 7] on div "Замовлення №366351840" at bounding box center [157, 11] width 100 height 8
copy span "366351840"
click at [173, 119] on span "Артикул: 1800020" at bounding box center [158, 120] width 47 height 6
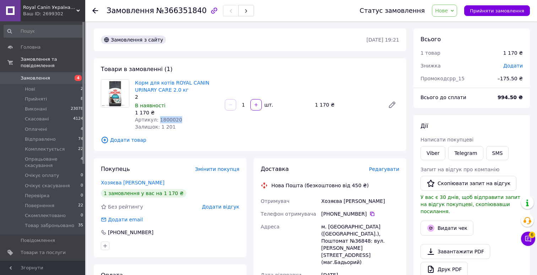
copy span "1800020"
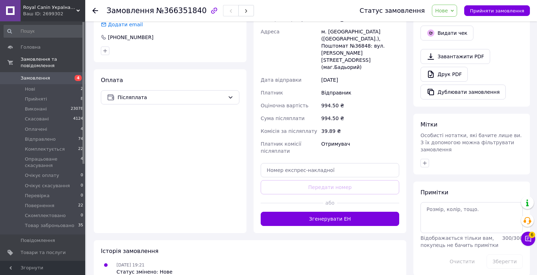
scroll to position [195, 0]
click at [423, 158] on button "button" at bounding box center [424, 162] width 9 height 9
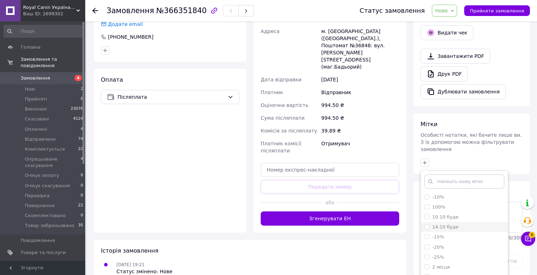
click at [435, 224] on label "14.10 буде" at bounding box center [445, 226] width 26 height 5
checkbox input "true"
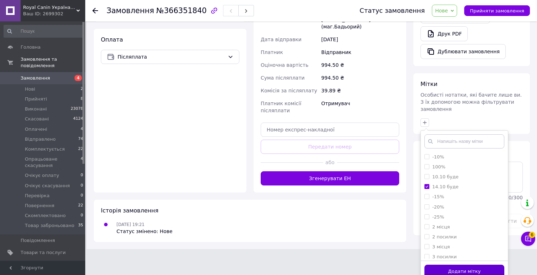
click at [437, 265] on button "Додати мітку" at bounding box center [464, 272] width 80 height 14
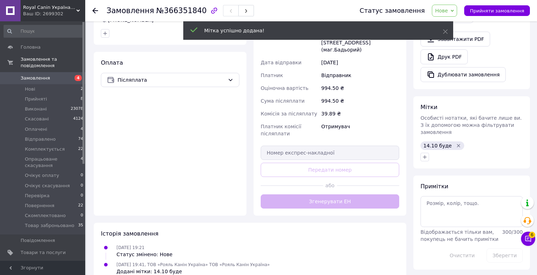
click at [445, 11] on span "Нове" at bounding box center [441, 11] width 13 height 6
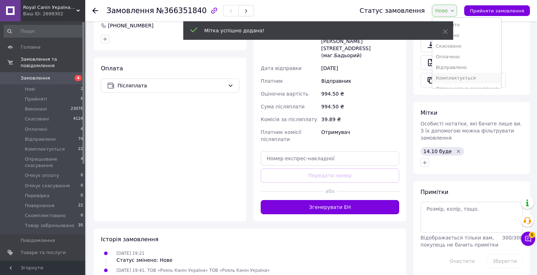
scroll to position [72, 0]
click at [451, 80] on li "Товар заброньовано" at bounding box center [466, 81] width 69 height 11
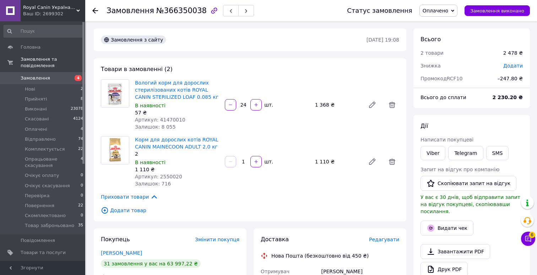
click at [186, 12] on span "№366350038" at bounding box center [181, 10] width 50 height 9
copy span "366350038"
click at [174, 119] on span "Артикул: 41470010" at bounding box center [160, 120] width 50 height 6
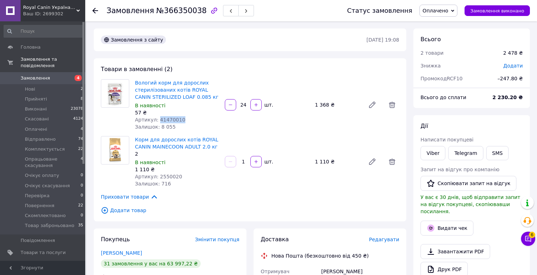
copy span "41470010"
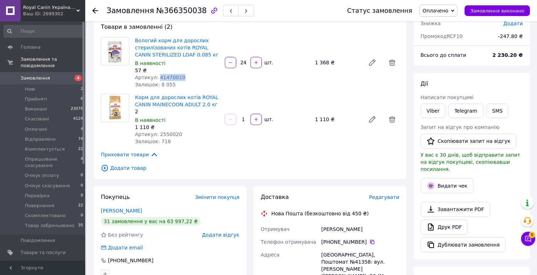
scroll to position [48, 0]
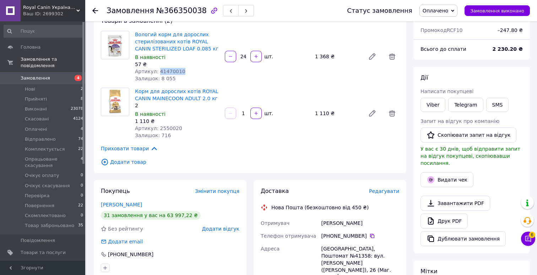
click at [169, 130] on span "Артикул: 2550020" at bounding box center [158, 128] width 47 height 6
copy span "2550020"
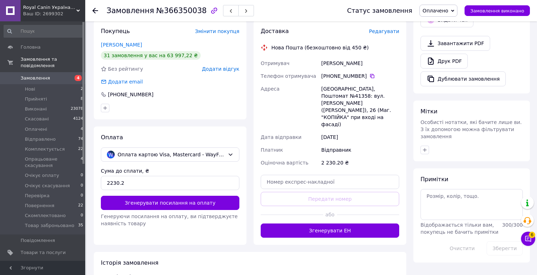
scroll to position [228, 0]
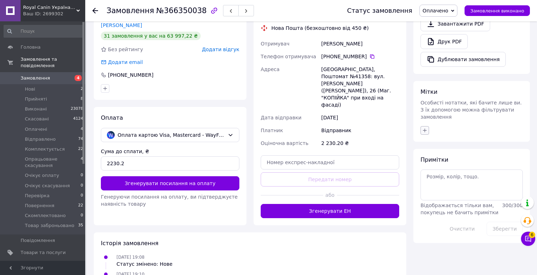
click at [424, 127] on icon "button" at bounding box center [425, 130] width 6 height 6
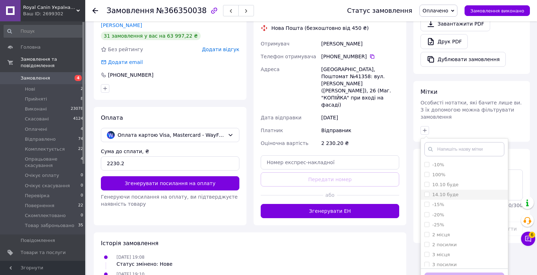
click at [440, 192] on label "14.10 буде" at bounding box center [445, 194] width 26 height 5
checkbox input "true"
click at [432, 272] on button "Додати мітку" at bounding box center [464, 279] width 80 height 14
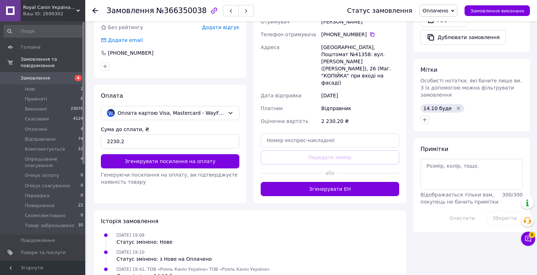
scroll to position [252, 0]
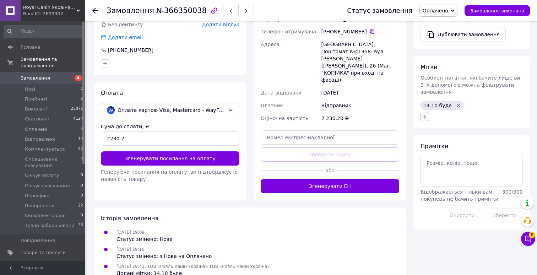
click at [424, 114] on icon "button" at bounding box center [425, 117] width 6 height 6
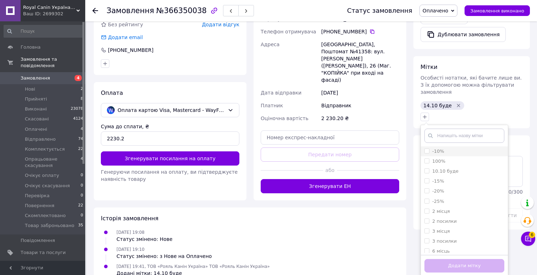
click at [442, 148] on label "-10%" at bounding box center [438, 150] width 12 height 5
checkbox input "true"
click at [430, 260] on button "Додати мітку" at bounding box center [464, 266] width 80 height 14
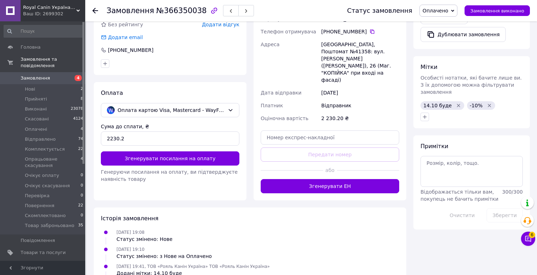
click at [445, 11] on span "Оплачено" at bounding box center [435, 11] width 26 height 6
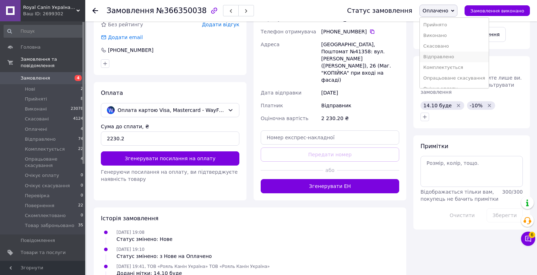
scroll to position [61, 0]
click at [441, 81] on li "Товар заброньовано" at bounding box center [454, 81] width 69 height 11
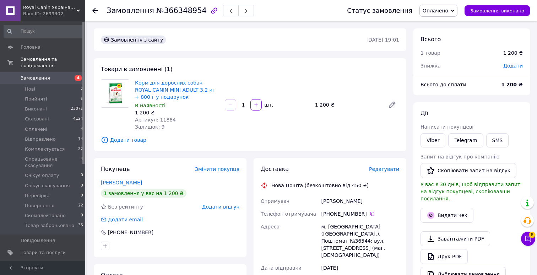
click at [185, 11] on span "№366348954" at bounding box center [181, 10] width 50 height 9
copy span "366348954"
click at [164, 119] on span "Артикул: 11884" at bounding box center [155, 120] width 41 height 6
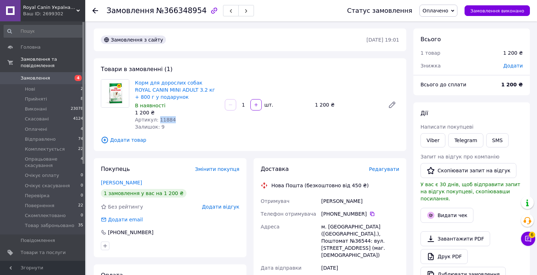
copy span "11884"
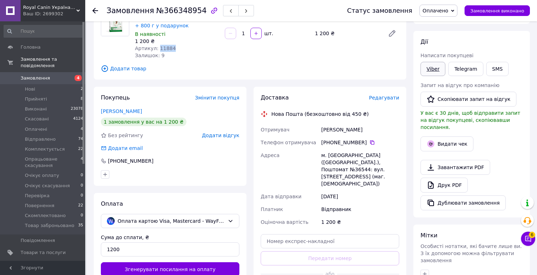
scroll to position [182, 0]
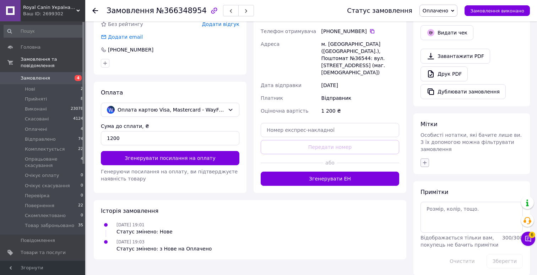
click at [425, 160] on icon "button" at bounding box center [425, 162] width 4 height 4
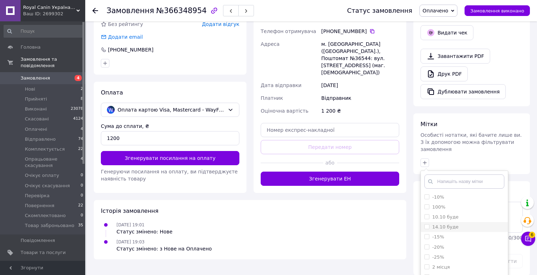
click at [439, 224] on label "14.10 буде" at bounding box center [445, 226] width 26 height 5
checkbox input "true"
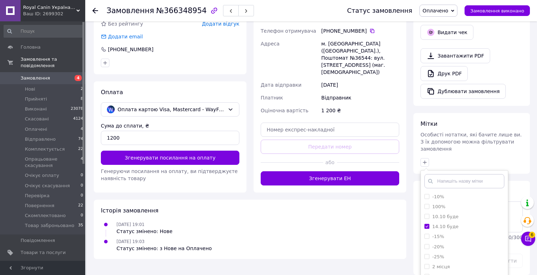
scroll to position [223, 0]
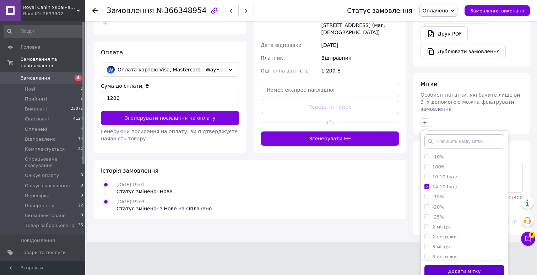
click at [434, 266] on button "Додати мітку" at bounding box center [464, 272] width 80 height 14
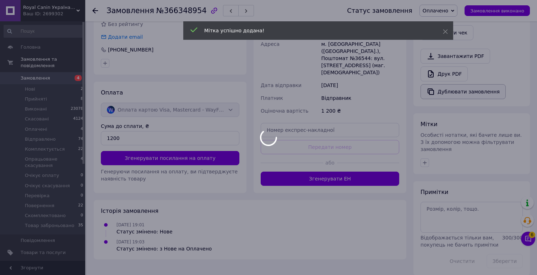
scroll to position [194, 0]
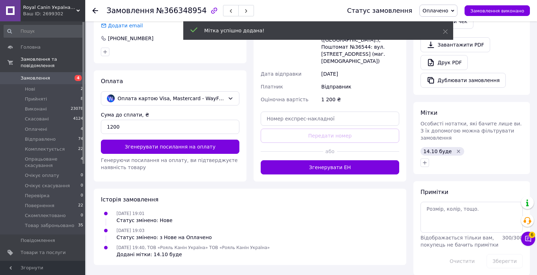
click at [442, 10] on span "Оплачено" at bounding box center [435, 11] width 26 height 6
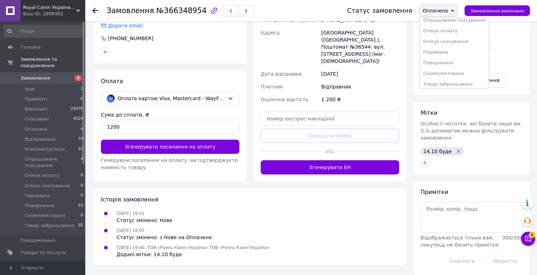
scroll to position [61, 0]
click at [442, 81] on li "Товар заброньовано" at bounding box center [454, 81] width 69 height 11
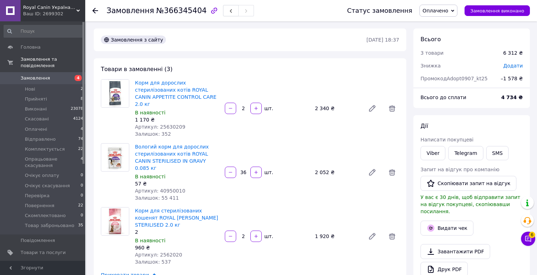
click at [180, 9] on span "№366345404" at bounding box center [181, 10] width 50 height 9
copy span "366345404"
click at [173, 124] on span "Артикул: 25630209" at bounding box center [160, 127] width 50 height 6
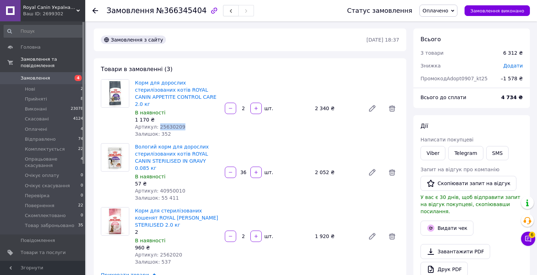
copy span "25630209"
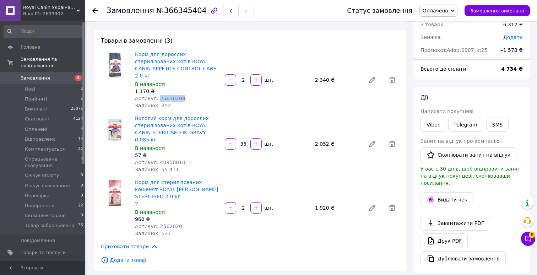
scroll to position [42, 0]
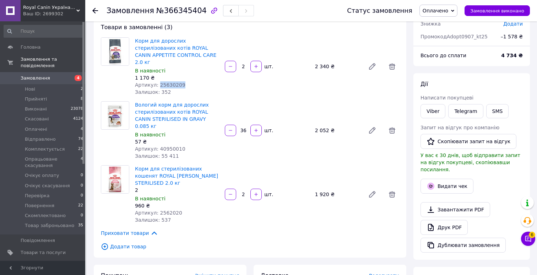
click at [175, 146] on span "Артикул: 40950010" at bounding box center [160, 149] width 50 height 6
copy span "40950010"
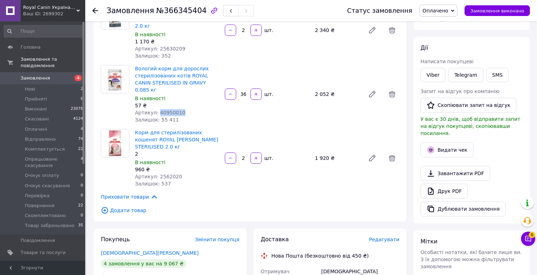
click at [172, 174] on span "Артикул: 2562020" at bounding box center [158, 177] width 47 height 6
copy span "2562020"
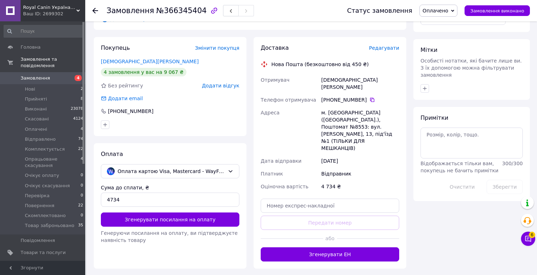
scroll to position [282, 0]
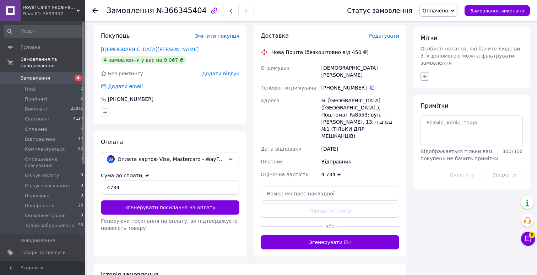
click at [425, 73] on icon "button" at bounding box center [425, 76] width 6 height 6
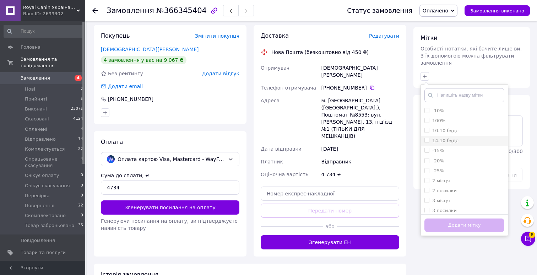
click at [442, 138] on label "14.10 буде" at bounding box center [445, 140] width 26 height 5
checkbox input "true"
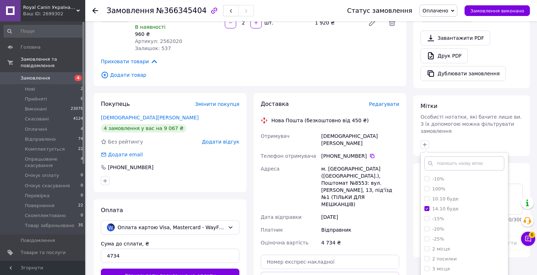
scroll to position [215, 0]
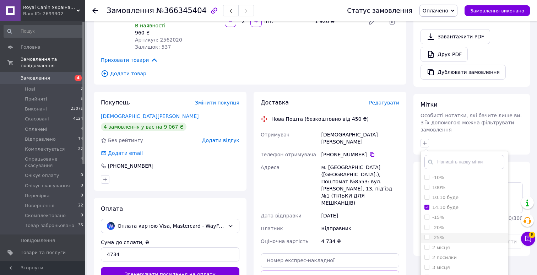
click at [441, 235] on label "-25%" at bounding box center [438, 237] width 12 height 5
checkbox input "true"
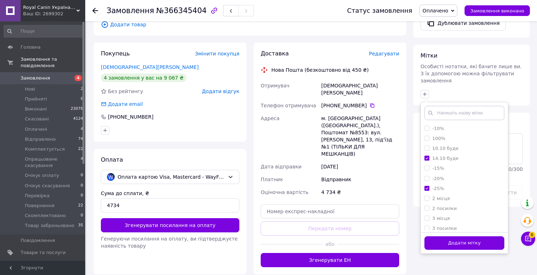
scroll to position [276, 0]
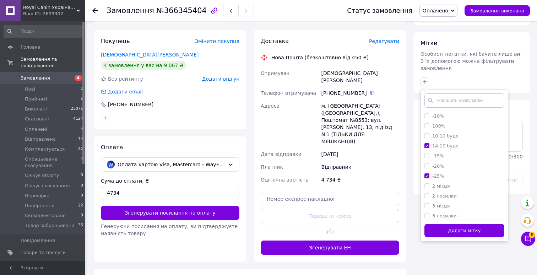
click at [446, 230] on div "Додати мітку" at bounding box center [464, 230] width 87 height 22
click at [453, 224] on button "Додати мітку" at bounding box center [464, 231] width 80 height 14
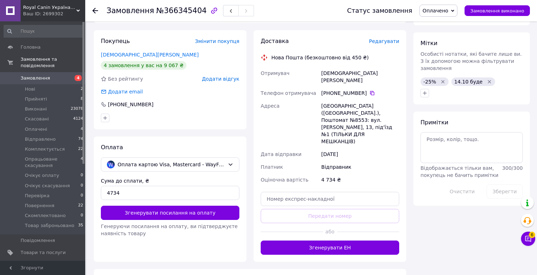
click at [446, 12] on span "Оплачено" at bounding box center [435, 11] width 26 height 6
click at [441, 79] on li "Товар заброньовано" at bounding box center [454, 81] width 69 height 11
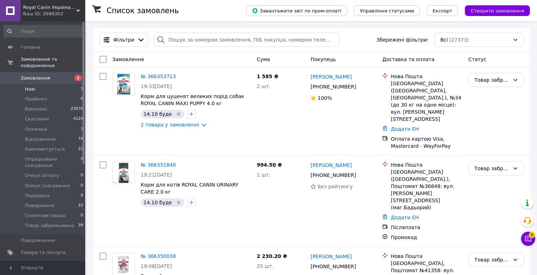
click at [38, 91] on li "Нові 1" at bounding box center [43, 89] width 87 height 10
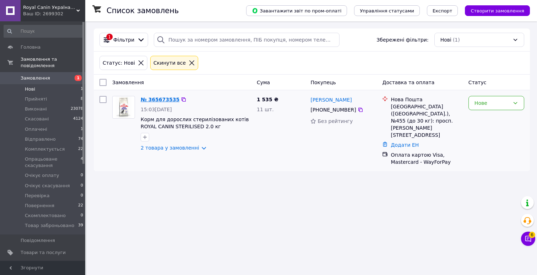
click at [164, 99] on link "№ 365673535" at bounding box center [160, 100] width 39 height 6
click at [49, 129] on li "Оплачені 1" at bounding box center [43, 129] width 87 height 10
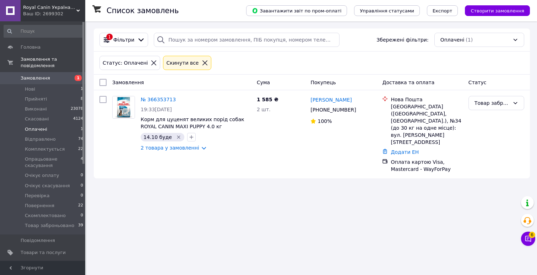
click at [31, 80] on span "Замовлення" at bounding box center [35, 78] width 29 height 6
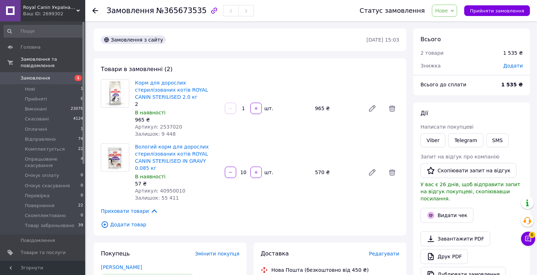
click at [176, 11] on span "№365673535" at bounding box center [181, 10] width 50 height 9
copy span "365673535"
click at [173, 126] on span "Артикул: 2537020" at bounding box center [158, 127] width 47 height 6
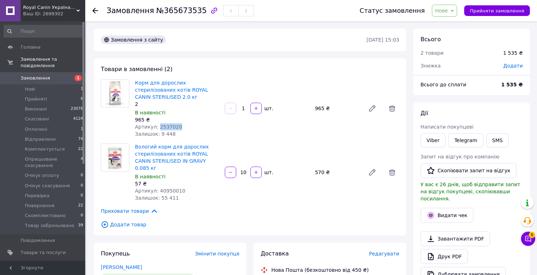
copy span "2537020"
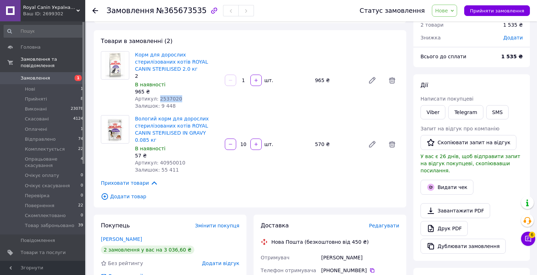
scroll to position [29, 0]
click at [172, 159] on span "Артикул: 40950010" at bounding box center [160, 162] width 50 height 6
copy span "40950010"
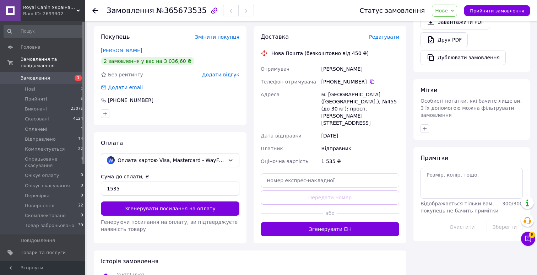
scroll to position [230, 0]
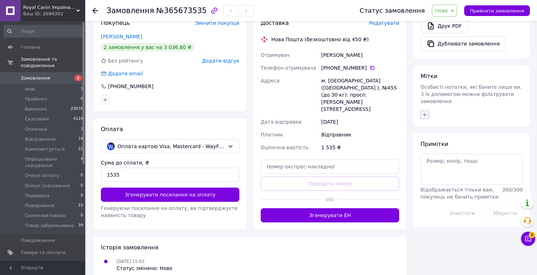
click at [422, 112] on icon "button" at bounding box center [425, 115] width 6 height 6
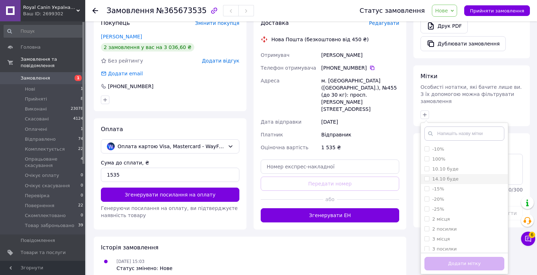
click at [440, 176] on label "14.10 буде" at bounding box center [445, 178] width 26 height 5
checkbox input "true"
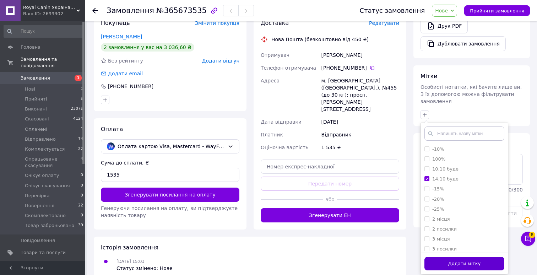
click at [435, 257] on button "Додати мітку" at bounding box center [464, 264] width 80 height 14
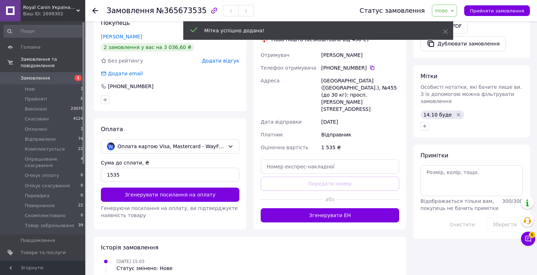
click at [448, 10] on span "Нове" at bounding box center [441, 11] width 13 height 6
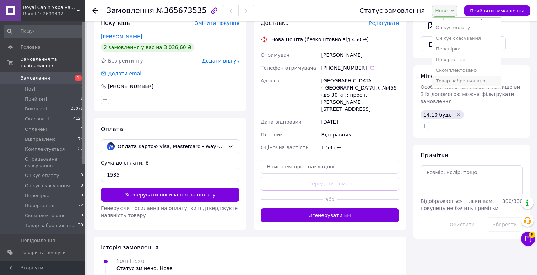
click at [450, 78] on li "Товар заброньовано" at bounding box center [466, 81] width 69 height 11
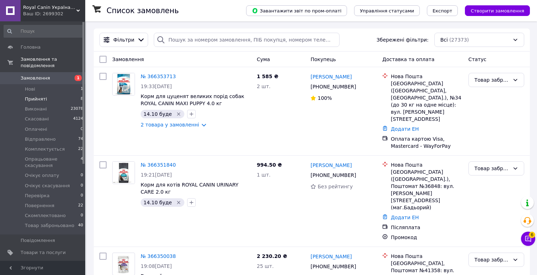
click at [40, 101] on span "Прийняті" at bounding box center [36, 99] width 22 height 6
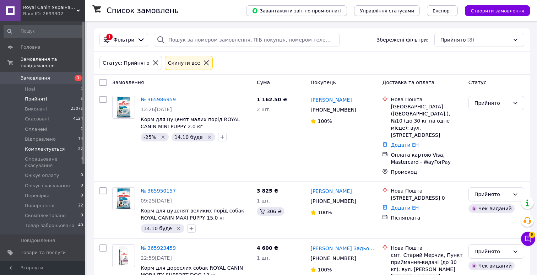
click at [56, 151] on span "Комплектується" at bounding box center [45, 149] width 40 height 6
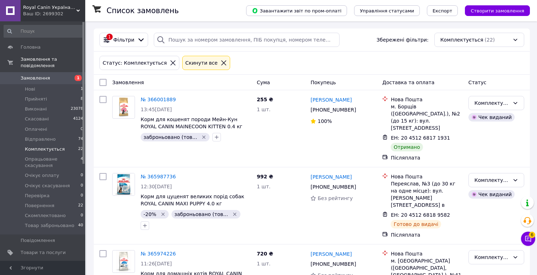
click at [103, 78] on div at bounding box center [103, 82] width 13 height 13
click at [101, 81] on input "checkbox" at bounding box center [102, 82] width 7 height 7
checkbox input "true"
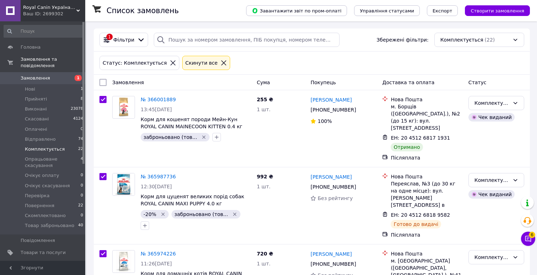
checkbox input "true"
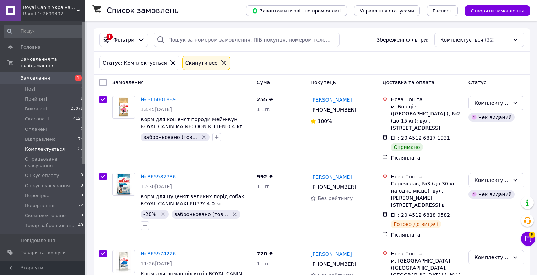
checkbox input "true"
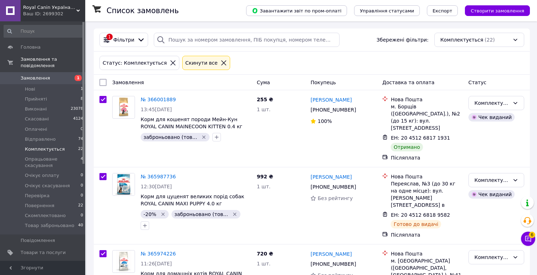
checkbox input "true"
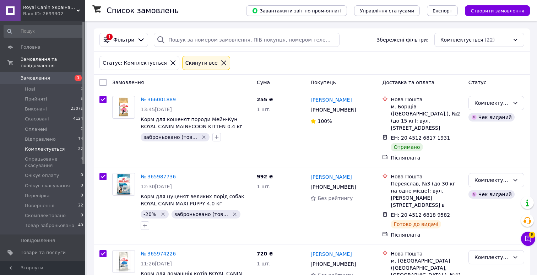
checkbox input "true"
click at [126, 82] on span "Дії для 22 замовлень" at bounding box center [134, 82] width 51 height 7
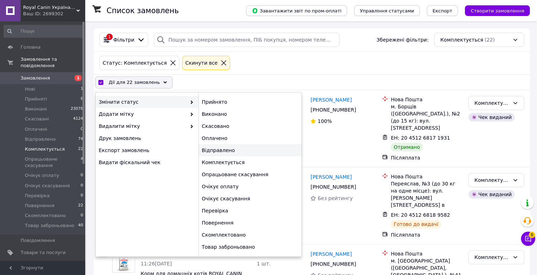
click at [216, 148] on div "Відправлено" at bounding box center [249, 150] width 103 height 12
checkbox input "false"
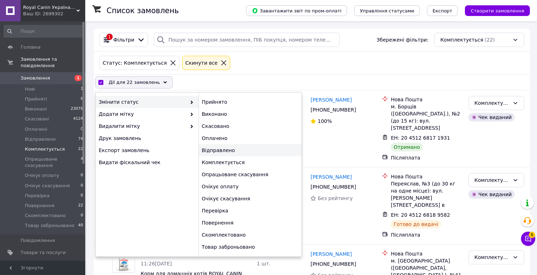
checkbox input "false"
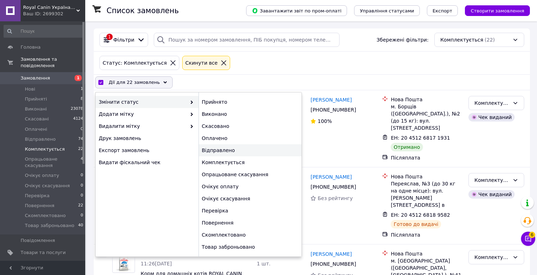
checkbox input "false"
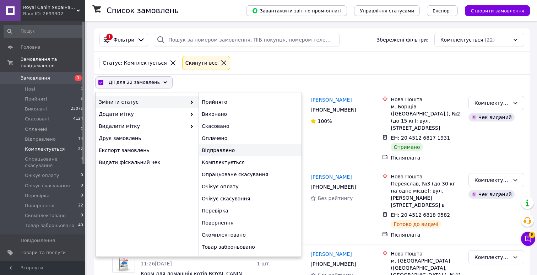
checkbox input "false"
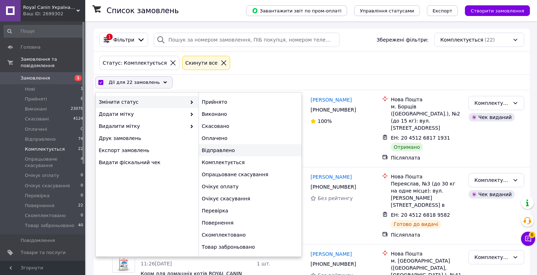
checkbox input "false"
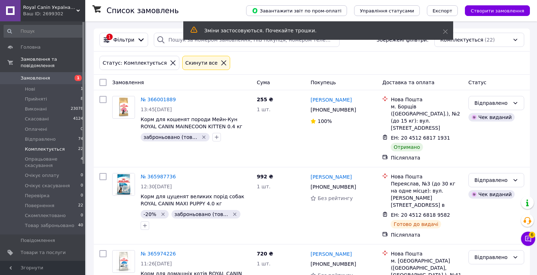
click at [44, 77] on span "Замовлення" at bounding box center [35, 78] width 29 height 6
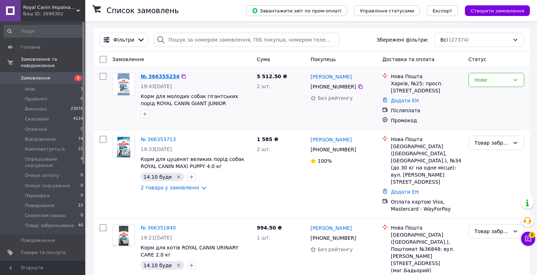
click at [162, 75] on link "№ 366355234" at bounding box center [160, 76] width 39 height 6
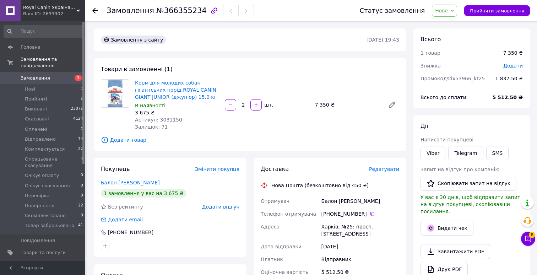
click at [181, 14] on span "№366355234" at bounding box center [181, 10] width 50 height 9
copy span "366355234"
click at [171, 119] on span "Артикул: 3031150" at bounding box center [158, 120] width 47 height 6
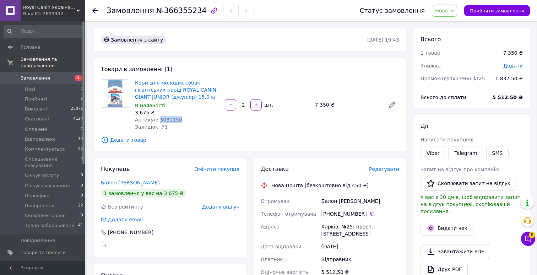
copy span "3031150"
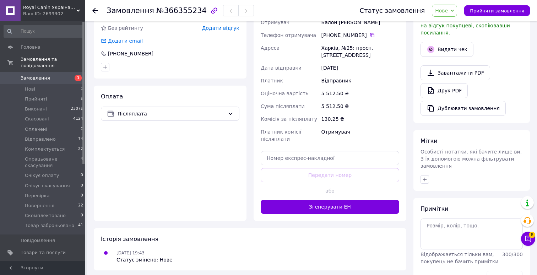
scroll to position [195, 0]
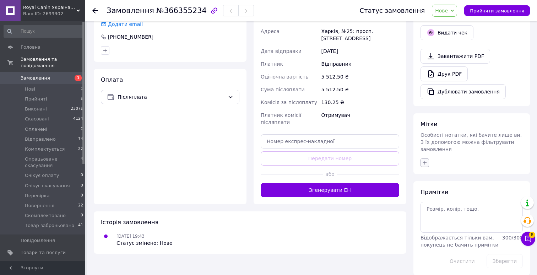
click at [425, 160] on icon "button" at bounding box center [425, 163] width 6 height 6
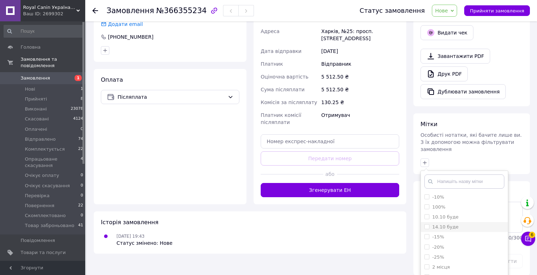
click at [440, 224] on label "14.10 буде" at bounding box center [445, 226] width 26 height 5
checkbox input "true"
click at [439, 254] on label "-25%" at bounding box center [438, 256] width 12 height 5
checkbox input "true"
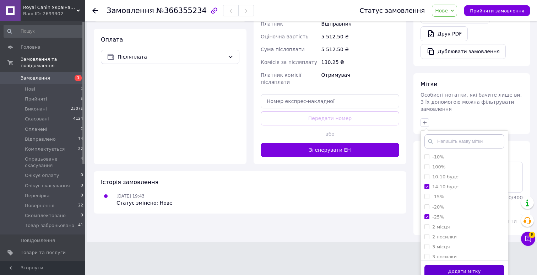
click at [434, 267] on button "Додати мітку" at bounding box center [464, 272] width 80 height 14
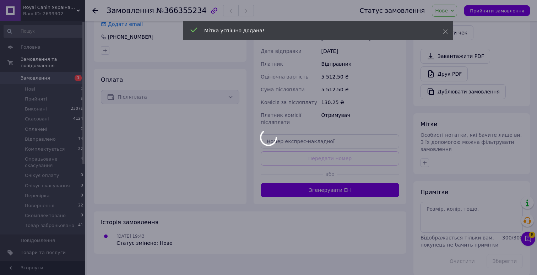
scroll to position [207, 0]
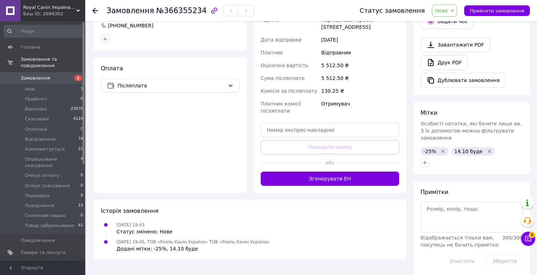
click at [451, 16] on span "Нове" at bounding box center [444, 11] width 25 height 12
click at [456, 78] on li "Товар заброньовано" at bounding box center [466, 81] width 69 height 11
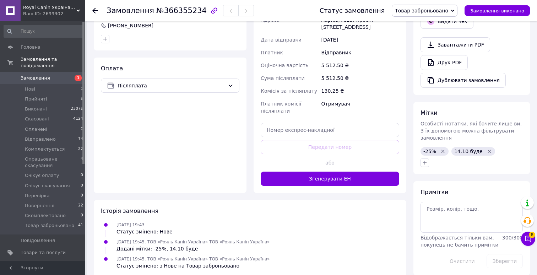
click at [47, 79] on span "Замовлення" at bounding box center [35, 78] width 29 height 6
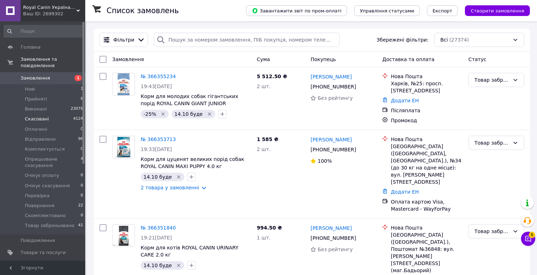
click at [40, 120] on span "Скасовані" at bounding box center [37, 119] width 24 height 6
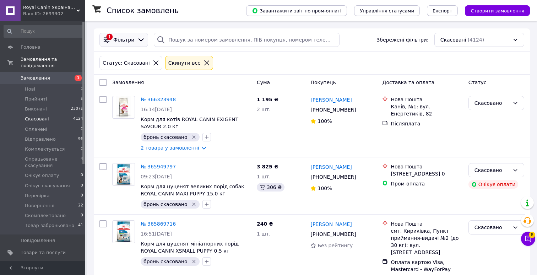
click at [126, 44] on div "1 Фільтри" at bounding box center [123, 40] width 49 height 14
click at [130, 42] on span "Фільтри" at bounding box center [123, 39] width 21 height 7
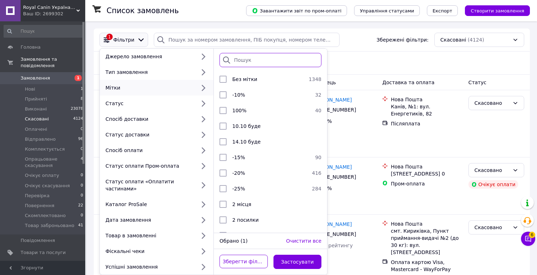
click at [265, 58] on input "search" at bounding box center [270, 60] width 102 height 14
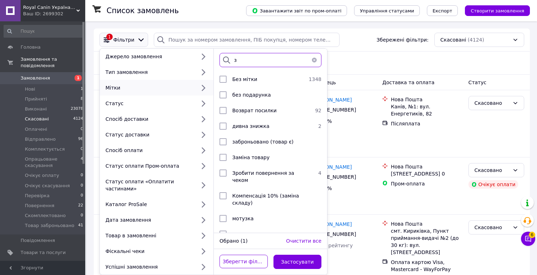
type input "за"
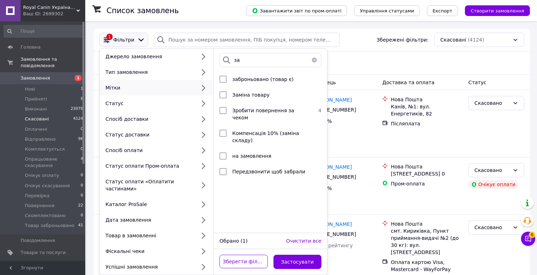
click at [360, 59] on div "Статус: Скасовані Cкинути все" at bounding box center [311, 62] width 427 height 17
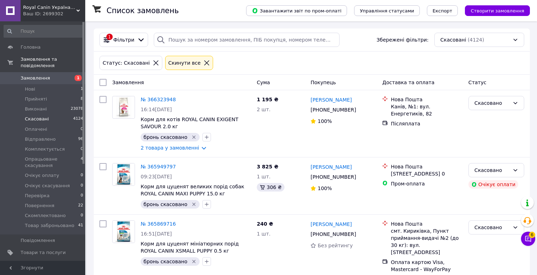
click at [31, 77] on span "Замовлення" at bounding box center [35, 78] width 29 height 6
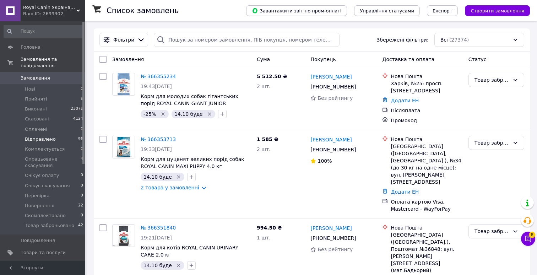
click at [45, 140] on span "Відправлено" at bounding box center [40, 139] width 31 height 6
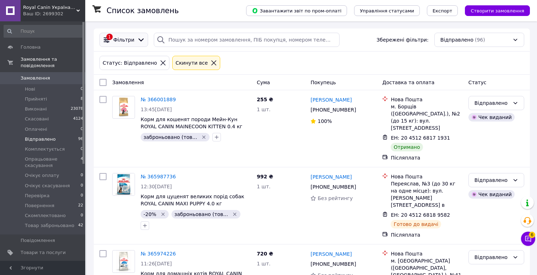
click at [129, 41] on span "Фільтри" at bounding box center [123, 39] width 21 height 7
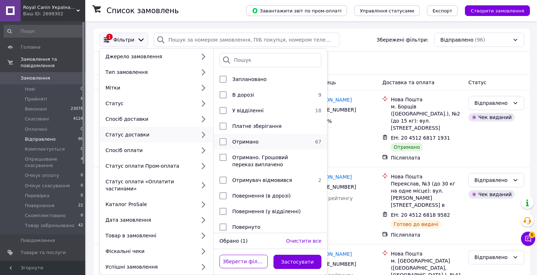
click at [241, 140] on span "Отримано" at bounding box center [245, 142] width 26 height 6
checkbox input "true"
click at [289, 260] on button "Застосувати" at bounding box center [297, 262] width 48 height 14
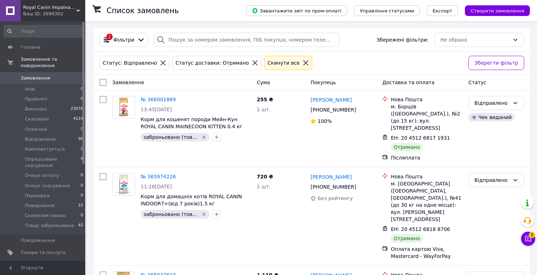
click at [102, 81] on input "checkbox" at bounding box center [102, 82] width 7 height 7
checkbox input "true"
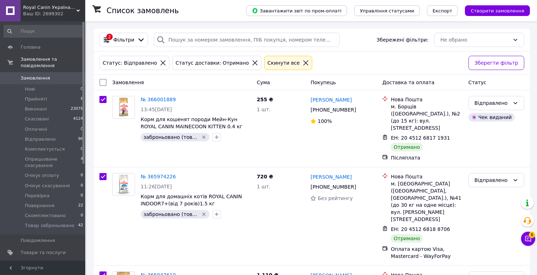
checkbox input "true"
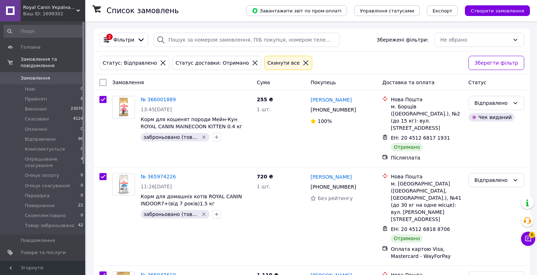
checkbox input "true"
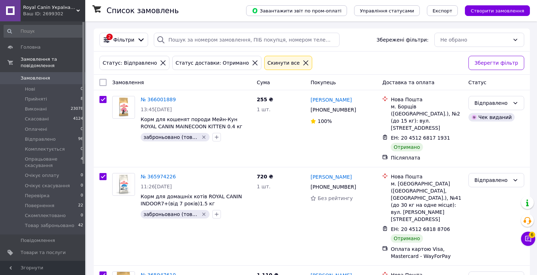
checkbox input "true"
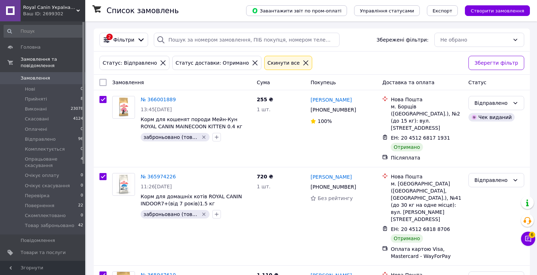
checkbox input "true"
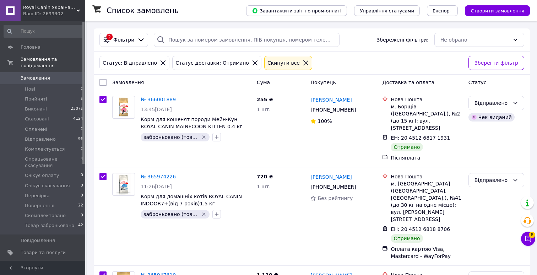
checkbox input "true"
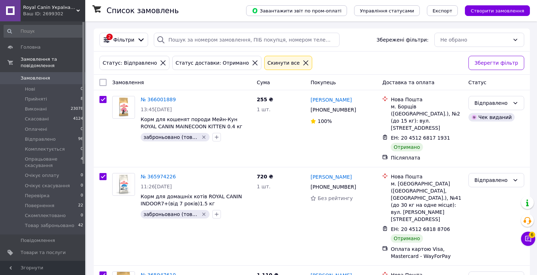
checkbox input "true"
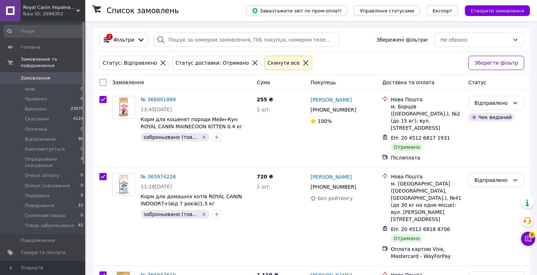
checkbox input "true"
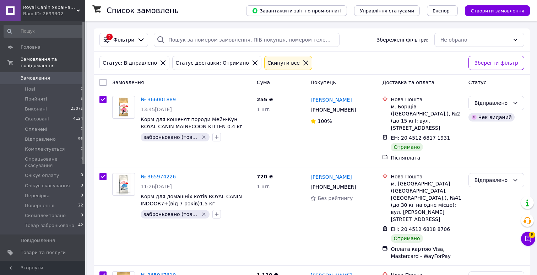
checkbox input "true"
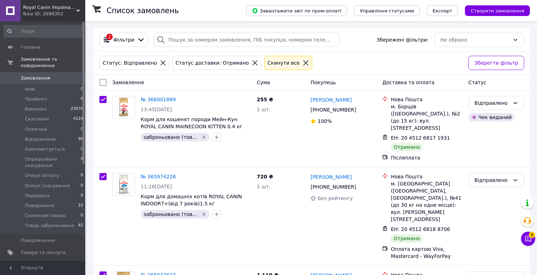
checkbox input "true"
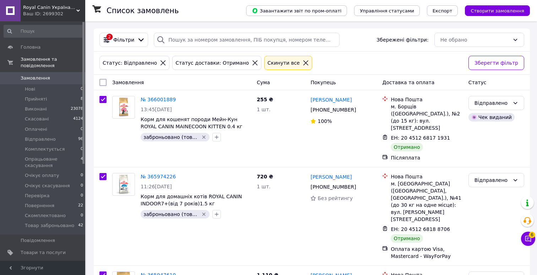
checkbox input "true"
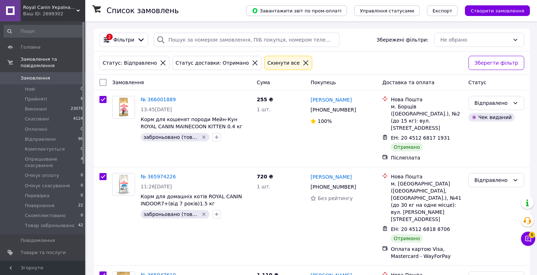
checkbox input "true"
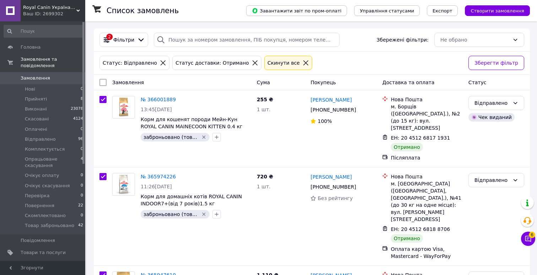
checkbox input "true"
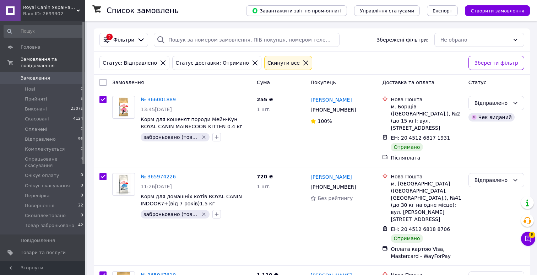
checkbox input "true"
click at [146, 86] on div "Дії для 67 замовлень" at bounding box center [133, 82] width 77 height 12
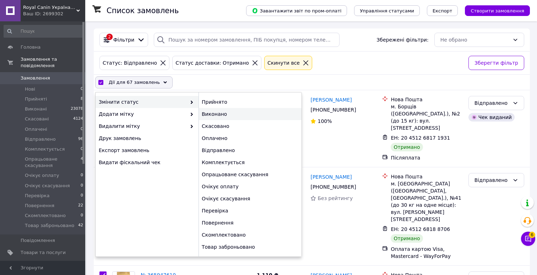
click at [228, 114] on div "Виконано" at bounding box center [249, 114] width 103 height 12
checkbox input "false"
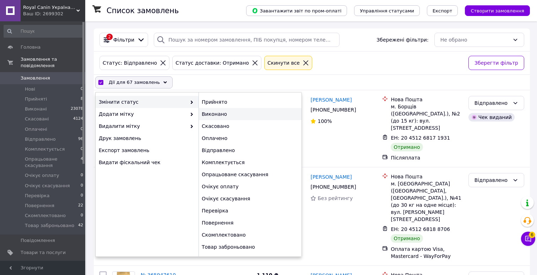
checkbox input "false"
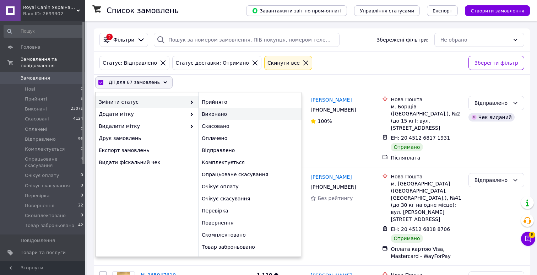
checkbox input "false"
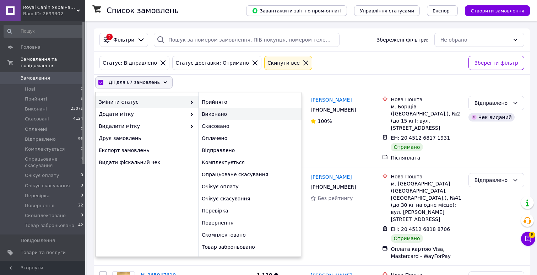
checkbox input "false"
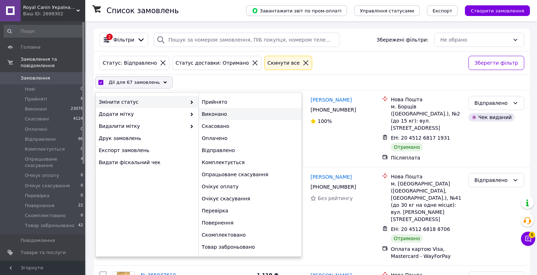
checkbox input "false"
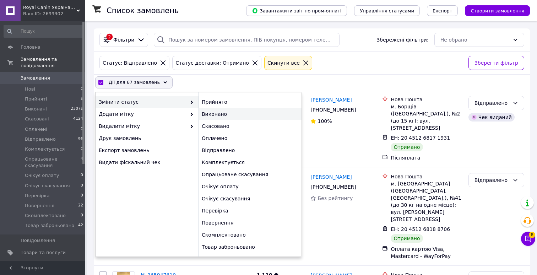
checkbox input "false"
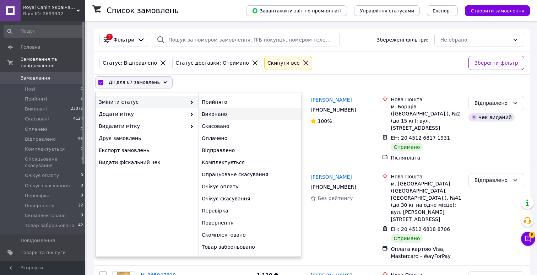
checkbox input "false"
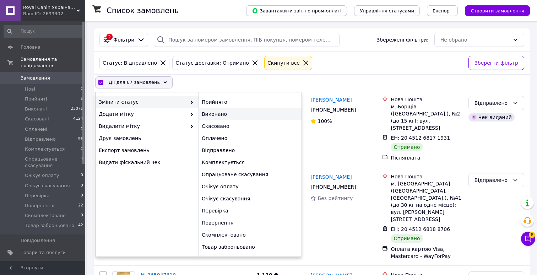
checkbox input "false"
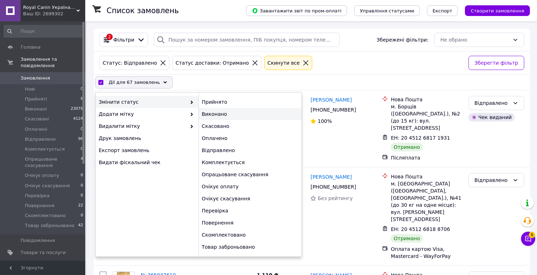
checkbox input "false"
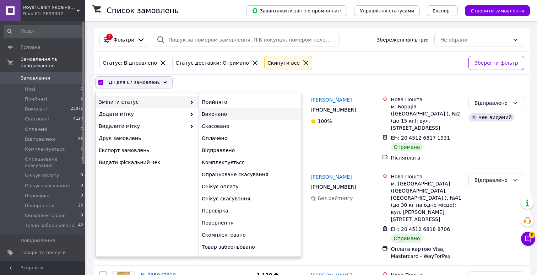
checkbox input "false"
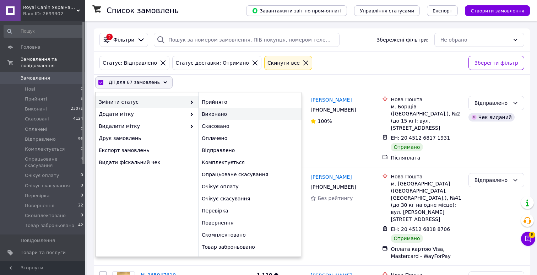
checkbox input "false"
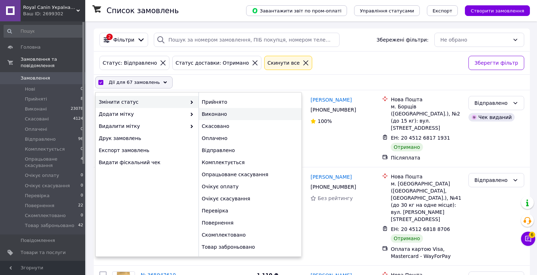
checkbox input "false"
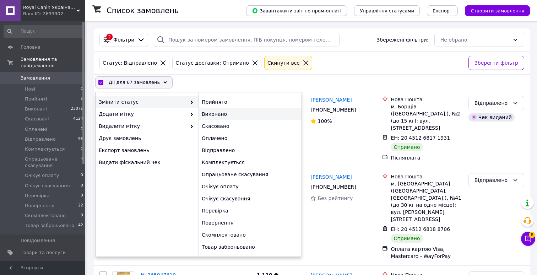
checkbox input "false"
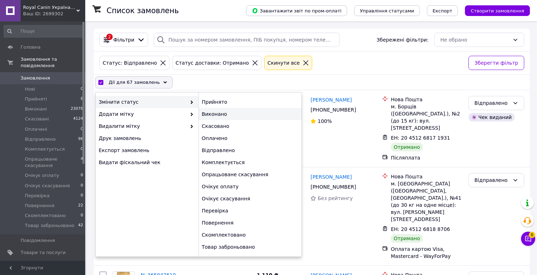
checkbox input "false"
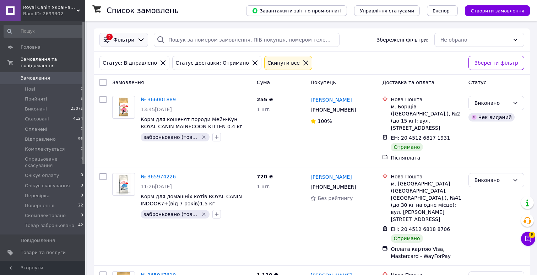
click at [126, 42] on span "Фільтри" at bounding box center [123, 39] width 21 height 7
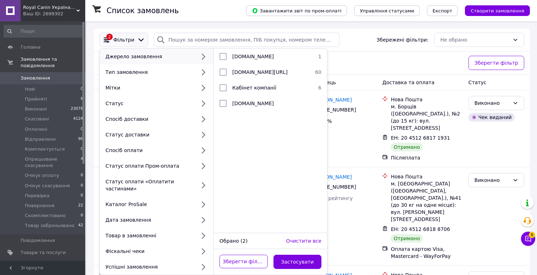
click at [366, 65] on div "Статус: Відправлено Статус доставки: [PERSON_NAME] все" at bounding box center [281, 62] width 366 height 17
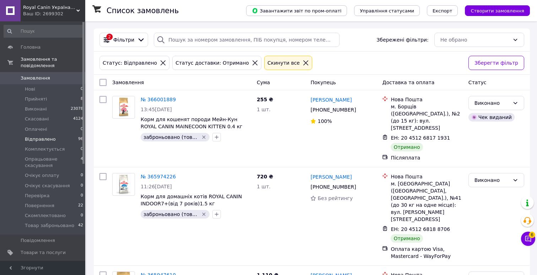
click at [45, 140] on span "Відправлено" at bounding box center [40, 139] width 31 height 6
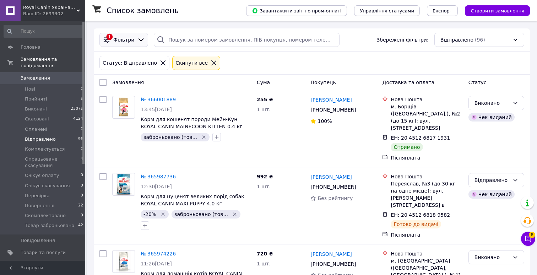
click at [128, 39] on span "Фільтри" at bounding box center [123, 39] width 21 height 7
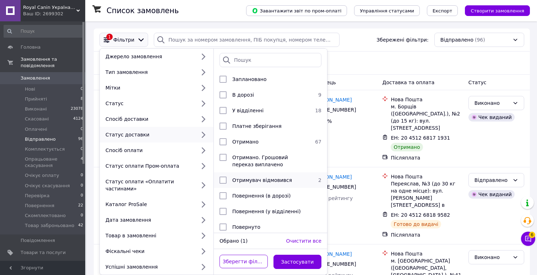
click at [250, 178] on span "Отримувач відмовився" at bounding box center [262, 180] width 60 height 6
checkbox input "true"
click at [288, 260] on button "Застосувати" at bounding box center [297, 262] width 48 height 14
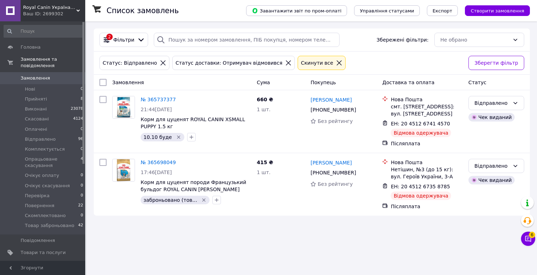
click at [103, 82] on input "checkbox" at bounding box center [102, 82] width 7 height 7
checkbox input "true"
click at [140, 80] on span "Дії для 2 замовлень" at bounding box center [133, 82] width 48 height 7
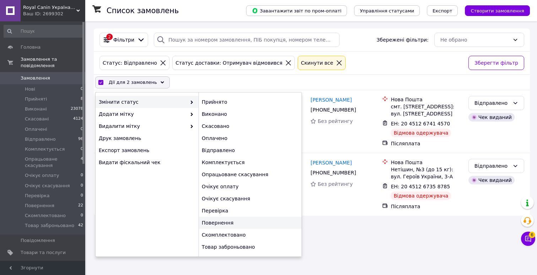
click at [218, 219] on div "Повернення" at bounding box center [249, 223] width 103 height 12
checkbox input "false"
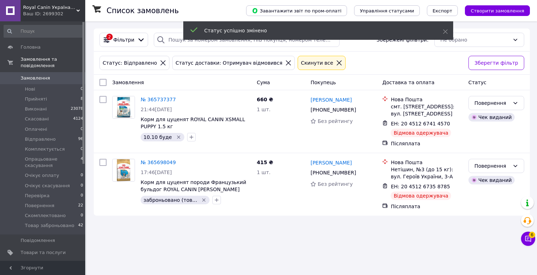
click at [45, 77] on span "Замовлення" at bounding box center [35, 78] width 29 height 6
